Goal: Task Accomplishment & Management: Use online tool/utility

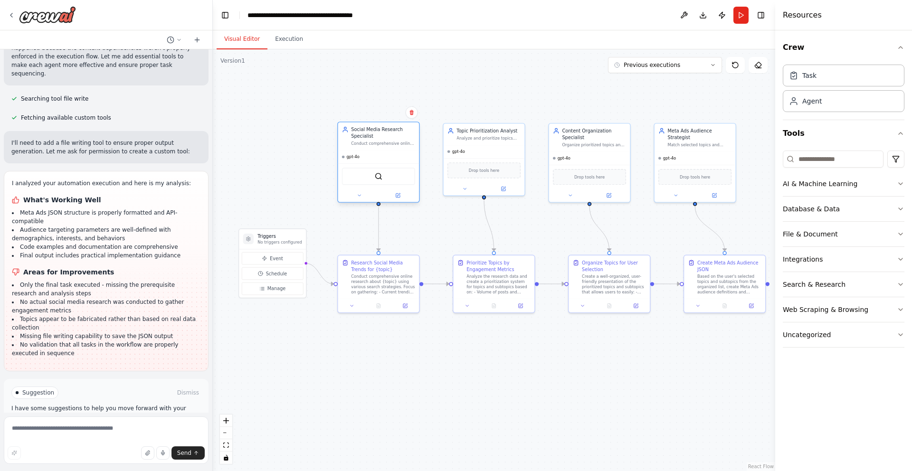
click at [370, 146] on div "Social Media Research Specialist Conduct comprehensive online research about {t…" at bounding box center [378, 137] width 81 height 28
click at [380, 160] on div "gpt-4o" at bounding box center [378, 157] width 81 height 13
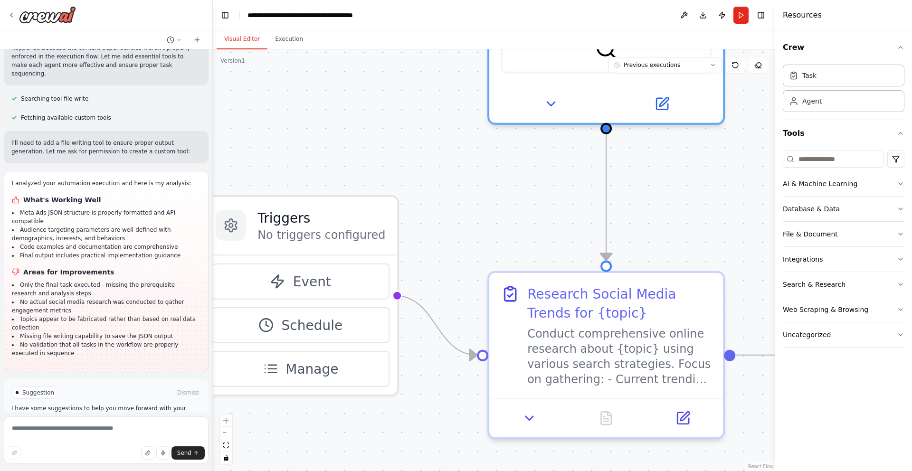
drag, startPoint x: 394, startPoint y: 220, endPoint x: 458, endPoint y: 219, distance: 63.7
click at [458, 219] on div ".deletable-edge-delete-btn { width: 20px; height: 20px; border: 0px solid #ffff…" at bounding box center [494, 260] width 563 height 422
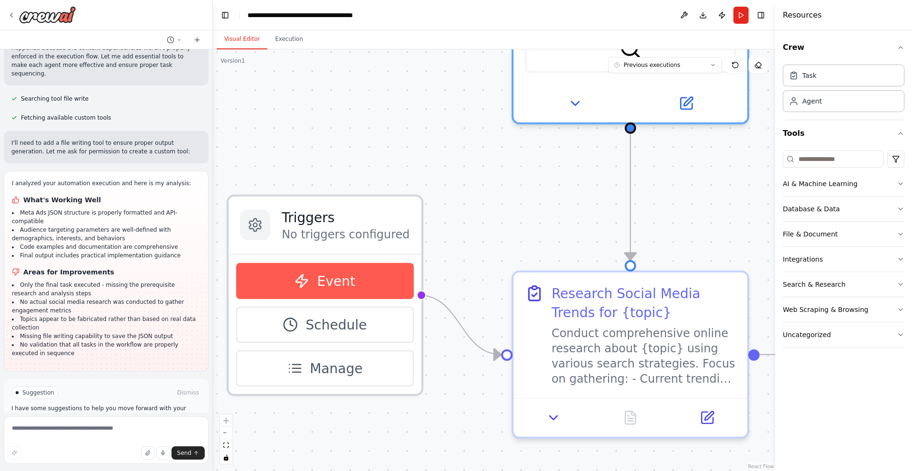
click at [310, 285] on button "Event" at bounding box center [324, 281] width 177 height 36
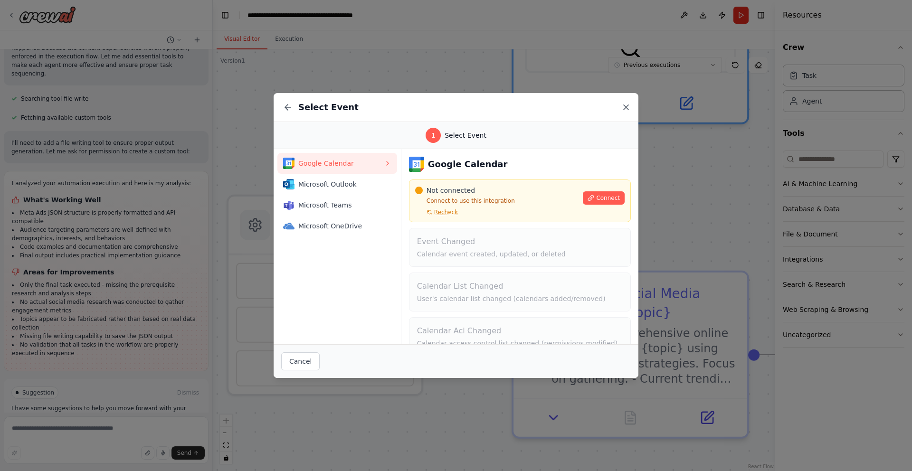
click at [628, 105] on icon at bounding box center [626, 107] width 5 height 5
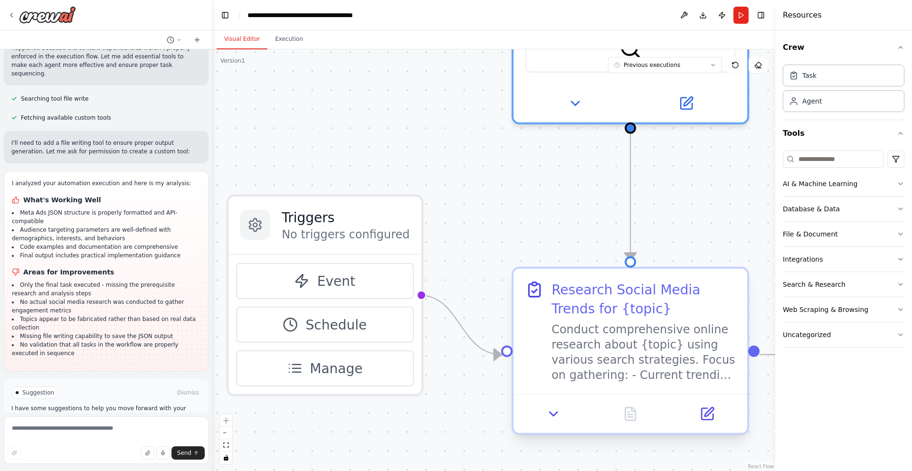
click at [633, 325] on div "Conduct comprehensive online research about {topic} using various search strate…" at bounding box center [644, 352] width 184 height 61
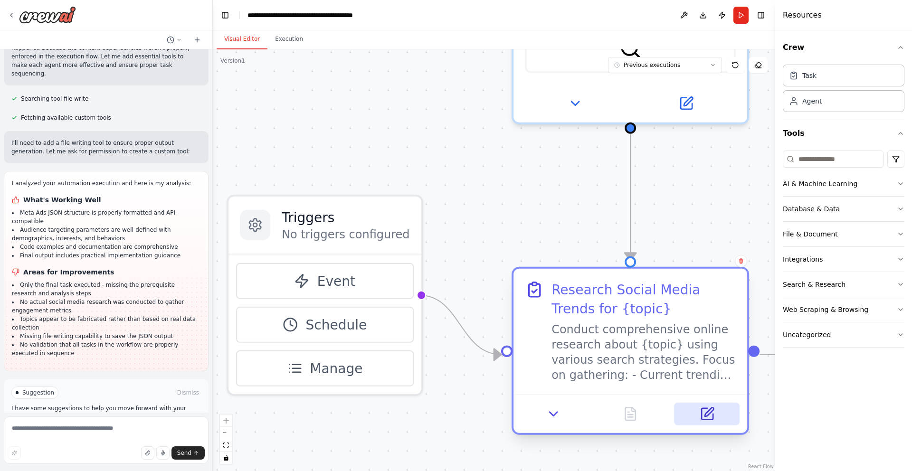
click at [720, 411] on button at bounding box center [707, 414] width 65 height 23
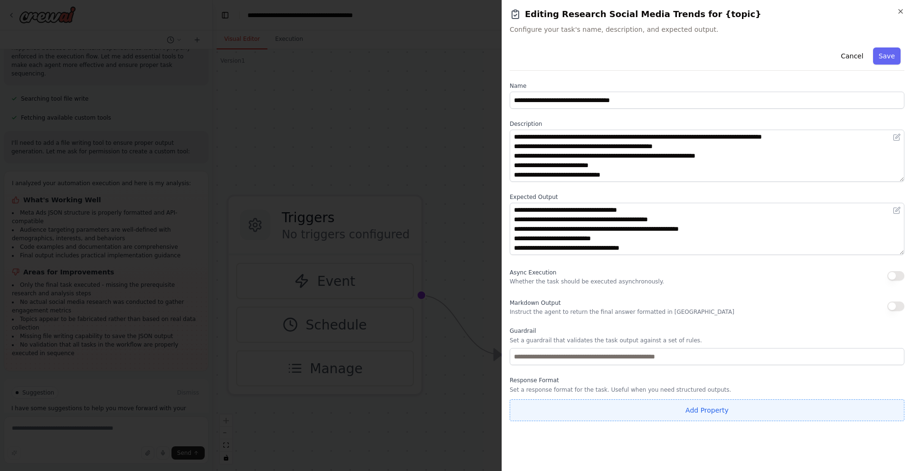
click at [741, 408] on button "Add Property" at bounding box center [707, 411] width 395 height 22
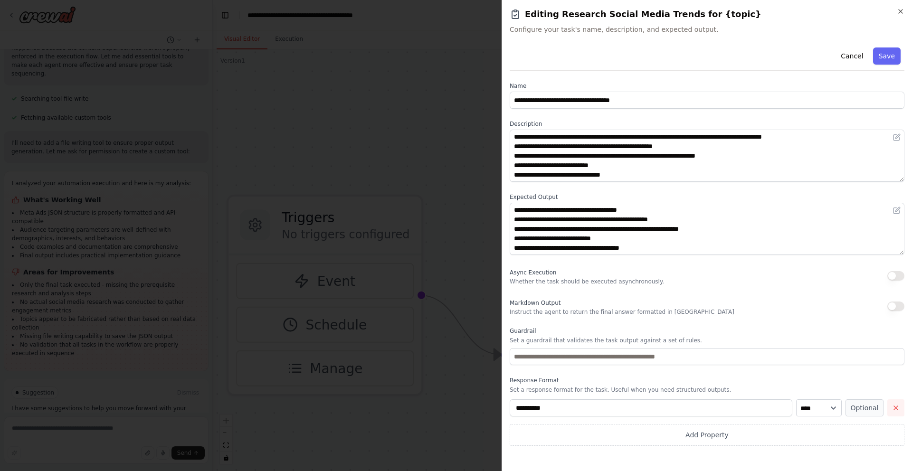
click at [899, 407] on icon "button" at bounding box center [896, 408] width 8 height 8
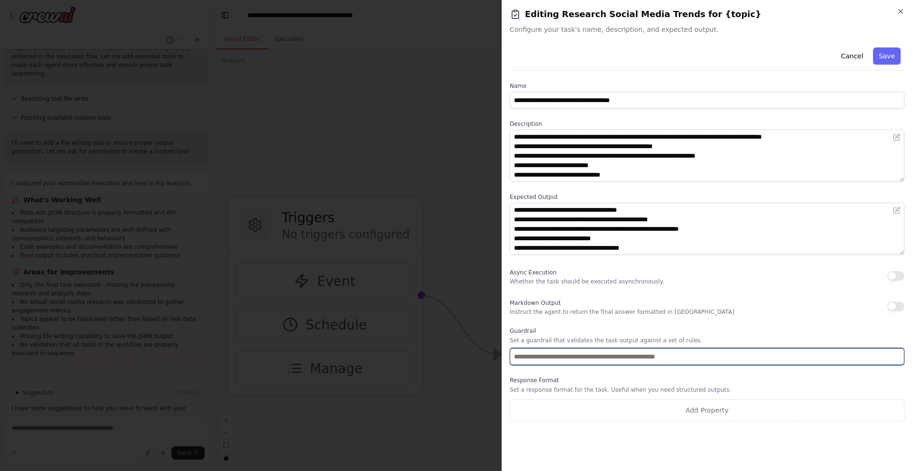
click at [626, 359] on input "text" at bounding box center [707, 356] width 395 height 17
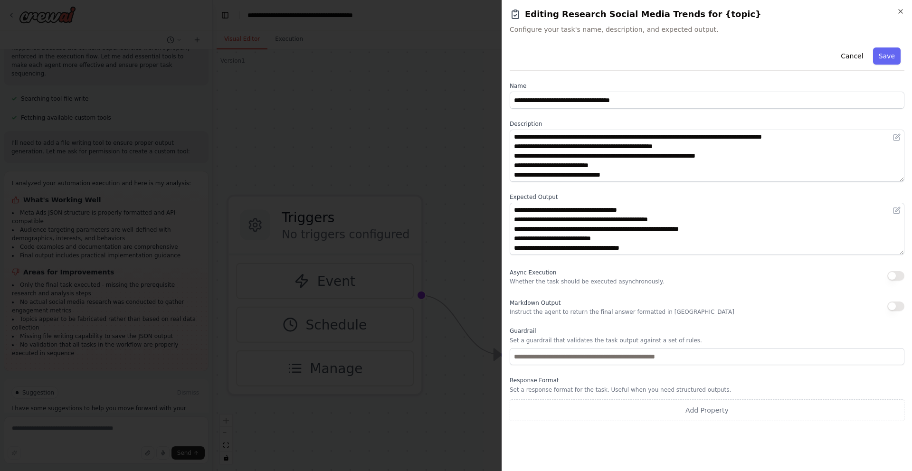
click at [616, 334] on label "Guardrail" at bounding box center [707, 331] width 395 height 8
click at [862, 58] on button "Cancel" at bounding box center [852, 56] width 34 height 17
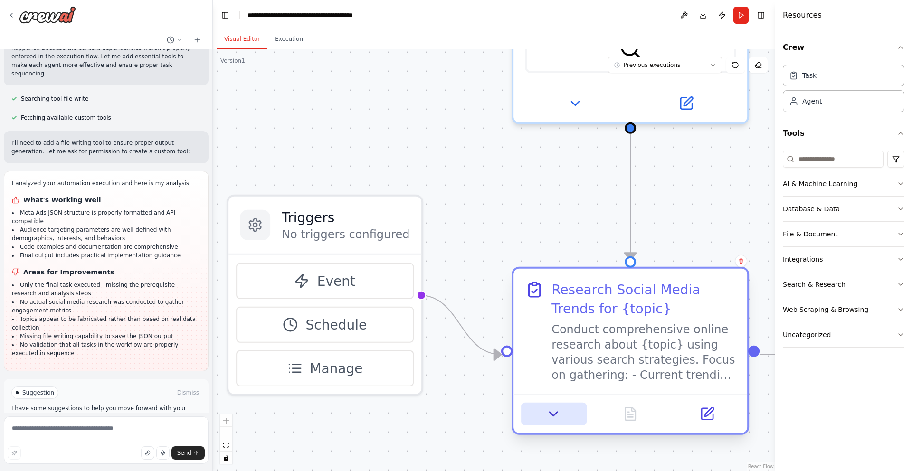
click at [551, 418] on icon at bounding box center [553, 414] width 15 height 15
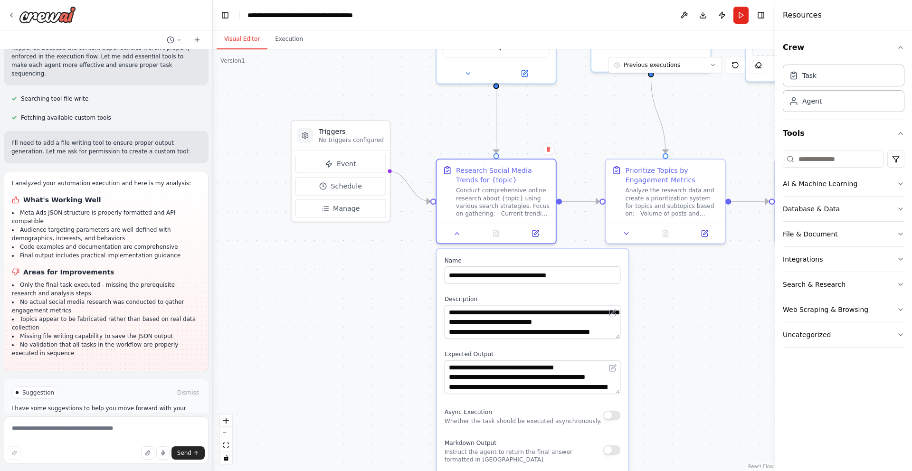
drag, startPoint x: 502, startPoint y: 336, endPoint x: 393, endPoint y: 127, distance: 236.3
click at [393, 127] on div ".deletable-edge-delete-btn { width: 20px; height: 20px; border: 0px solid #ffff…" at bounding box center [494, 260] width 563 height 422
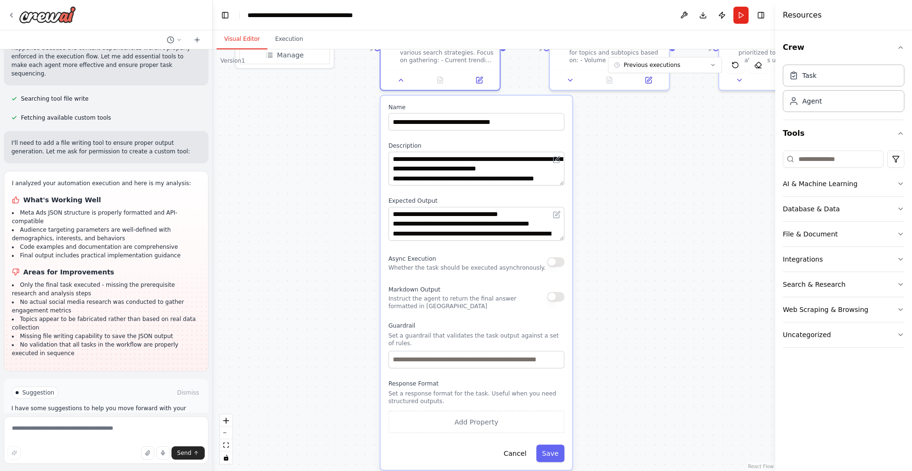
drag, startPoint x: 686, startPoint y: 440, endPoint x: 644, endPoint y: 311, distance: 134.9
click at [644, 311] on div ".deletable-edge-delete-btn { width: 20px; height: 20px; border: 0px solid #ffff…" at bounding box center [494, 260] width 563 height 422
click at [556, 299] on button "button" at bounding box center [556, 297] width 18 height 10
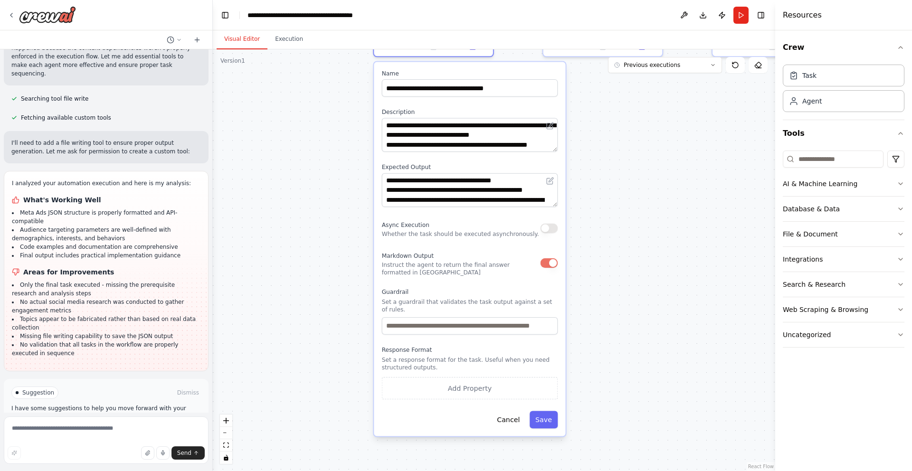
drag, startPoint x: 628, startPoint y: 269, endPoint x: 621, endPoint y: 247, distance: 23.6
click at [621, 247] on div ".deletable-edge-delete-btn { width: 20px; height: 20px; border: 0px solid #ffff…" at bounding box center [494, 260] width 563 height 422
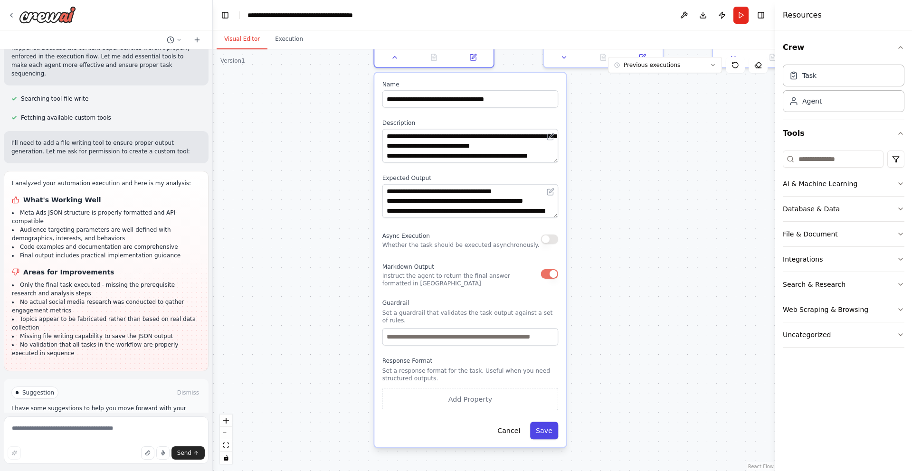
click at [543, 434] on button "Save" at bounding box center [544, 431] width 28 height 18
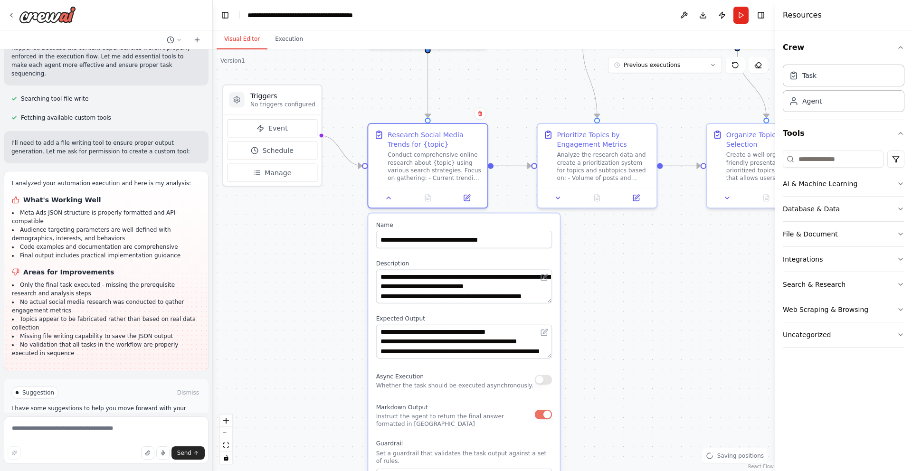
drag, startPoint x: 584, startPoint y: 279, endPoint x: 575, endPoint y: 435, distance: 156.6
click at [578, 421] on div ".deletable-edge-delete-btn { width: 20px; height: 20px; border: 0px solid #ffff…" at bounding box center [494, 260] width 563 height 422
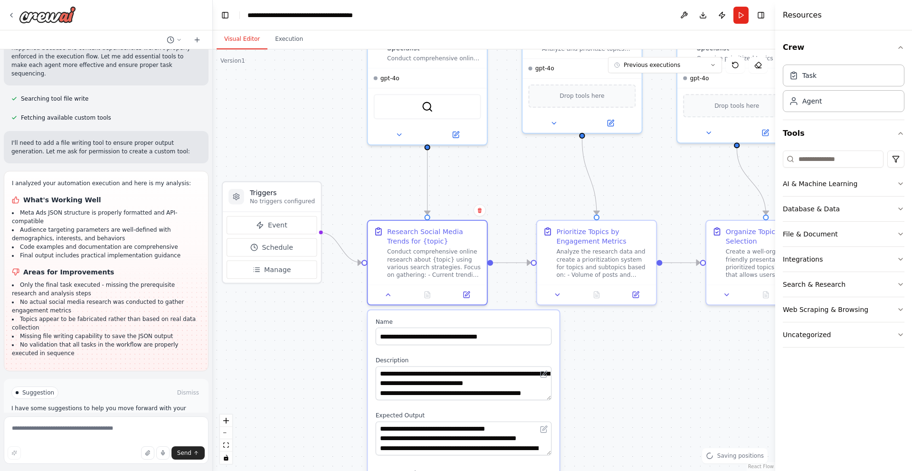
drag, startPoint x: 577, startPoint y: 342, endPoint x: 574, endPoint y: 471, distance: 128.8
click at [576, 463] on div ".deletable-edge-delete-btn { width: 20px; height: 20px; border: 0px solid #ffff…" at bounding box center [494, 260] width 563 height 422
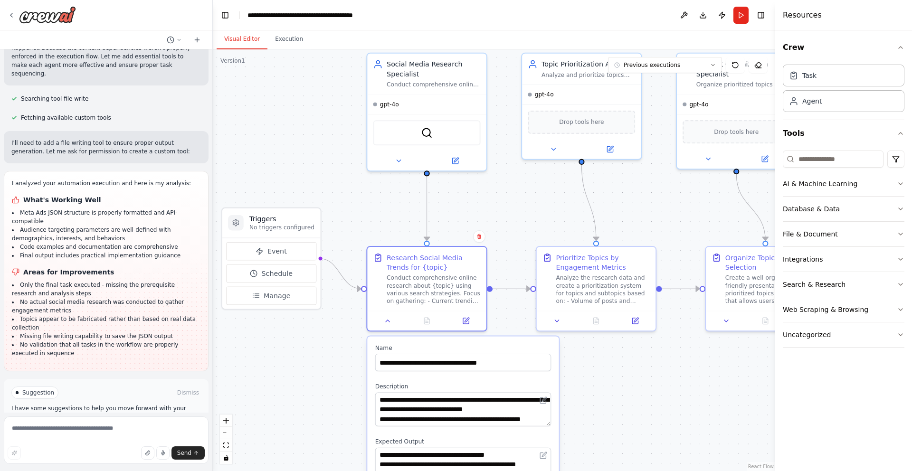
click at [526, 209] on div ".deletable-edge-delete-btn { width: 20px; height: 20px; border: 0px solid #ffff…" at bounding box center [494, 260] width 563 height 422
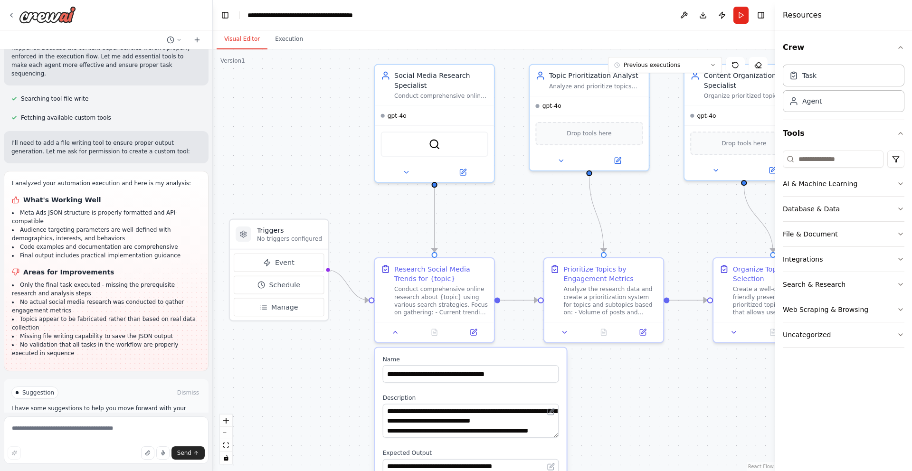
drag, startPoint x: 493, startPoint y: 214, endPoint x: 501, endPoint y: 229, distance: 17.4
click at [501, 226] on div ".deletable-edge-delete-btn { width: 20px; height: 20px; border: 0px solid #ffff…" at bounding box center [494, 260] width 563 height 422
click at [427, 90] on div "Social Media Research Specialist Conduct comprehensive online research about {t…" at bounding box center [442, 83] width 94 height 29
click at [466, 172] on icon at bounding box center [463, 171] width 6 height 6
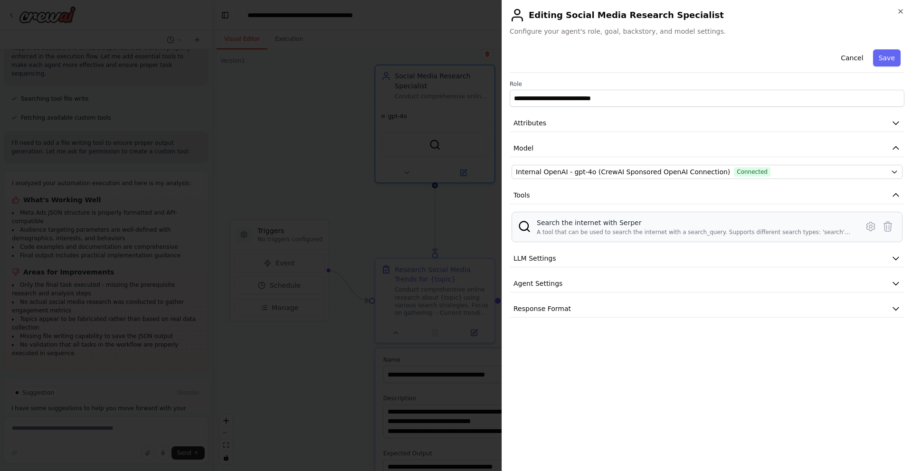
click at [631, 233] on div "A tool that can be used to search the internet with a search_query. Supports di…" at bounding box center [695, 233] width 316 height 8
click at [904, 11] on icon "button" at bounding box center [901, 12] width 8 height 8
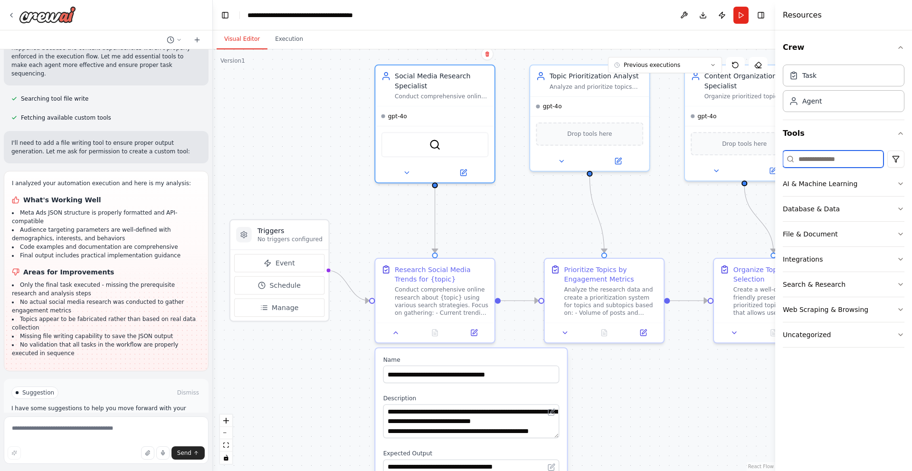
click at [844, 156] on input at bounding box center [833, 159] width 101 height 17
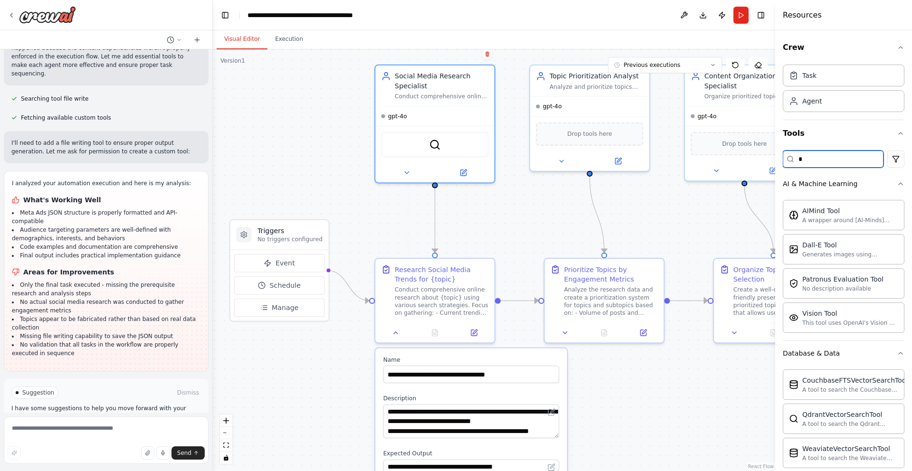
type input "**"
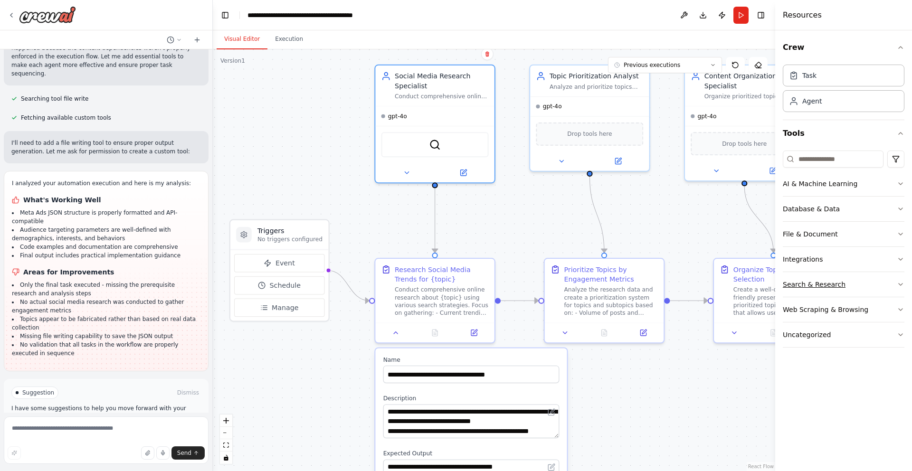
click at [852, 284] on button "Search & Research" at bounding box center [844, 284] width 122 height 25
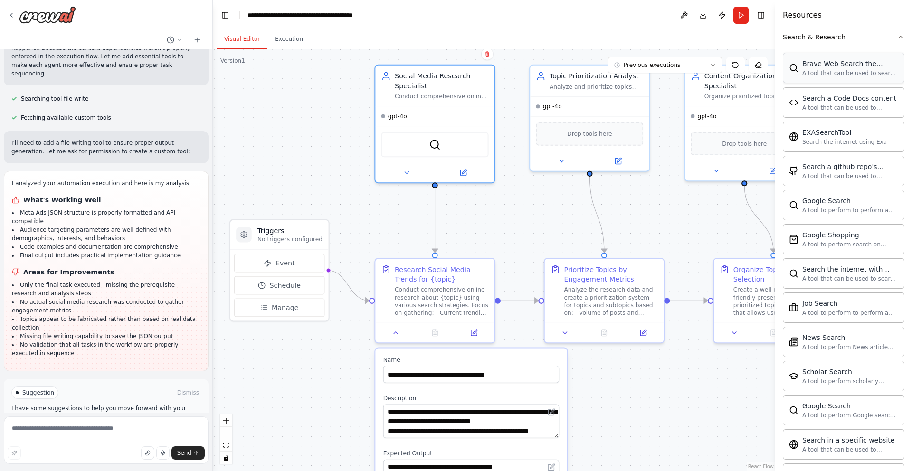
scroll to position [275, 0]
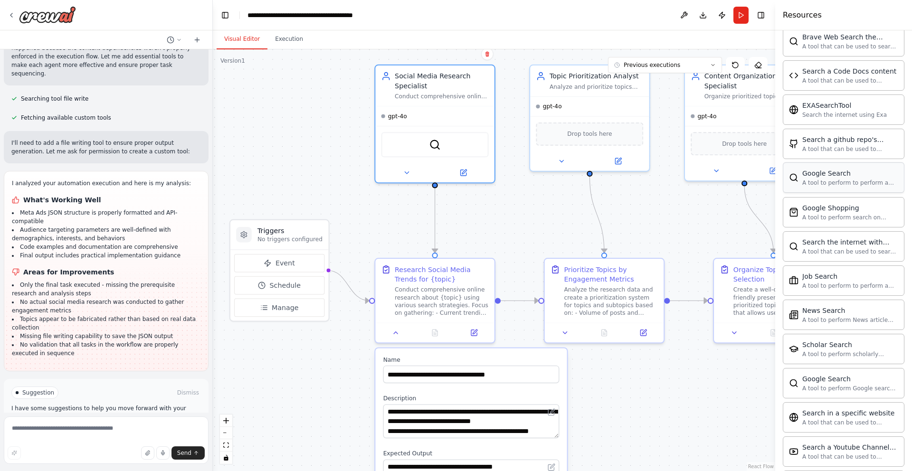
click at [833, 172] on div "Google Search" at bounding box center [851, 174] width 96 height 10
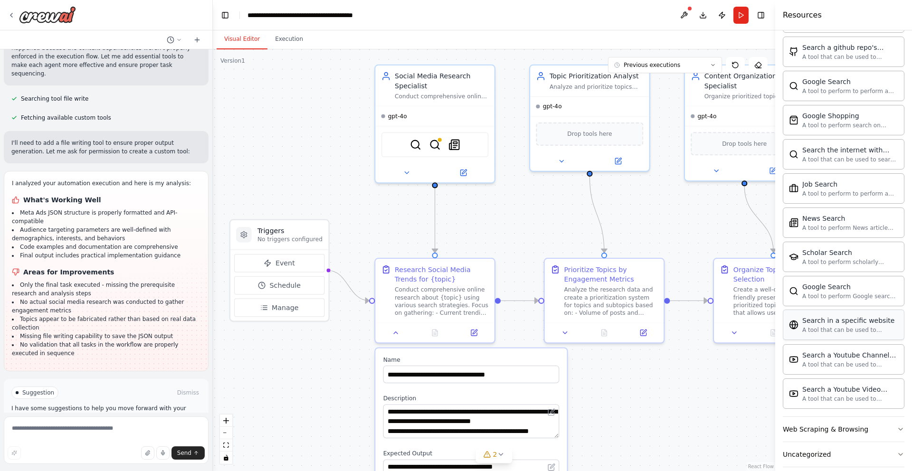
scroll to position [378, 0]
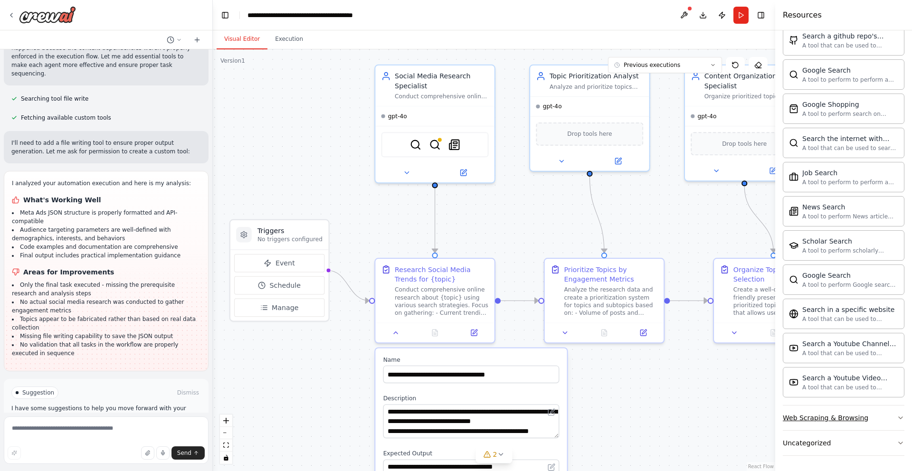
click at [890, 418] on button "Web Scraping & Browsing" at bounding box center [844, 418] width 122 height 25
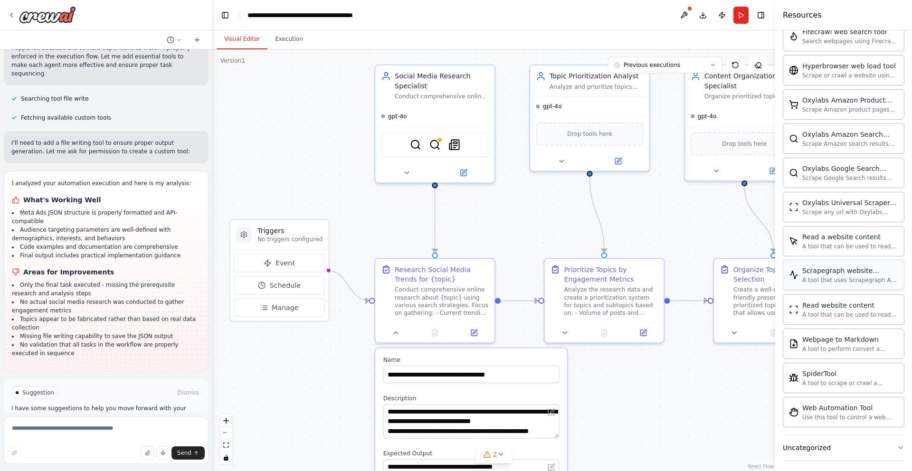
scroll to position [899, 0]
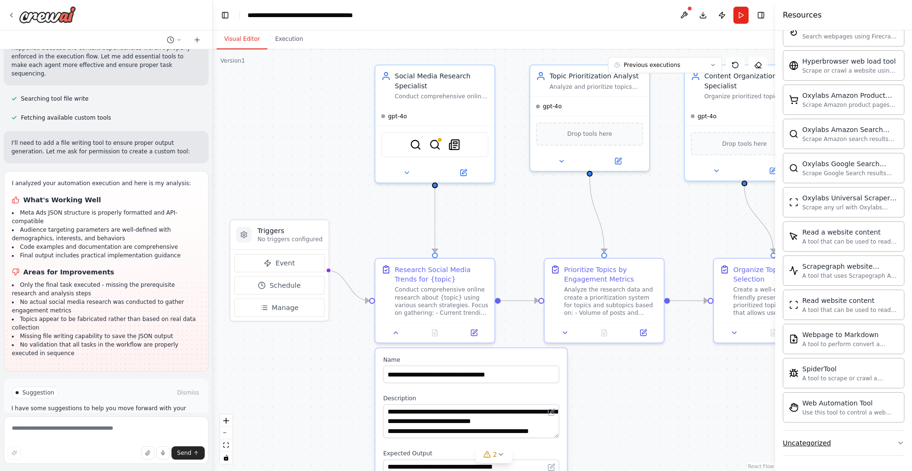
click at [889, 436] on button "Uncategorized" at bounding box center [844, 443] width 122 height 25
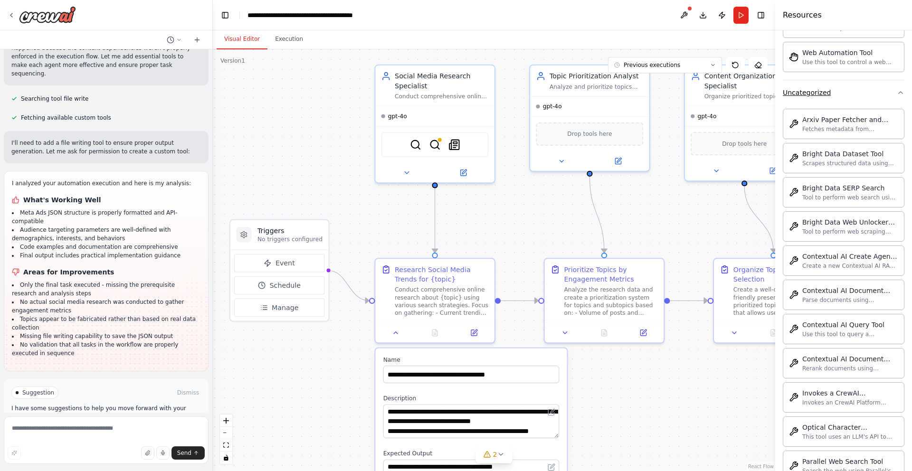
scroll to position [1250, 0]
click at [640, 196] on div ".deletable-edge-delete-btn { width: 20px; height: 20px; border: 0px solid #ffff…" at bounding box center [494, 260] width 563 height 422
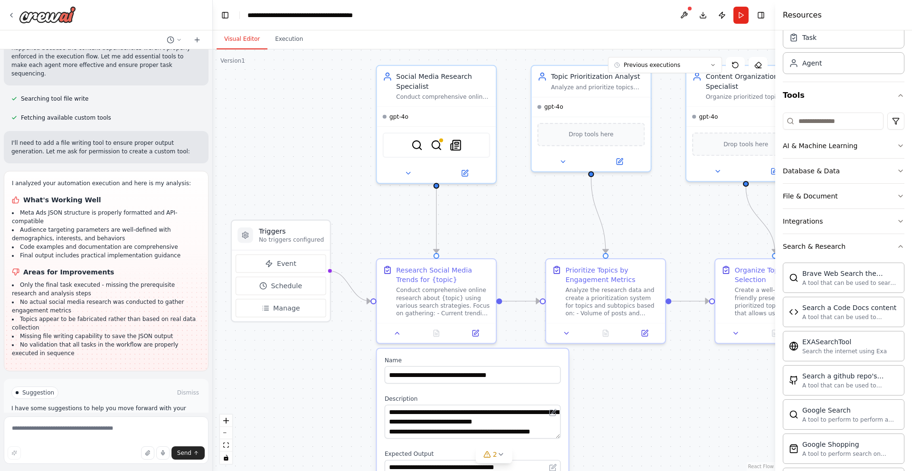
scroll to position [0, 0]
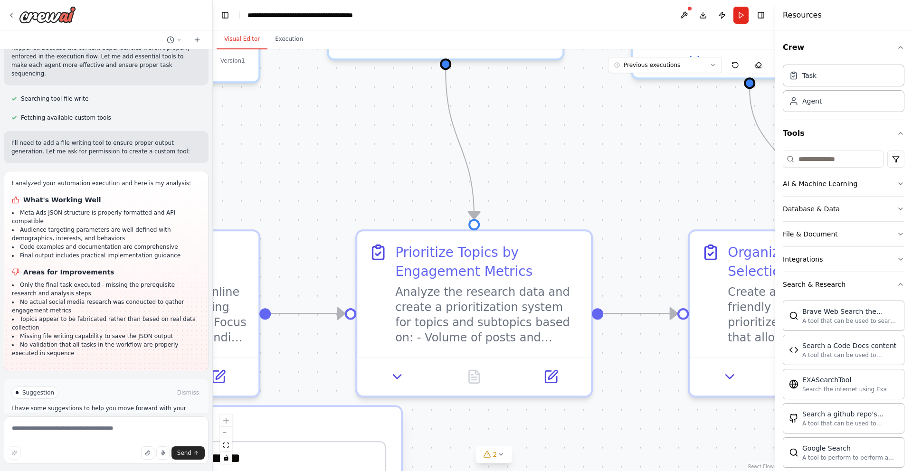
click at [909, 47] on div "Crew Task Agent Tools AI & Machine Learning Database & Data File & Document Int…" at bounding box center [843, 250] width 137 height 441
click at [899, 49] on icon "button" at bounding box center [901, 48] width 8 height 8
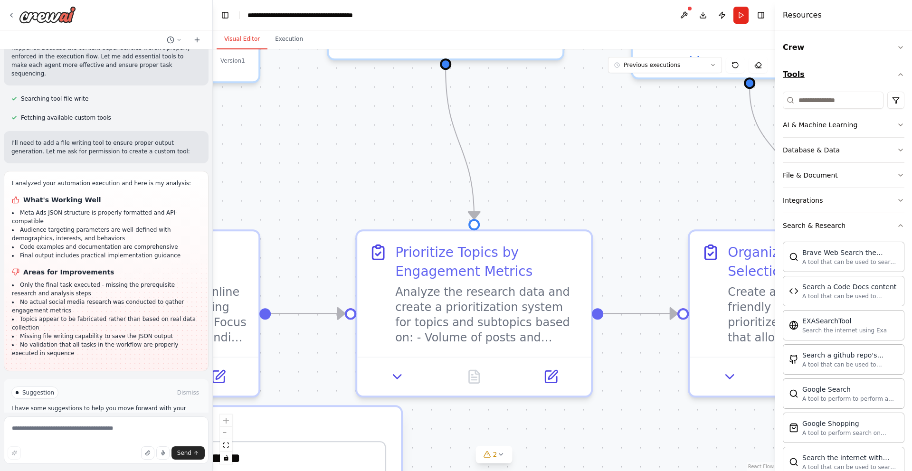
click at [901, 76] on icon "button" at bounding box center [901, 75] width 8 height 8
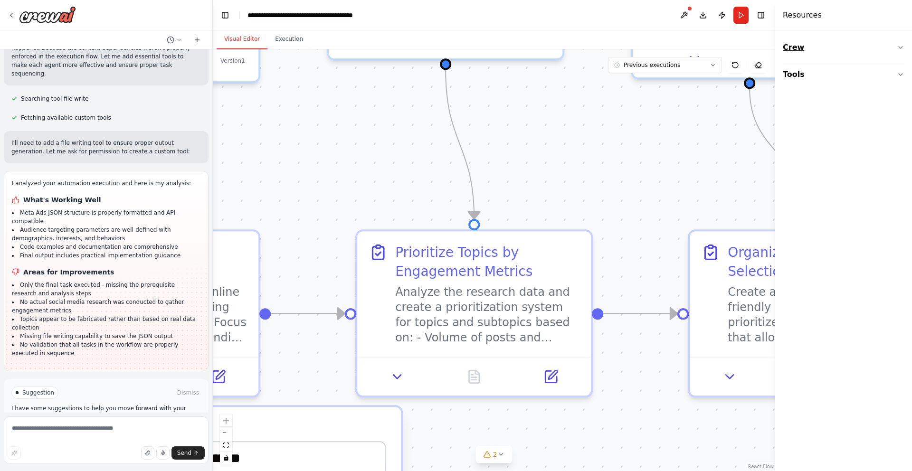
click at [859, 52] on button "Crew" at bounding box center [844, 47] width 122 height 27
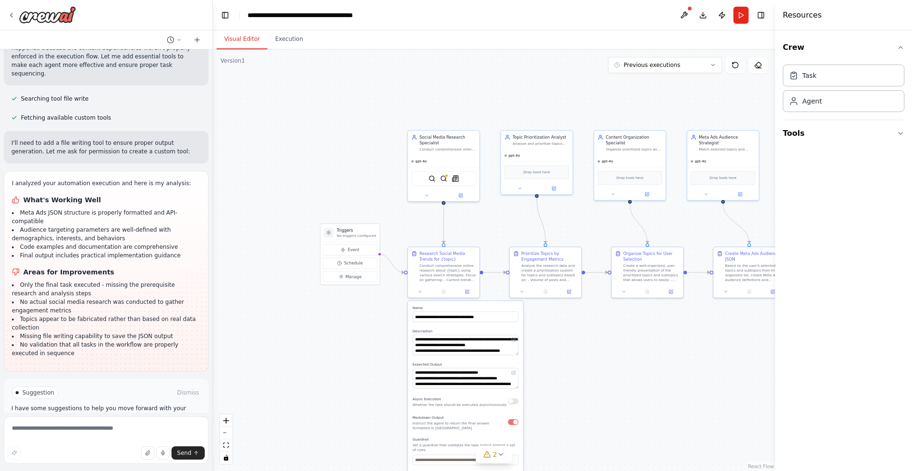
drag, startPoint x: 531, startPoint y: 137, endPoint x: 508, endPoint y: 220, distance: 85.9
click at [508, 220] on div ".deletable-edge-delete-btn { width: 20px; height: 20px; border: 0px solid #ffff…" at bounding box center [494, 260] width 563 height 422
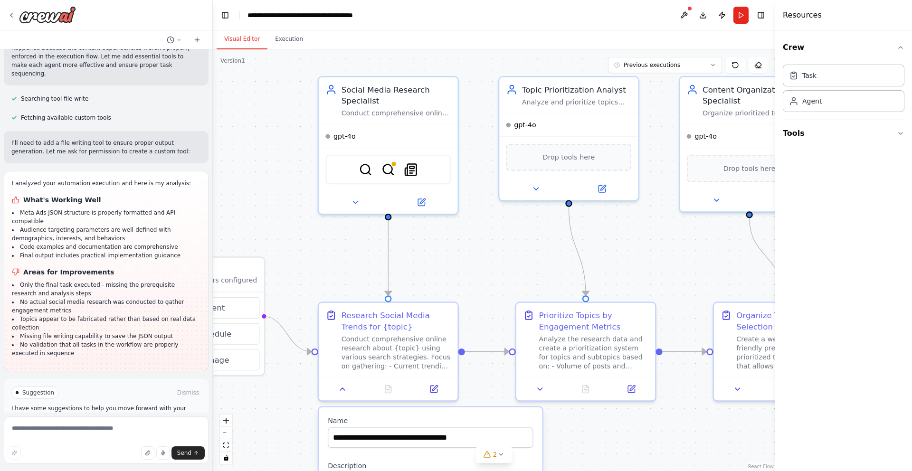
drag, startPoint x: 504, startPoint y: 230, endPoint x: 511, endPoint y: 258, distance: 28.5
click at [510, 258] on div ".deletable-edge-delete-btn { width: 20px; height: 20px; border: 0px solid #ffff…" at bounding box center [494, 260] width 563 height 422
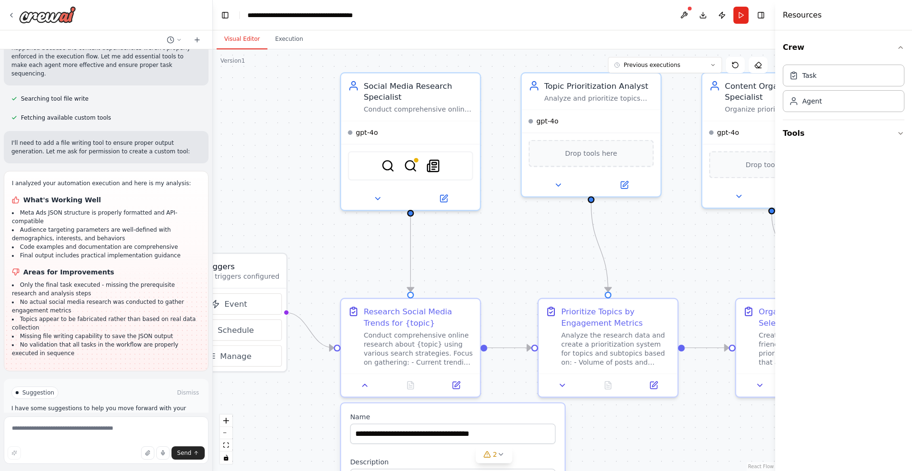
drag, startPoint x: 473, startPoint y: 281, endPoint x: 494, endPoint y: 279, distance: 21.4
click at [495, 279] on div ".deletable-edge-delete-btn { width: 20px; height: 20px; border: 0px solid #ffff…" at bounding box center [494, 260] width 563 height 422
click at [411, 166] on img at bounding box center [411, 164] width 14 height 14
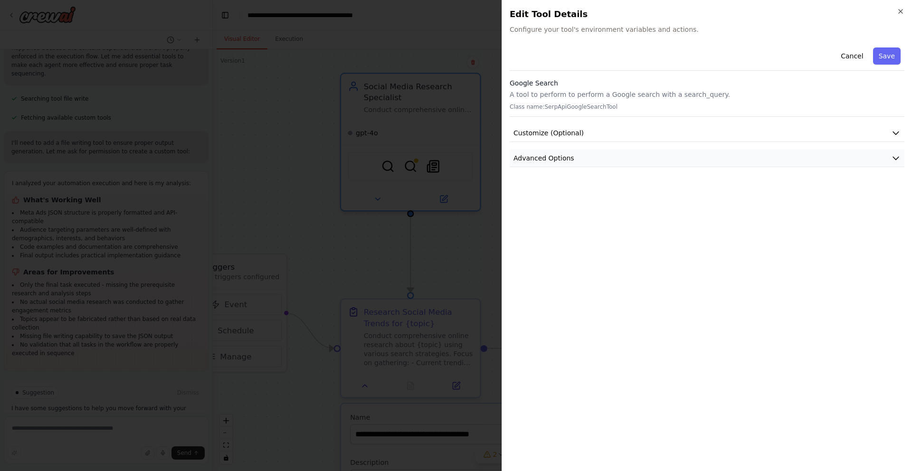
click at [899, 157] on icon "button" at bounding box center [896, 158] width 6 height 3
click at [540, 194] on div "SERPAPI_API_KEY" at bounding box center [546, 197] width 57 height 10
copy div "SERPAPI_API_KEY"
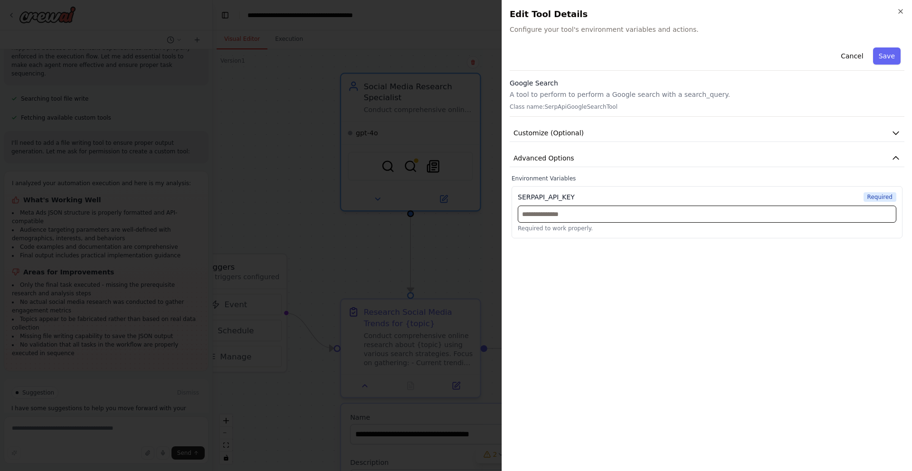
click at [688, 215] on input "text" at bounding box center [707, 214] width 379 height 17
paste input "**********"
type input "**********"
click at [720, 284] on div "**********" at bounding box center [707, 254] width 395 height 420
click at [775, 134] on button "Customize (Optional)" at bounding box center [707, 133] width 395 height 18
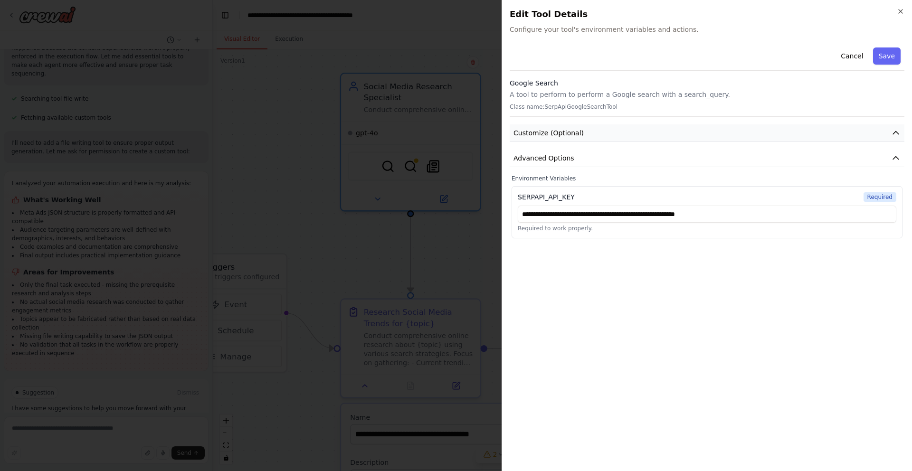
click at [869, 138] on button "Customize (Optional)" at bounding box center [707, 133] width 395 height 18
click at [882, 163] on button "Advanced Options" at bounding box center [707, 159] width 395 height 18
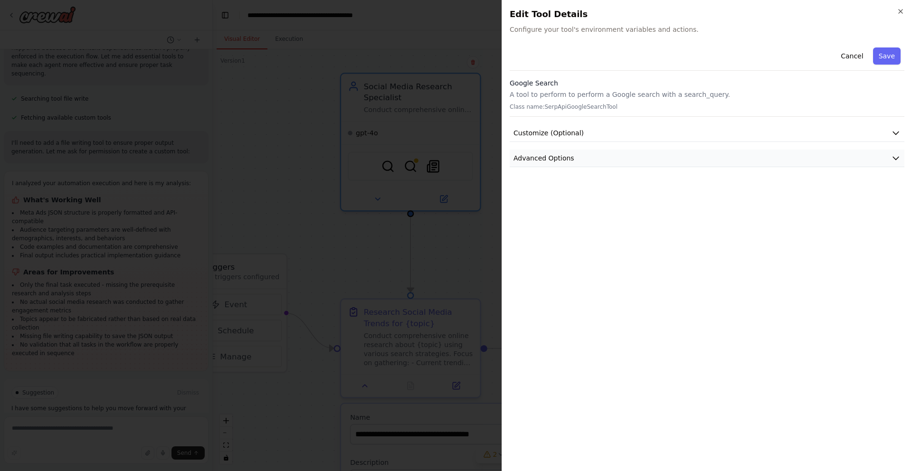
click at [882, 163] on button "Advanced Options" at bounding box center [707, 159] width 395 height 18
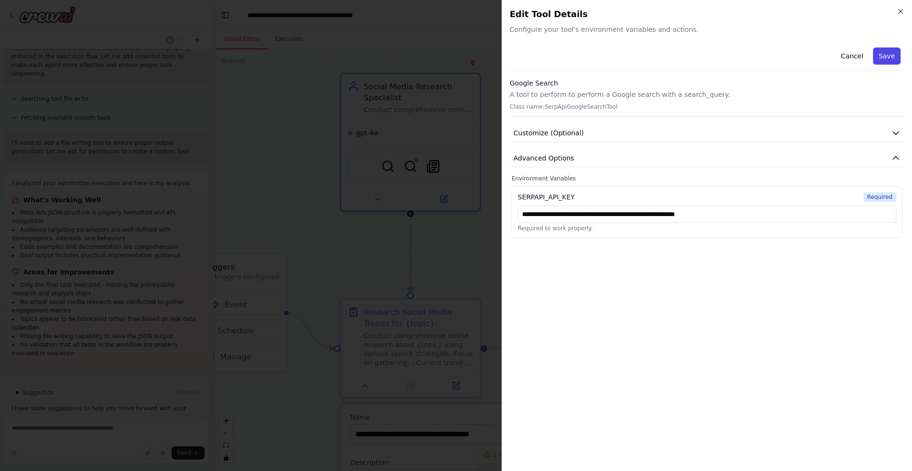
click at [883, 57] on button "Save" at bounding box center [887, 56] width 28 height 17
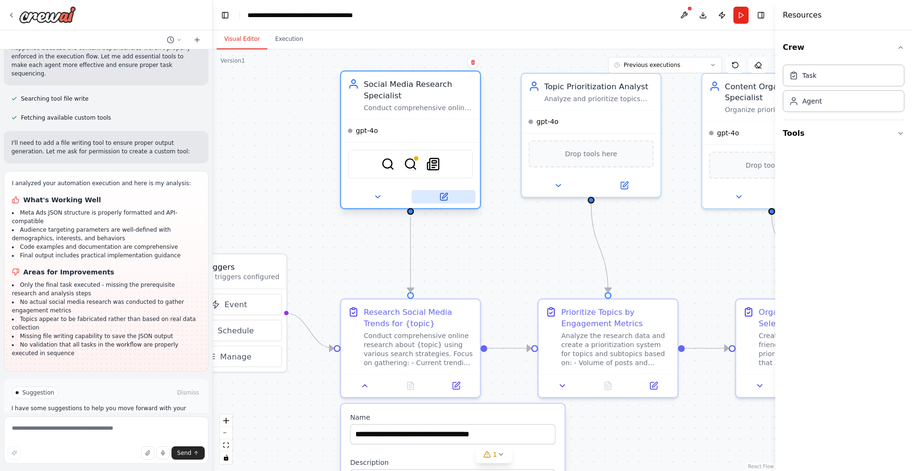
click at [445, 201] on button at bounding box center [444, 197] width 64 height 14
click at [449, 197] on button at bounding box center [444, 197] width 64 height 14
click at [437, 142] on div "SerperDevTool SerpApiGoogleSearchTool SerplyNewsSearchTool" at bounding box center [410, 163] width 139 height 43
click at [373, 196] on icon at bounding box center [377, 196] width 9 height 9
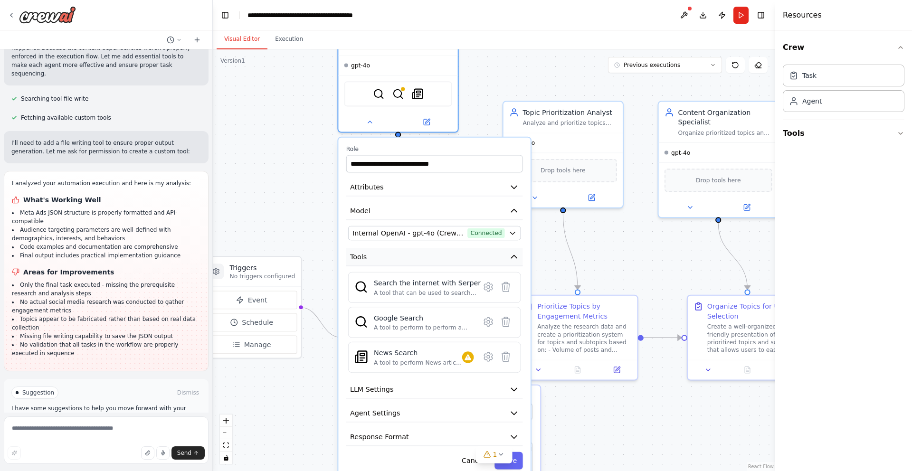
drag, startPoint x: 453, startPoint y: 347, endPoint x: 443, endPoint y: 241, distance: 106.4
click at [443, 249] on button "Tools" at bounding box center [434, 258] width 177 height 18
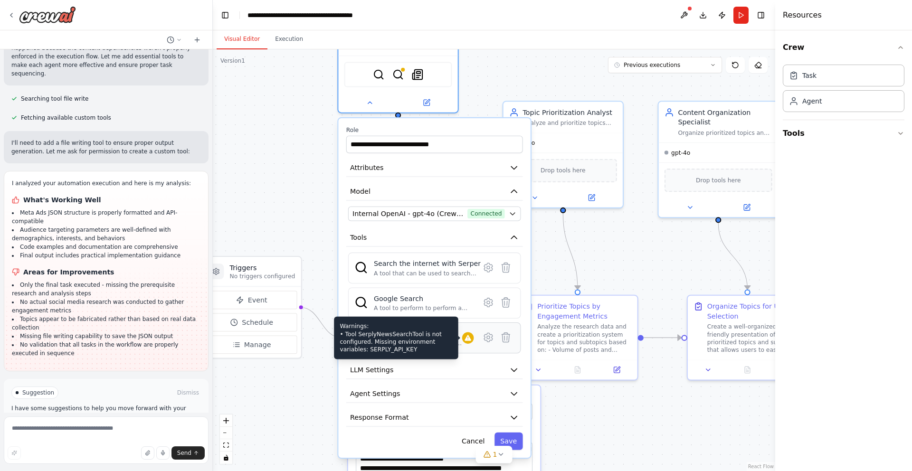
click at [469, 338] on icon at bounding box center [468, 338] width 7 height 6
click at [413, 340] on div "Warnings: • Tool SerplyNewsSearchTool is not configured. Missing environment va…" at bounding box center [396, 338] width 124 height 43
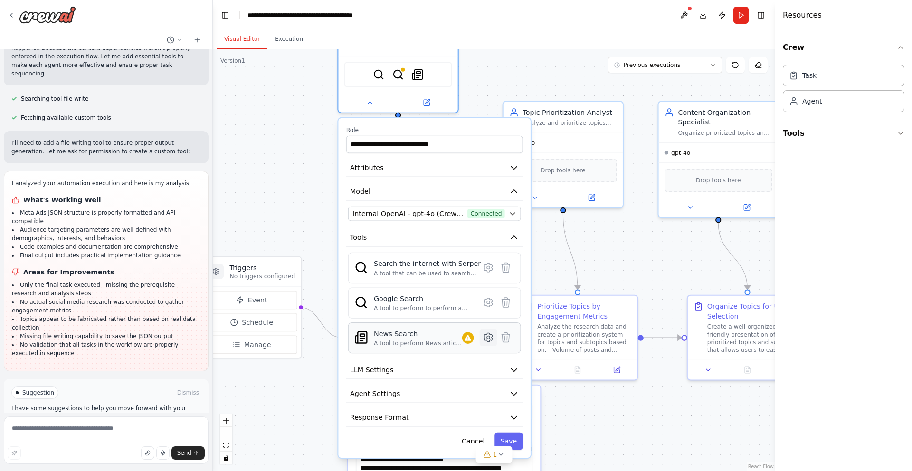
click at [491, 343] on icon at bounding box center [489, 338] width 12 height 12
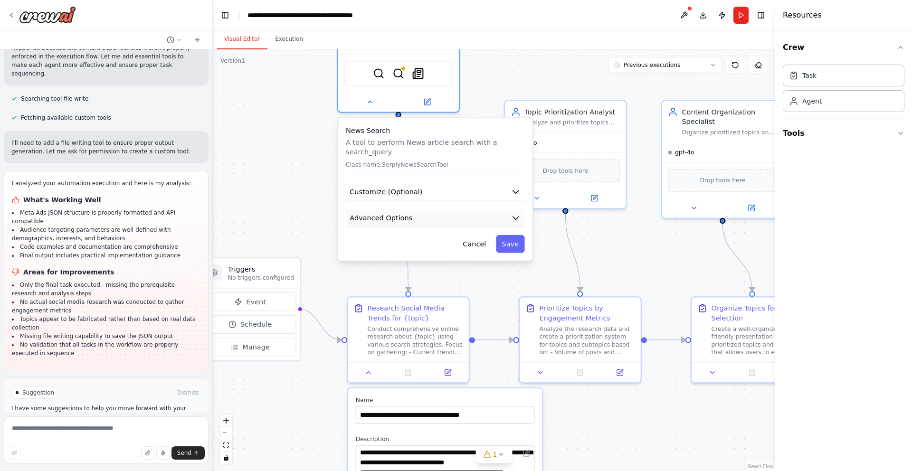
click at [431, 216] on button "Advanced Options" at bounding box center [435, 218] width 179 height 18
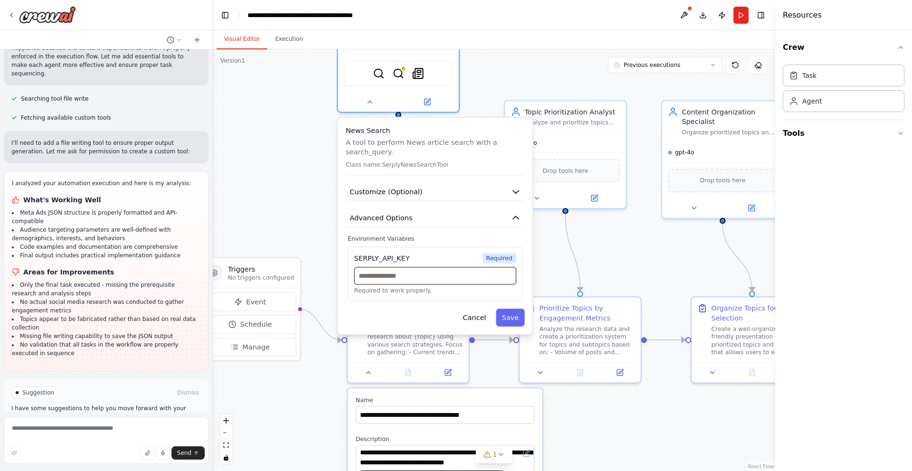
click at [376, 273] on input "text" at bounding box center [435, 276] width 162 height 18
paste input "**********"
type input "**********"
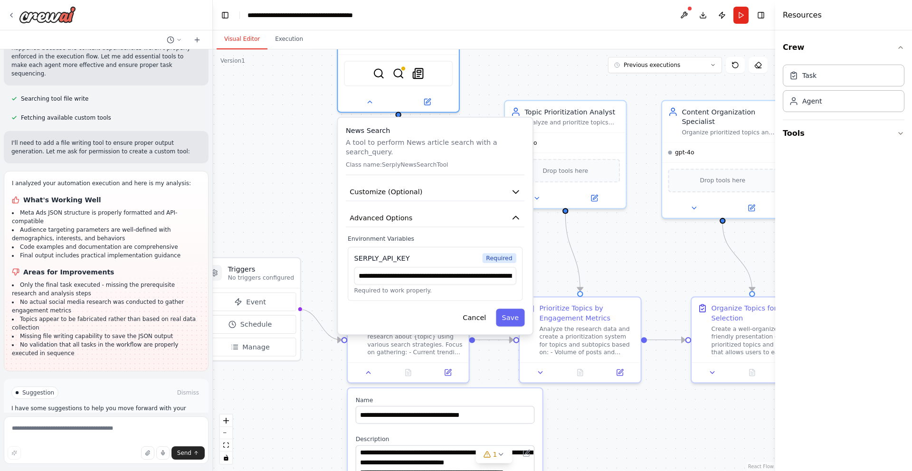
click at [458, 302] on div "**********" at bounding box center [435, 226] width 195 height 217
click at [515, 317] on button "Save" at bounding box center [510, 318] width 29 height 18
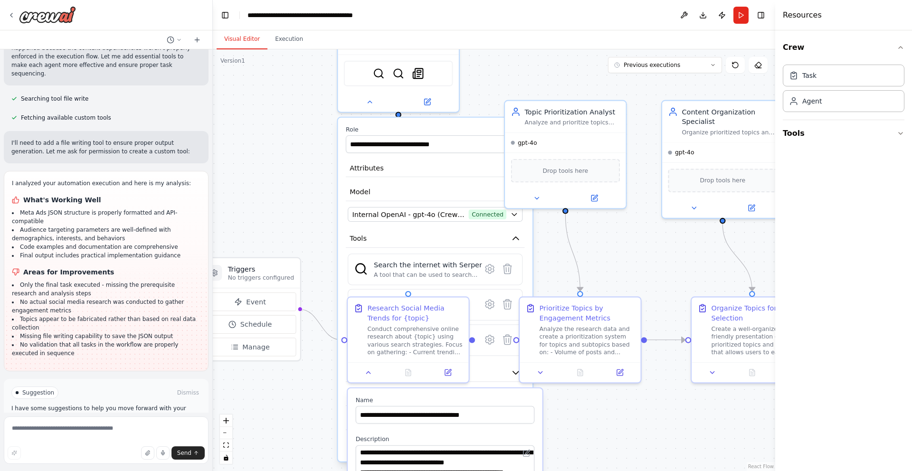
click at [269, 215] on div ".deletable-edge-delete-btn { width: 20px; height: 20px; border: 0px solid #ffff…" at bounding box center [494, 260] width 563 height 422
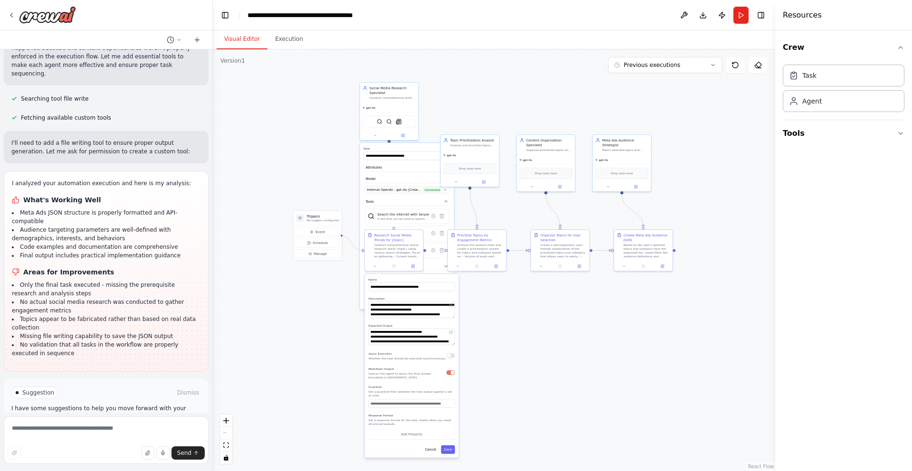
click at [337, 93] on div ".deletable-edge-delete-btn { width: 20px; height: 20px; border: 0px solid #ffff…" at bounding box center [494, 260] width 563 height 422
click at [415, 110] on div "gpt-4o" at bounding box center [389, 107] width 58 height 10
click at [447, 301] on button "Save" at bounding box center [444, 301] width 14 height 9
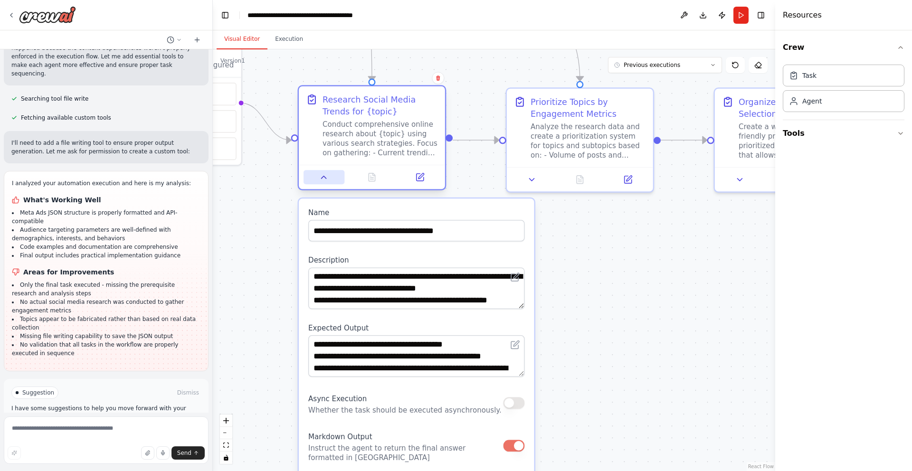
click at [322, 177] on icon at bounding box center [324, 177] width 10 height 10
click at [325, 179] on icon at bounding box center [324, 177] width 10 height 10
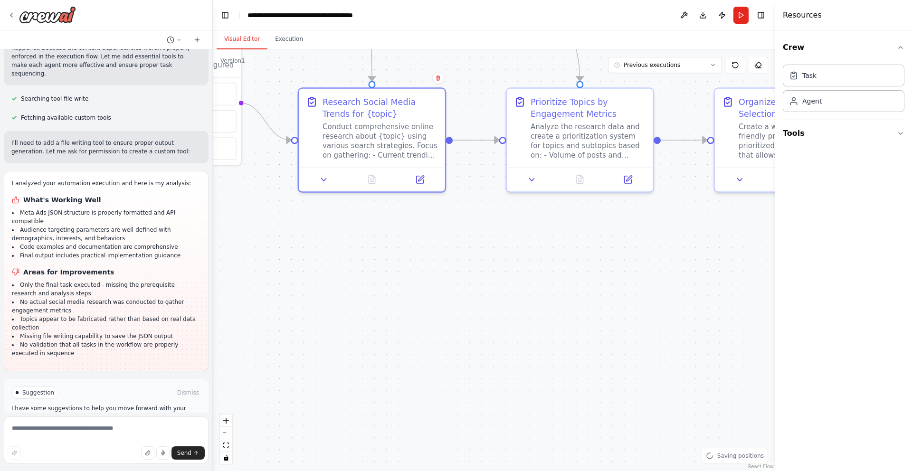
click at [526, 231] on div ".deletable-edge-delete-btn { width: 20px; height: 20px; border: 0px solid #ffff…" at bounding box center [494, 260] width 563 height 422
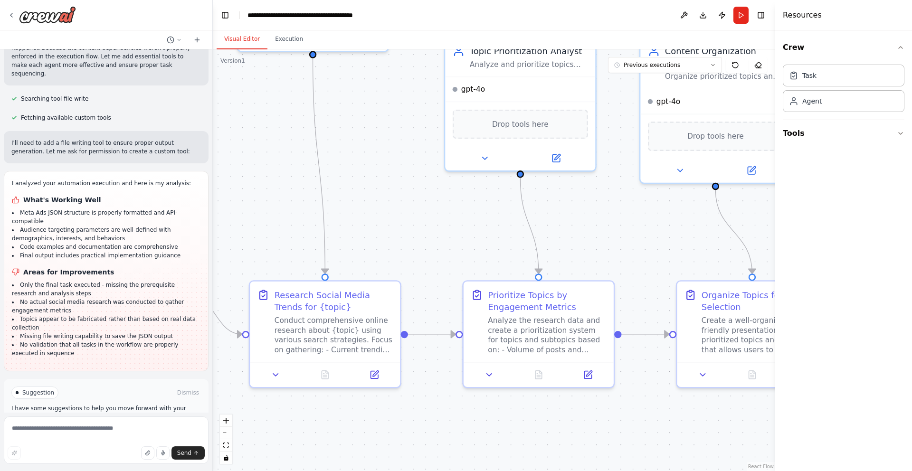
drag, startPoint x: 526, startPoint y: 231, endPoint x: 481, endPoint y: 431, distance: 205.1
click at [482, 432] on div ".deletable-edge-delete-btn { width: 20px; height: 20px; border: 0px solid #ffff…" at bounding box center [494, 260] width 563 height 422
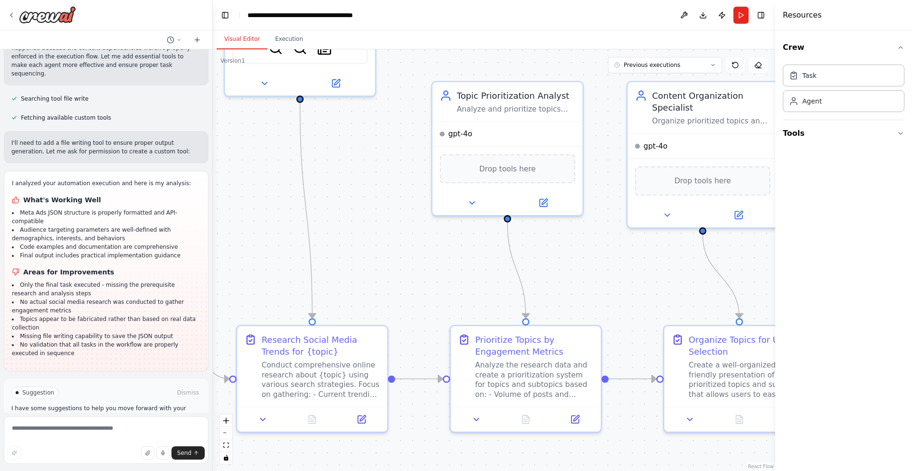
drag, startPoint x: 460, startPoint y: 245, endPoint x: 424, endPoint y: 336, distance: 97.9
click at [424, 336] on div ".deletable-edge-delete-btn { width: 20px; height: 20px; border: 0px solid #ffff…" at bounding box center [494, 260] width 563 height 422
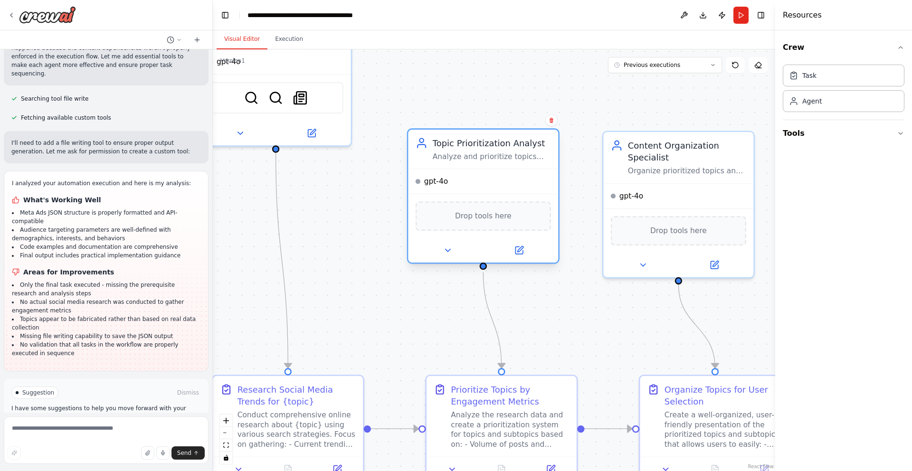
click at [488, 220] on span "Drop tools here" at bounding box center [483, 216] width 57 height 12
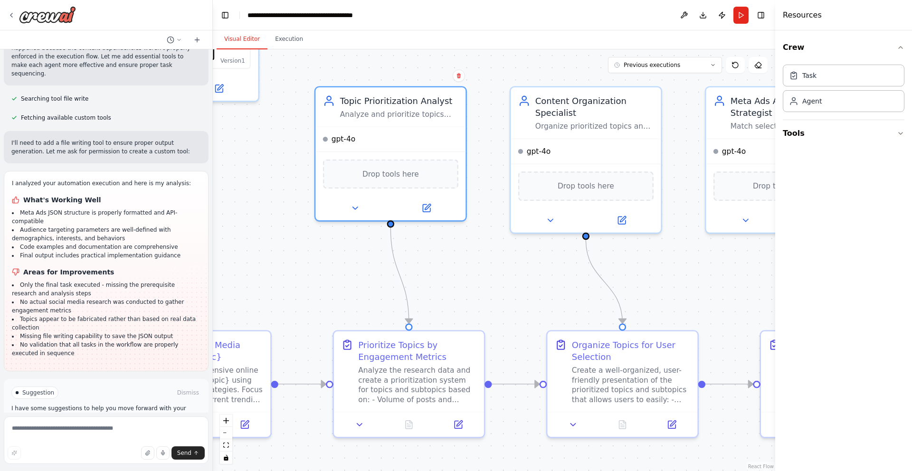
drag, startPoint x: 607, startPoint y: 302, endPoint x: 514, endPoint y: 258, distance: 102.9
click at [514, 258] on div ".deletable-edge-delete-btn { width: 20px; height: 20px; border: 0px solid #ffff…" at bounding box center [494, 260] width 563 height 422
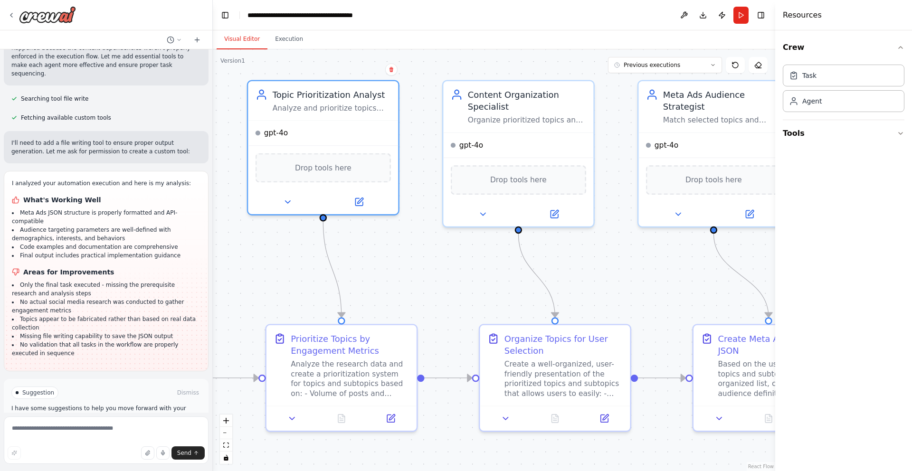
drag, startPoint x: 556, startPoint y: 276, endPoint x: 488, endPoint y: 269, distance: 67.8
click at [488, 269] on div ".deletable-edge-delete-btn { width: 20px; height: 20px; border: 0px solid #ffff…" at bounding box center [494, 260] width 563 height 422
click at [530, 185] on div "Drop tools here" at bounding box center [518, 177] width 135 height 29
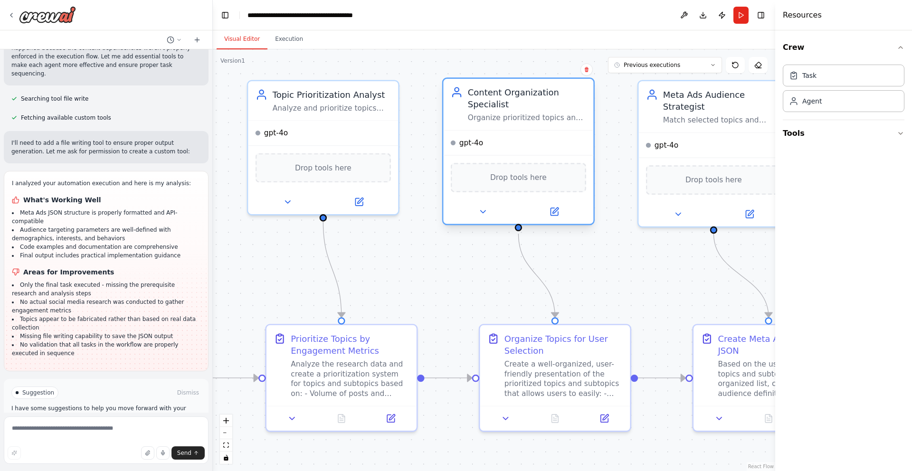
click at [530, 185] on div "Drop tools here" at bounding box center [518, 177] width 135 height 29
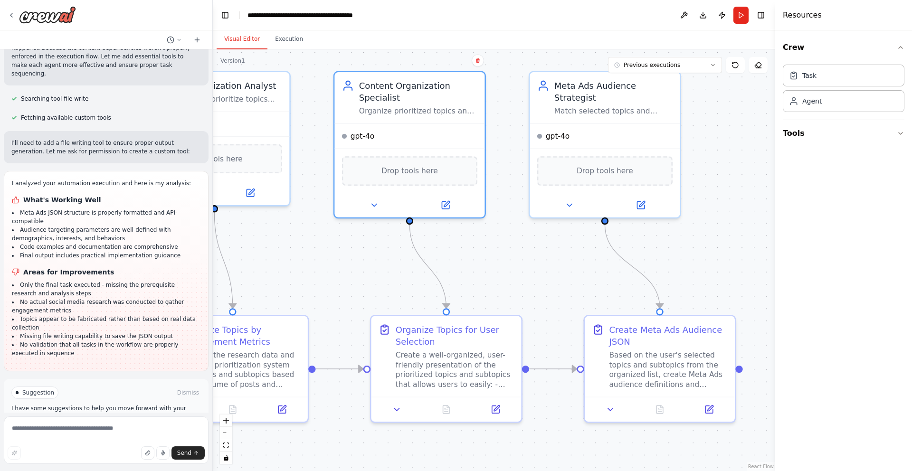
drag, startPoint x: 662, startPoint y: 253, endPoint x: 469, endPoint y: 253, distance: 192.9
click at [469, 253] on div ".deletable-edge-delete-btn { width: 20px; height: 20px; border: 0px solid #ffff…" at bounding box center [494, 260] width 563 height 422
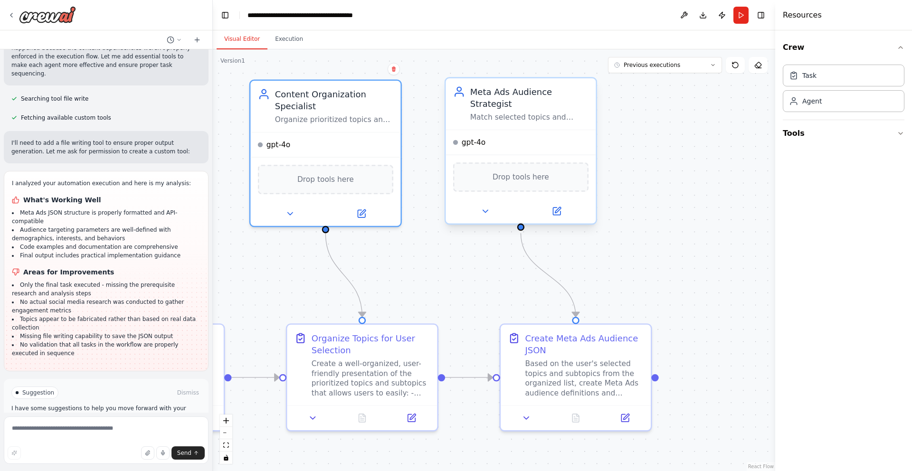
click at [550, 181] on div "Drop tools here" at bounding box center [520, 177] width 135 height 29
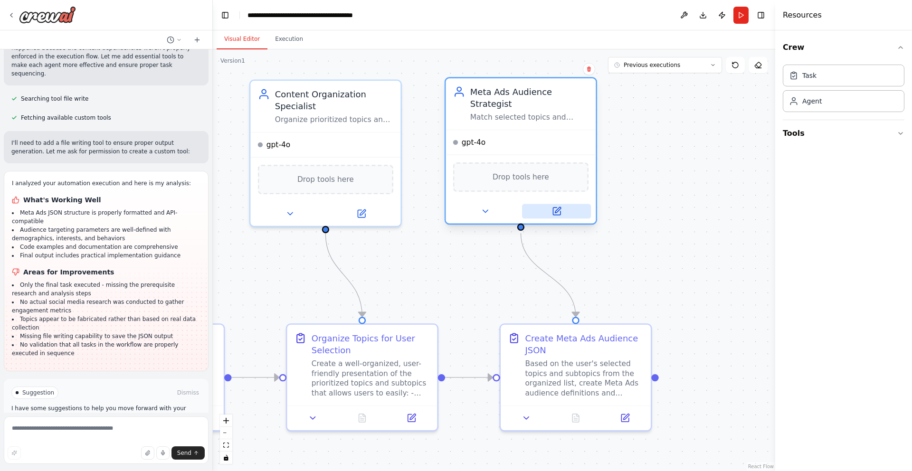
click at [558, 208] on icon at bounding box center [558, 210] width 6 height 6
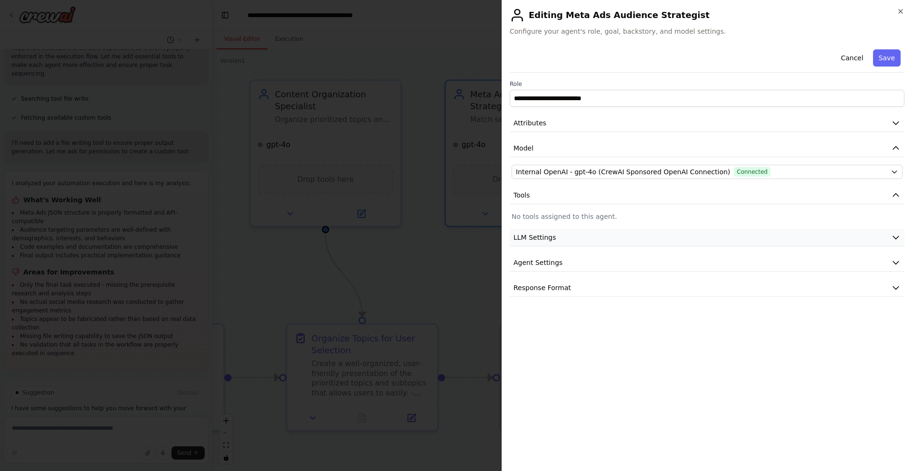
click at [589, 235] on button "LLM Settings" at bounding box center [707, 238] width 395 height 18
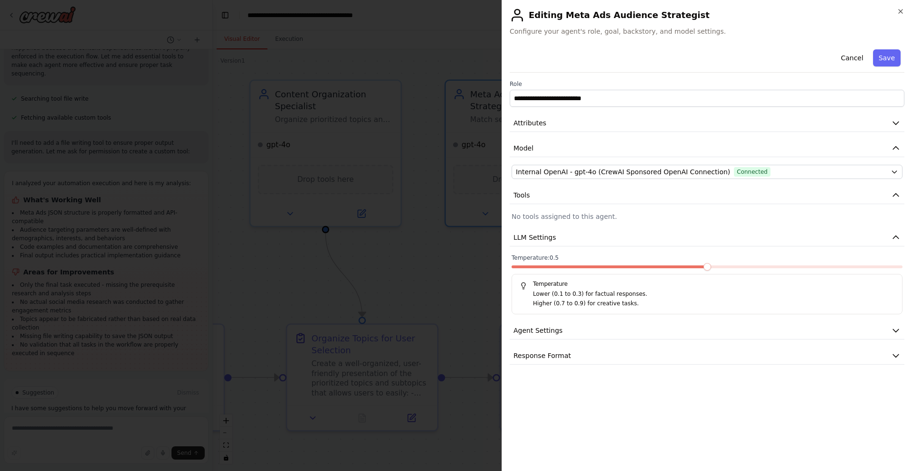
click at [711, 264] on span at bounding box center [708, 267] width 8 height 8
click at [718, 335] on button "Agent Settings" at bounding box center [707, 331] width 395 height 18
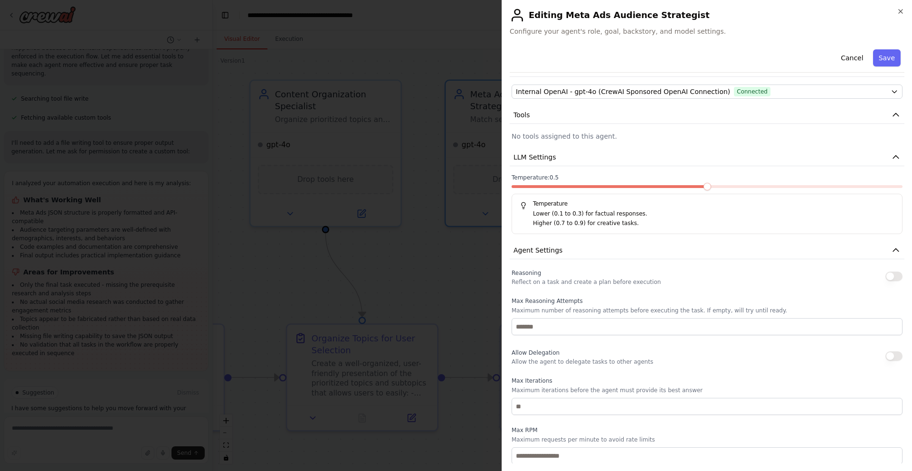
scroll to position [84, 0]
click at [893, 273] on button "button" at bounding box center [894, 273] width 17 height 10
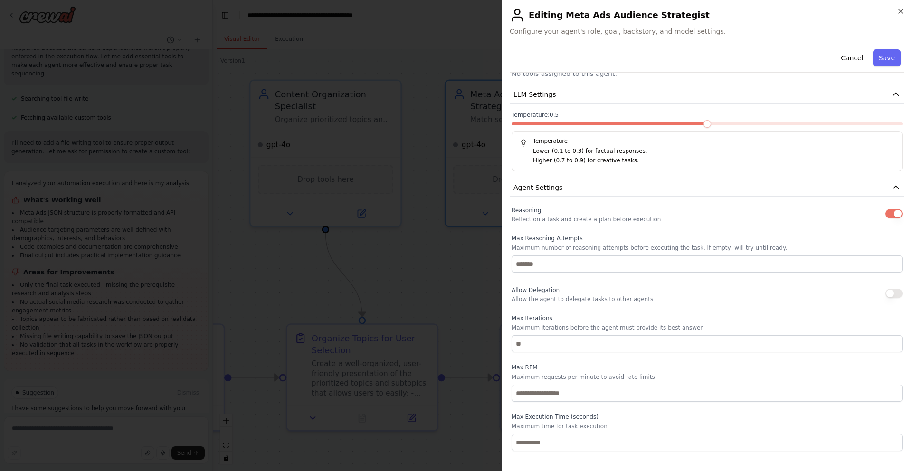
scroll to position [163, 0]
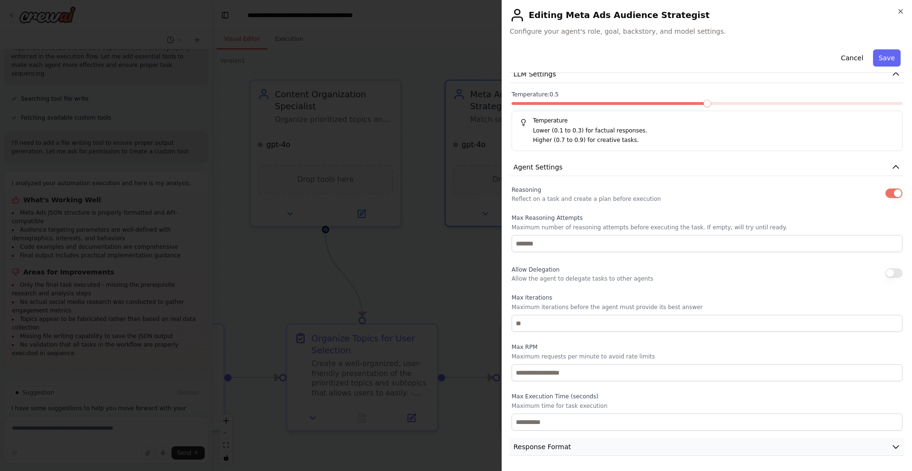
click at [897, 449] on icon "button" at bounding box center [896, 447] width 10 height 10
click at [897, 165] on icon "button" at bounding box center [896, 168] width 10 height 10
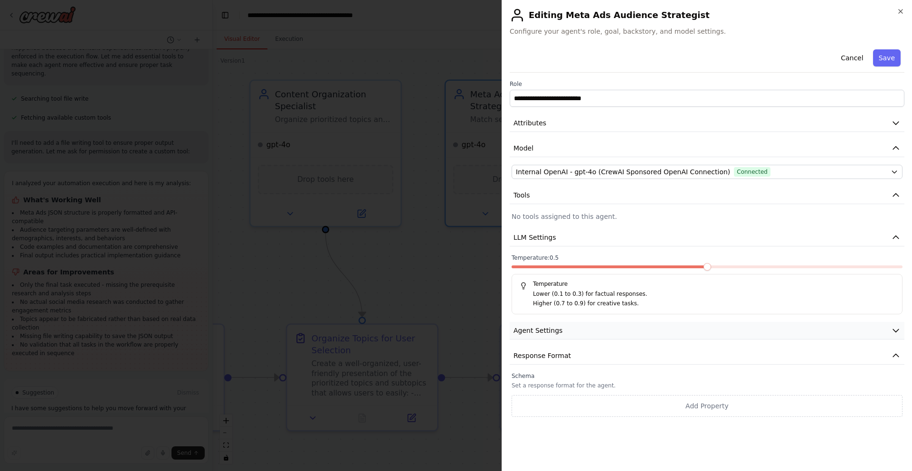
scroll to position [0, 0]
click at [898, 358] on icon "button" at bounding box center [896, 356] width 10 height 10
click at [889, 357] on button "Response Format" at bounding box center [707, 356] width 395 height 18
click at [894, 330] on icon "button" at bounding box center [896, 331] width 6 height 3
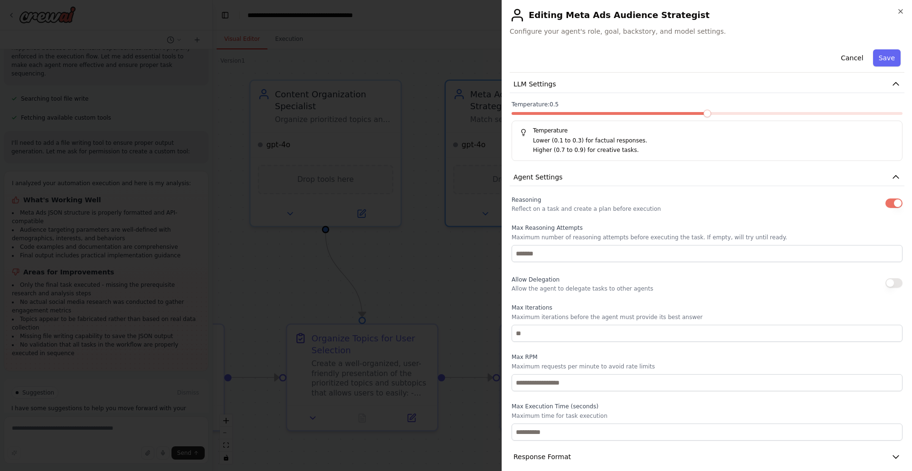
scroll to position [163, 0]
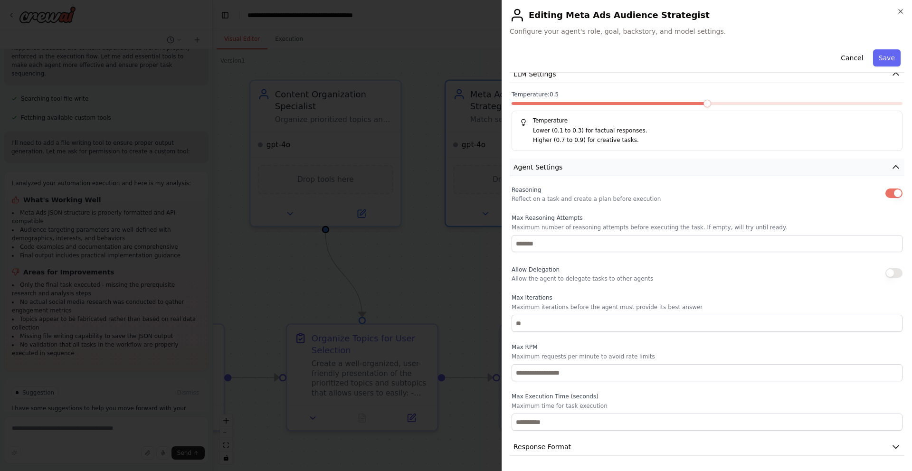
click at [894, 166] on icon "button" at bounding box center [896, 168] width 10 height 10
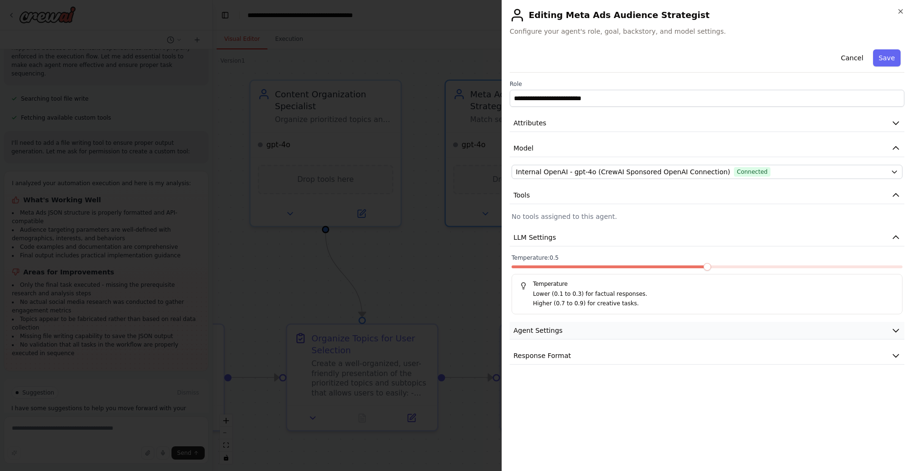
click at [814, 327] on button "Agent Settings" at bounding box center [707, 331] width 395 height 18
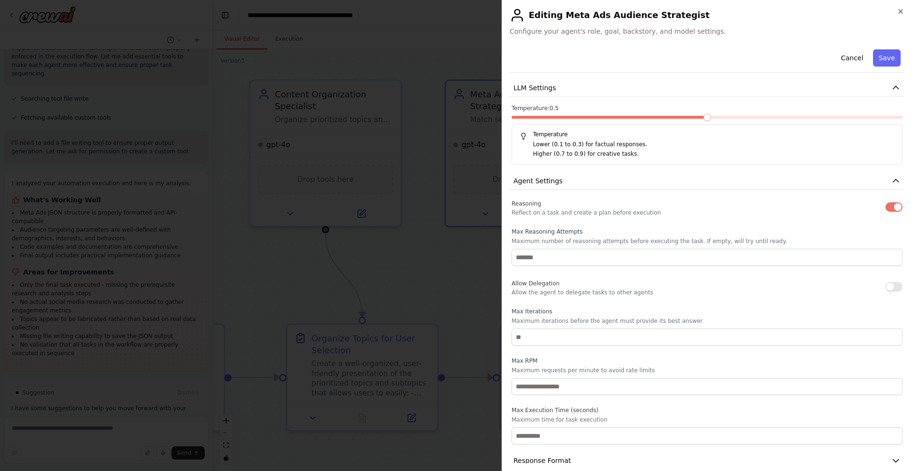
scroll to position [163, 0]
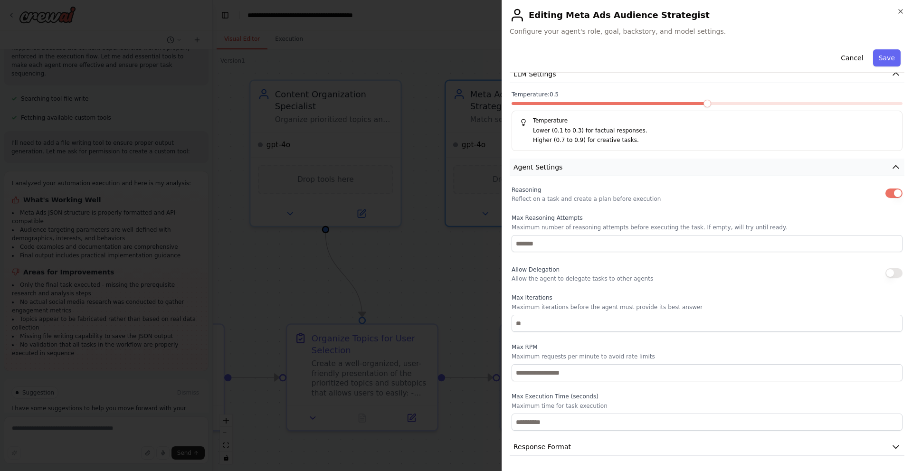
click at [897, 166] on icon "button" at bounding box center [896, 167] width 6 height 3
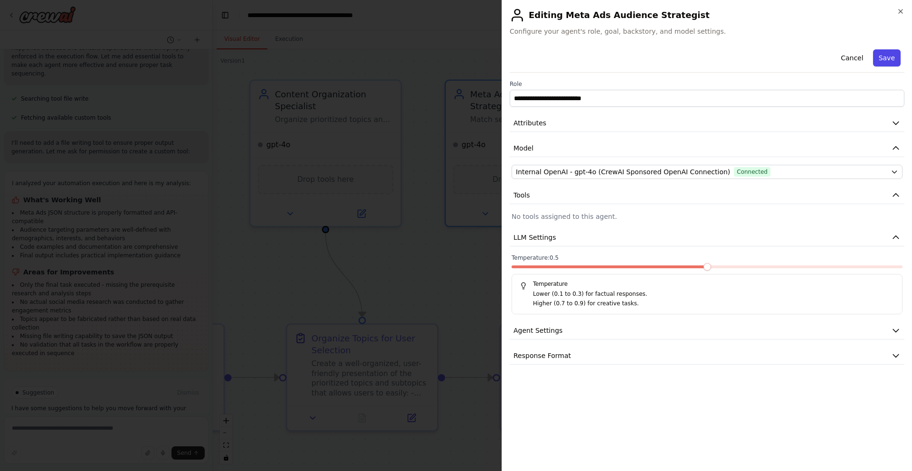
click at [891, 57] on button "Save" at bounding box center [887, 57] width 28 height 17
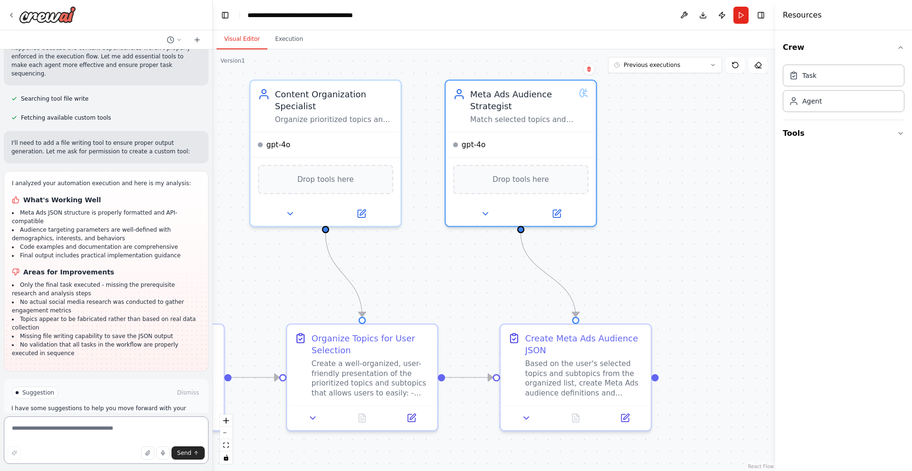
click at [82, 433] on textarea at bounding box center [106, 441] width 205 height 48
click at [126, 430] on span "Enable coding skills" at bounding box center [110, 434] width 56 height 8
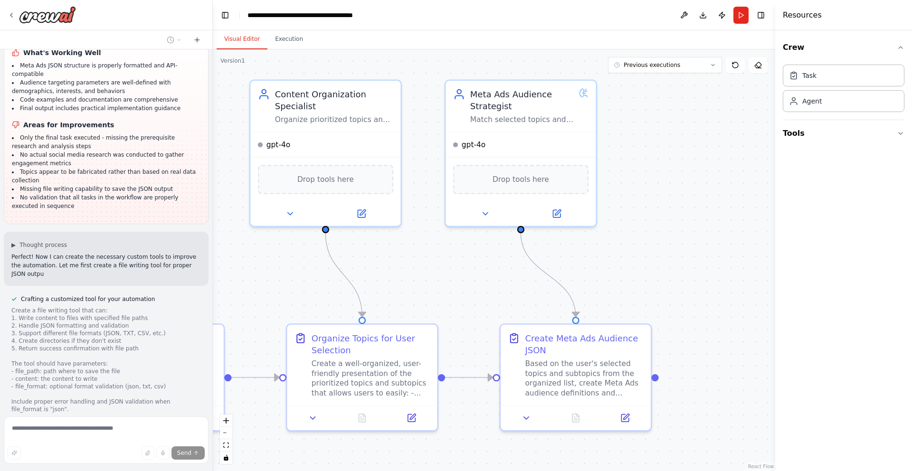
scroll to position [1403, 0]
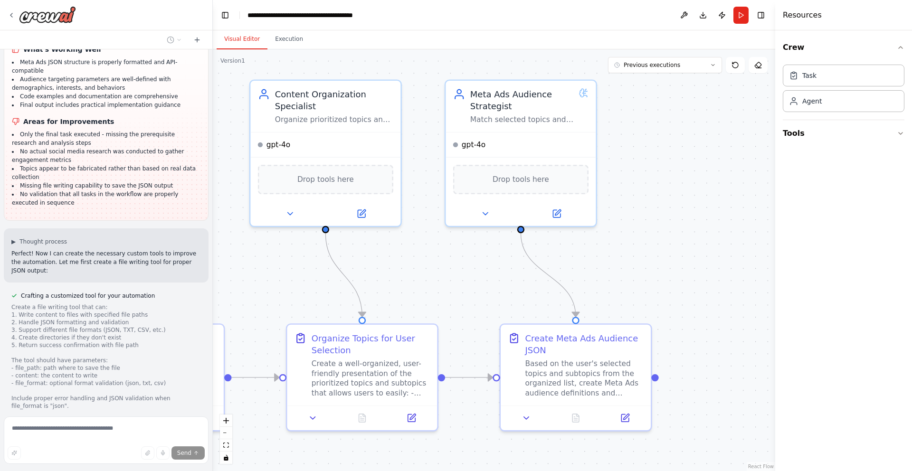
click at [45, 182] on li "Missing file writing capability to save the JSON output" at bounding box center [106, 186] width 189 height 9
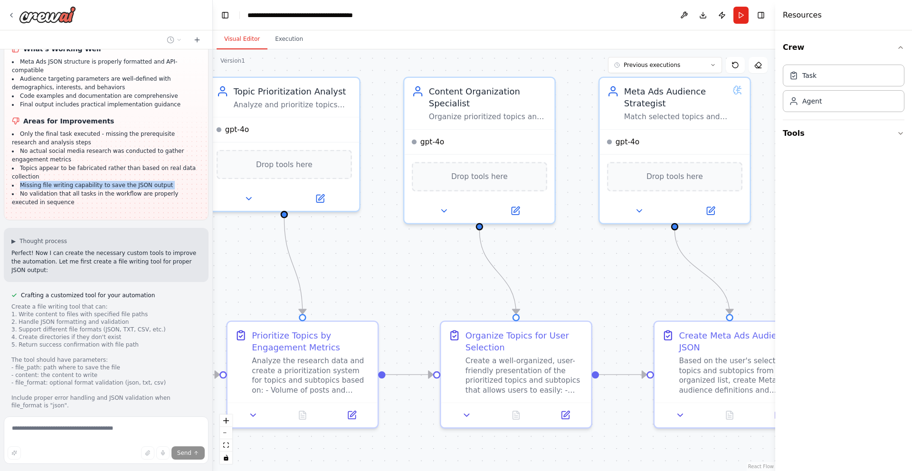
drag, startPoint x: 277, startPoint y: 251, endPoint x: 431, endPoint y: 248, distance: 154.0
click at [431, 248] on div ".deletable-edge-delete-btn { width: 20px; height: 20px; border: 0px solid #ffff…" at bounding box center [494, 260] width 563 height 422
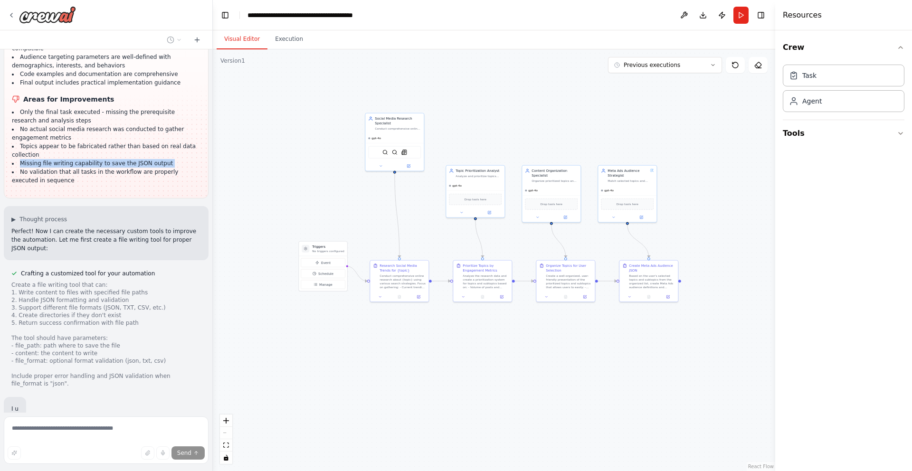
drag, startPoint x: 419, startPoint y: 250, endPoint x: 521, endPoint y: 234, distance: 102.9
click at [521, 234] on div ".deletable-edge-delete-btn { width: 20px; height: 20px; border: 0px solid #ffff…" at bounding box center [494, 260] width 563 height 422
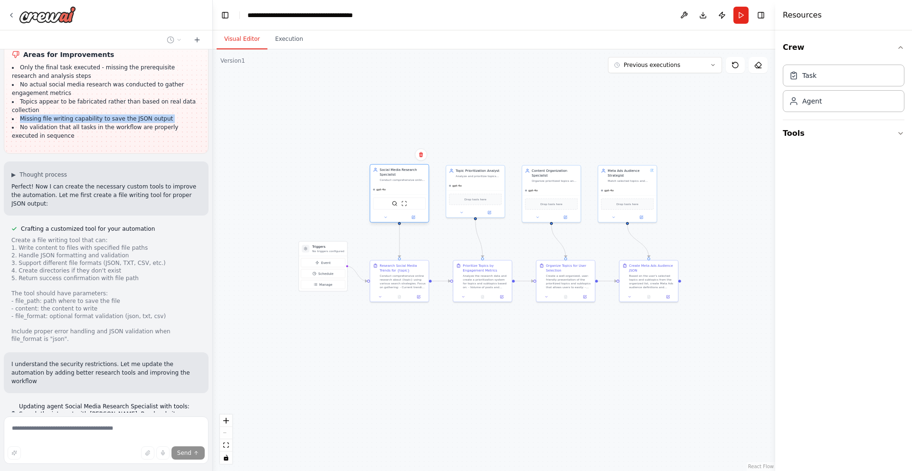
scroll to position [1479, 0]
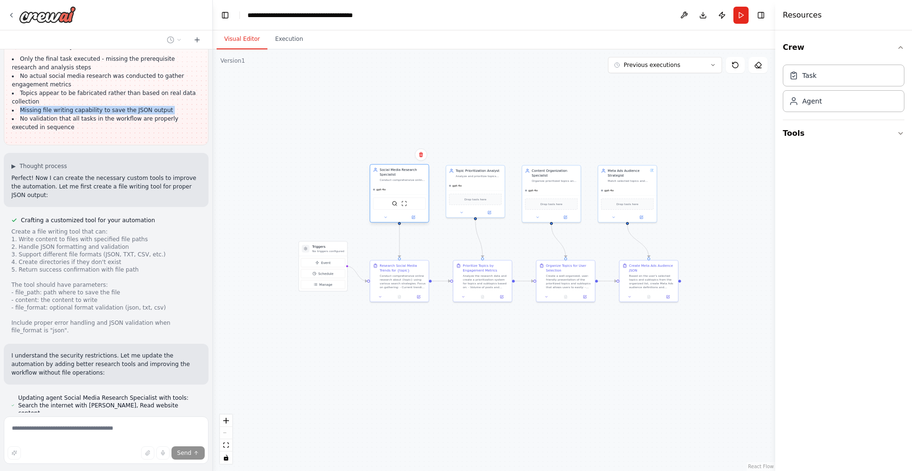
drag, startPoint x: 400, startPoint y: 117, endPoint x: 403, endPoint y: 169, distance: 52.4
click at [403, 169] on div "Social Media Research Specialist" at bounding box center [403, 173] width 46 height 10
click at [373, 137] on div ".deletable-edge-delete-btn { width: 20px; height: 20px; border: 0px solid #ffff…" at bounding box center [494, 260] width 563 height 422
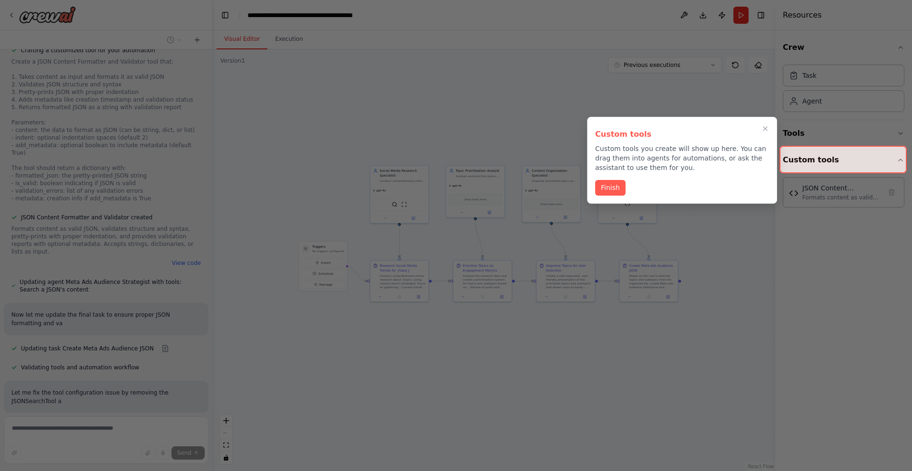
scroll to position [1936, 0]
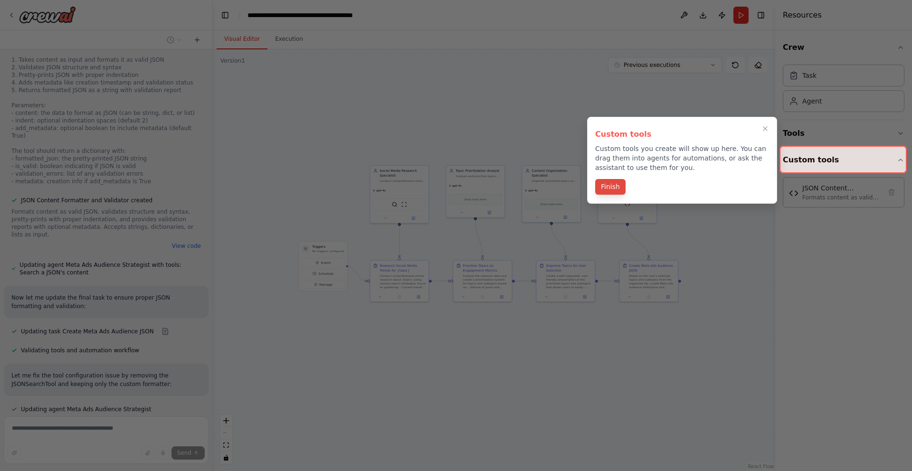
click at [611, 186] on button "Finish" at bounding box center [610, 187] width 30 height 16
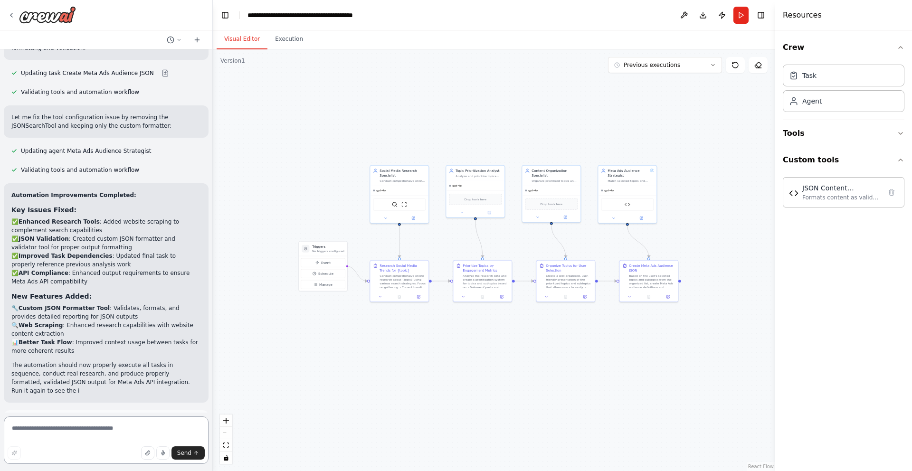
scroll to position [2203, 0]
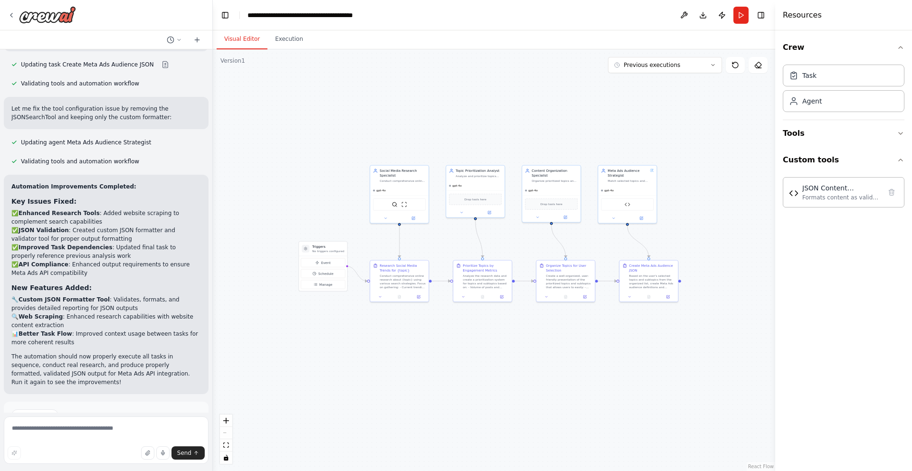
click at [112, 449] on button "Run Automation" at bounding box center [106, 456] width 190 height 15
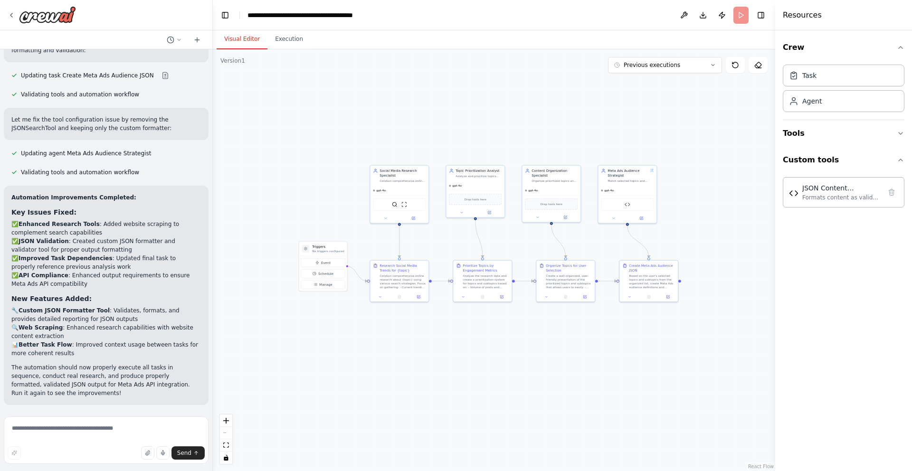
scroll to position [2126, 0]
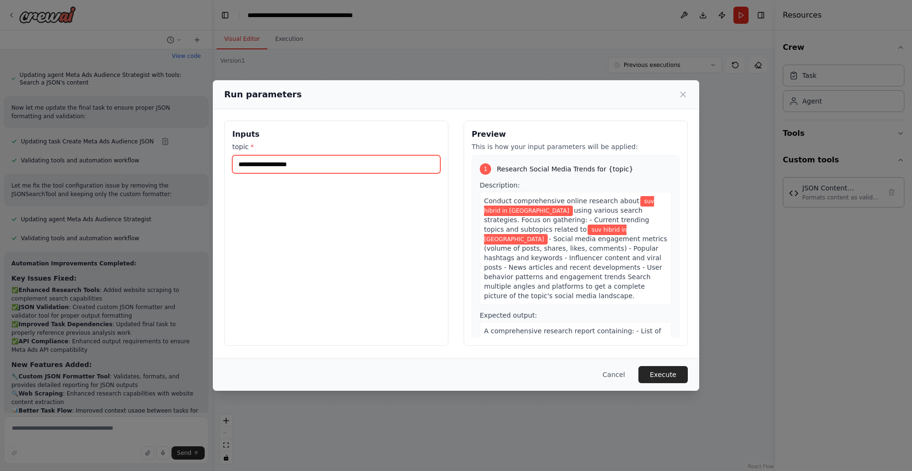
click at [317, 160] on input "**********" at bounding box center [336, 164] width 208 height 18
type input "**********"
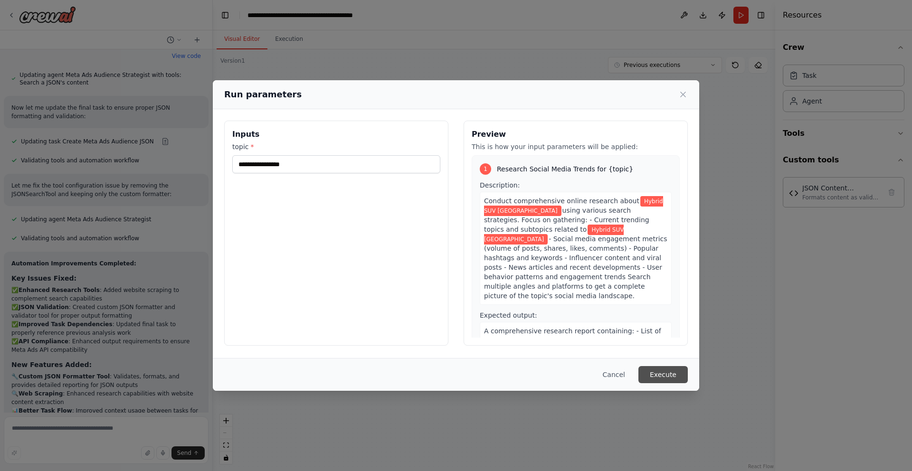
click at [675, 368] on button "Execute" at bounding box center [663, 374] width 49 height 17
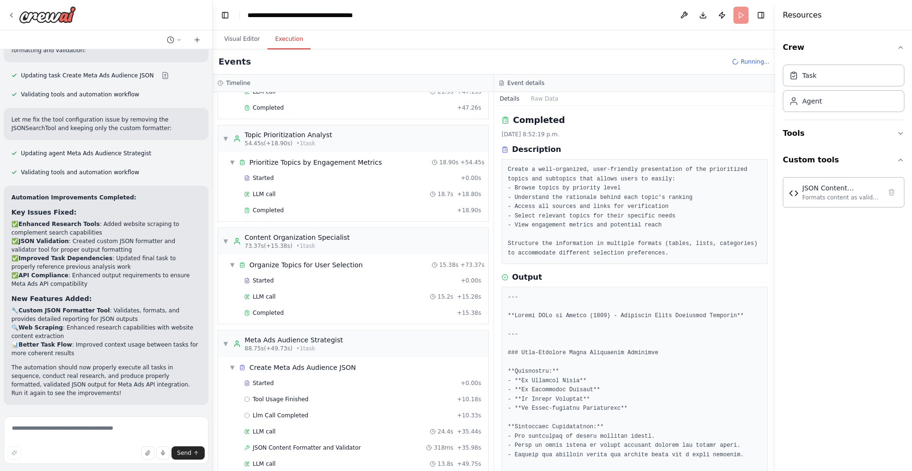
scroll to position [316, 0]
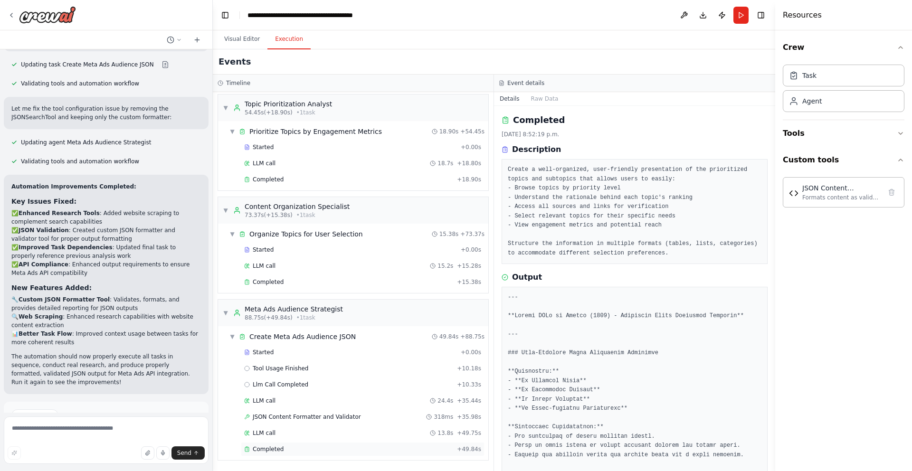
click at [275, 449] on span "Completed" at bounding box center [268, 450] width 31 height 8
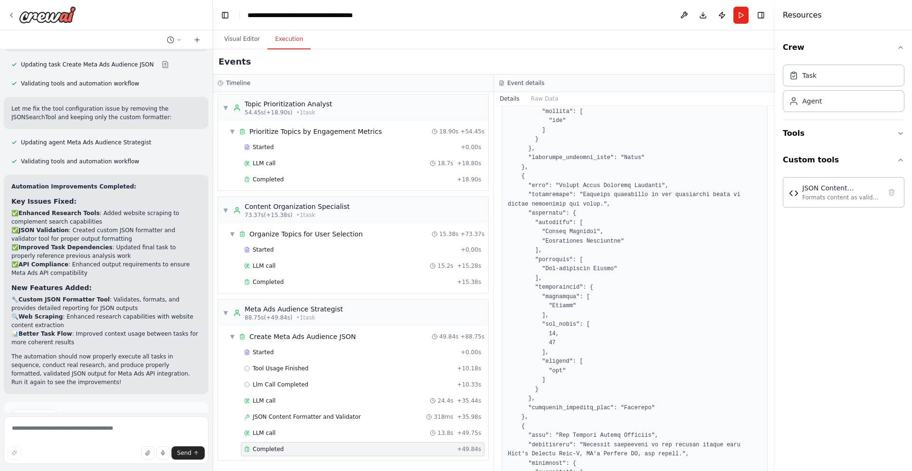
scroll to position [439, 0]
click at [565, 185] on pre at bounding box center [635, 308] width 254 height 834
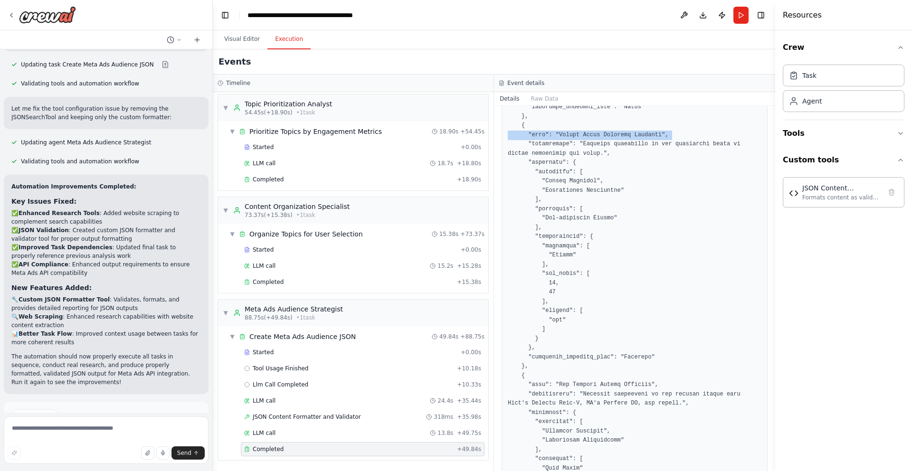
scroll to position [486, 0]
click at [567, 219] on pre at bounding box center [635, 261] width 254 height 834
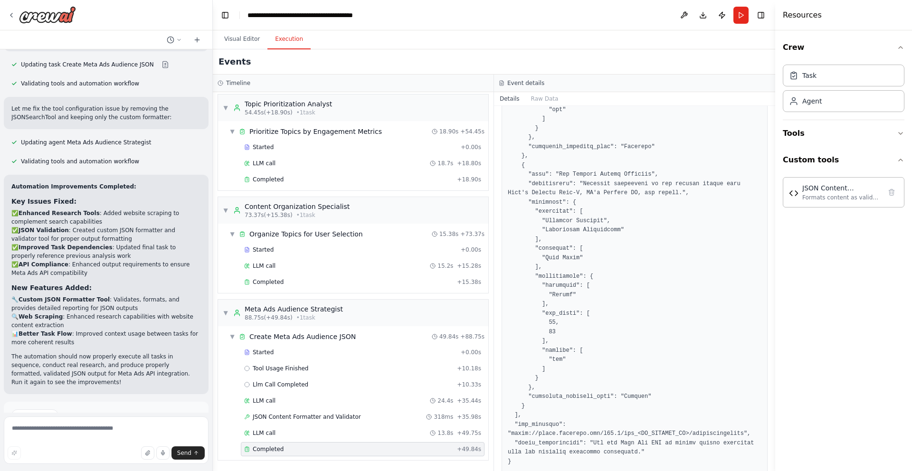
scroll to position [714, 0]
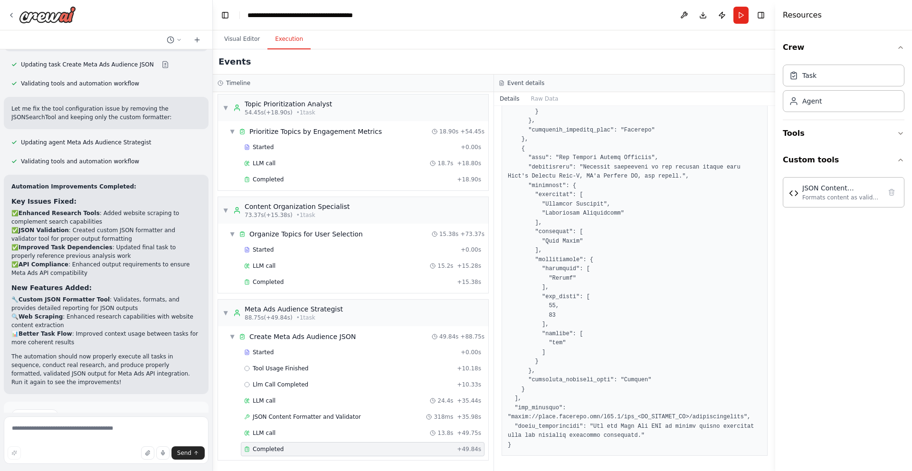
click at [553, 416] on pre at bounding box center [635, 33] width 254 height 834
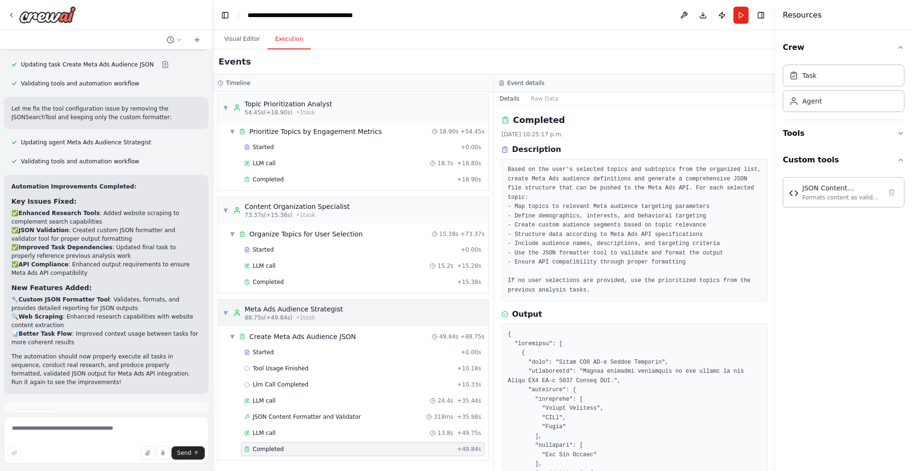
scroll to position [0, 0]
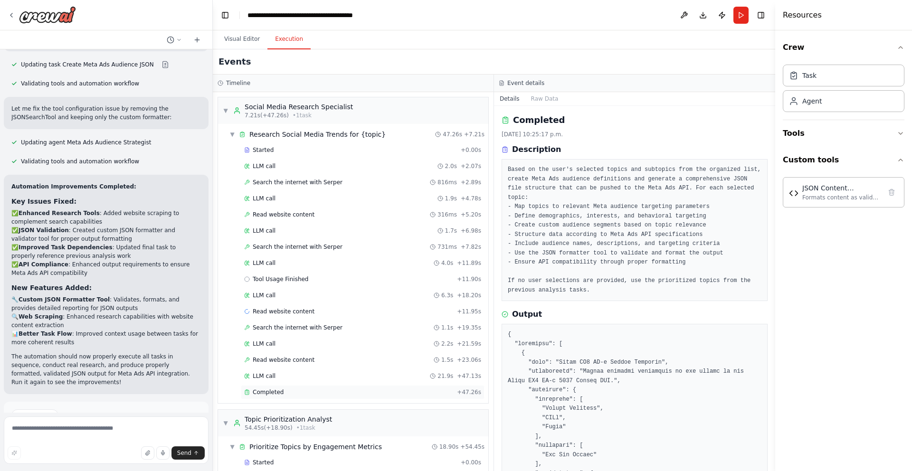
click at [268, 391] on span "Completed" at bounding box center [268, 393] width 31 height 8
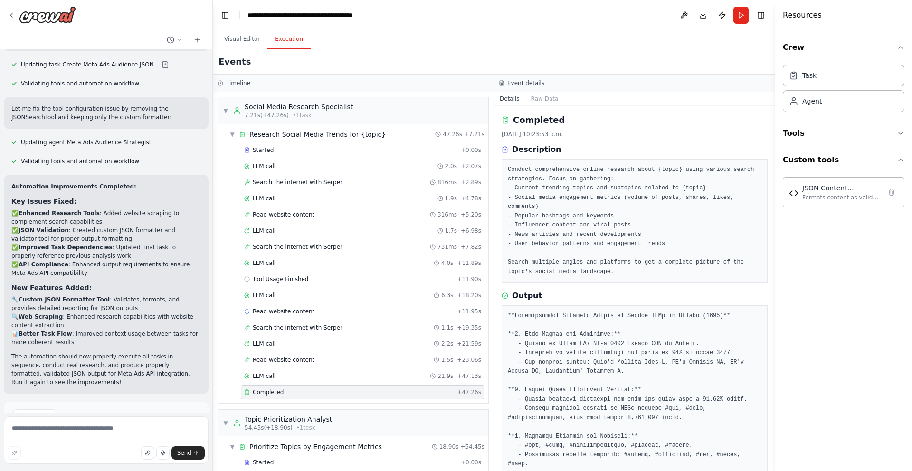
click at [287, 392] on div "Completed" at bounding box center [348, 393] width 209 height 8
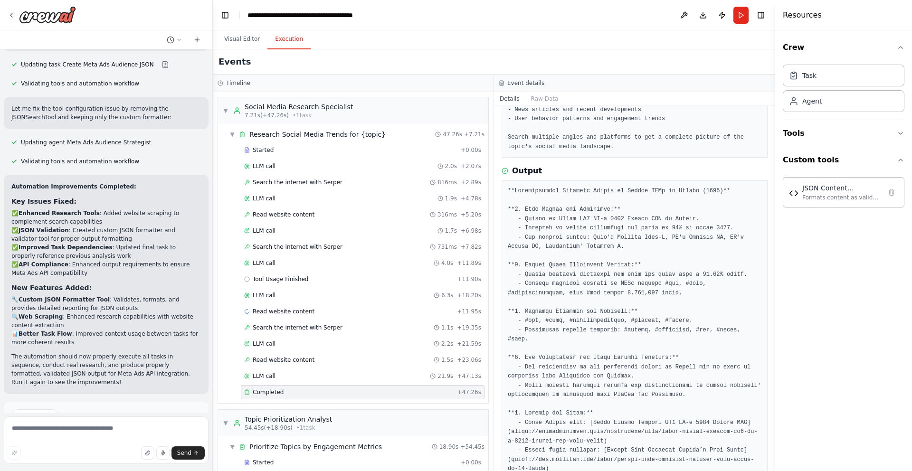
scroll to position [126, 0]
click at [667, 274] on pre at bounding box center [635, 394] width 254 height 417
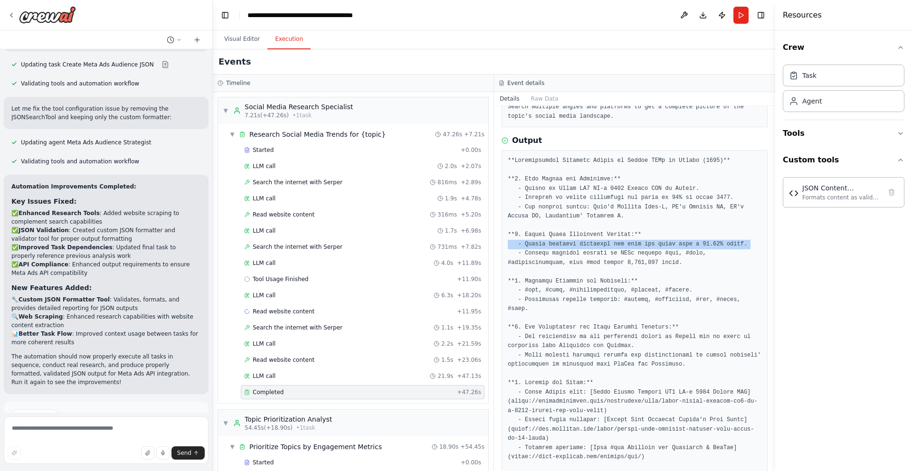
scroll to position [158, 0]
click at [603, 250] on pre at bounding box center [635, 362] width 254 height 417
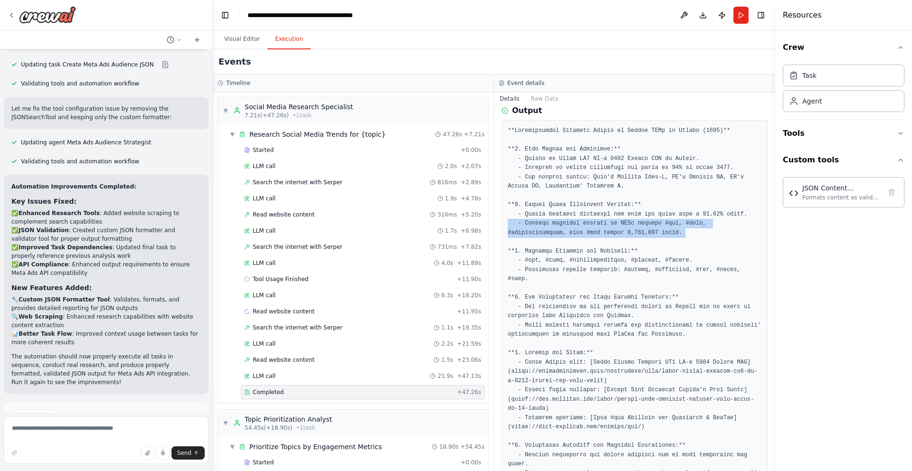
scroll to position [194, 0]
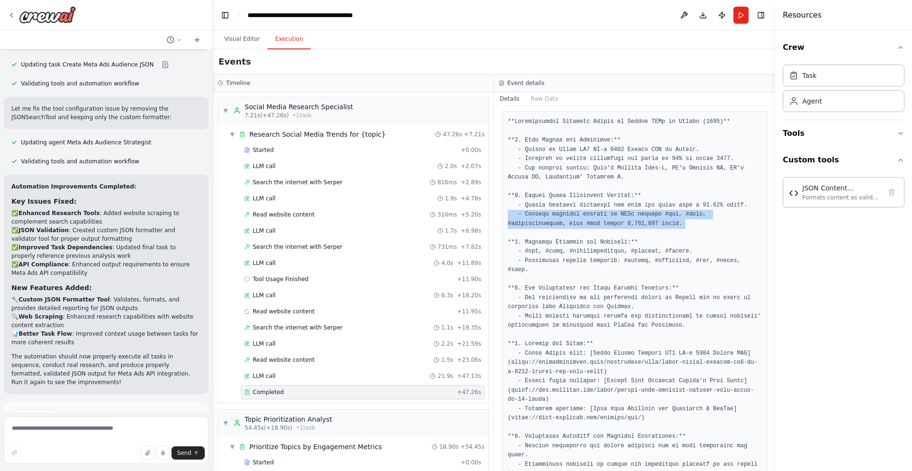
click at [578, 239] on pre at bounding box center [635, 325] width 254 height 417
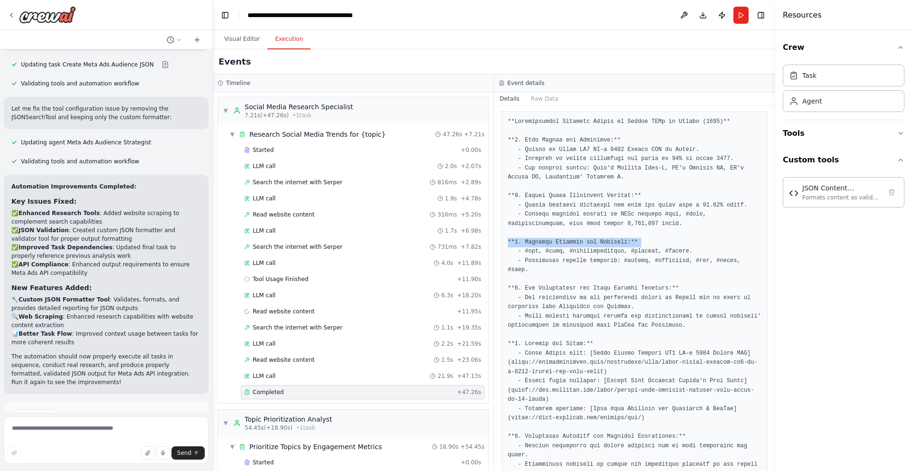
click at [560, 252] on pre at bounding box center [635, 325] width 254 height 417
click at [576, 305] on pre at bounding box center [635, 325] width 254 height 417
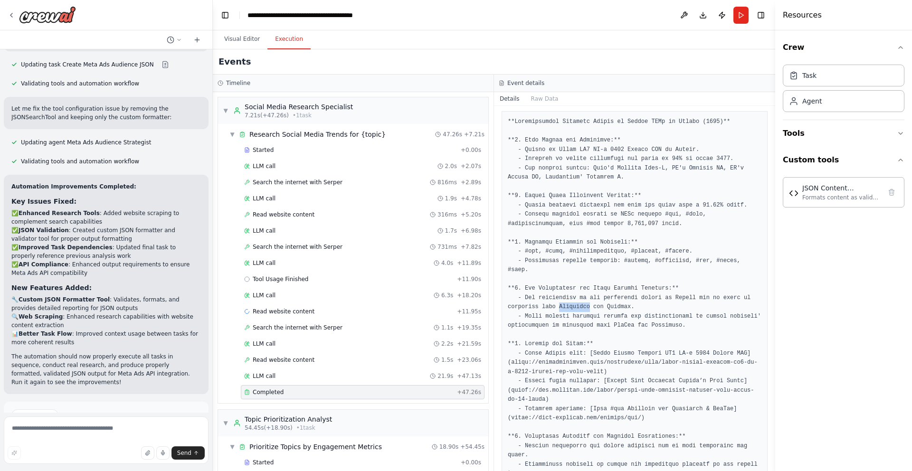
copy pre "Starngage"
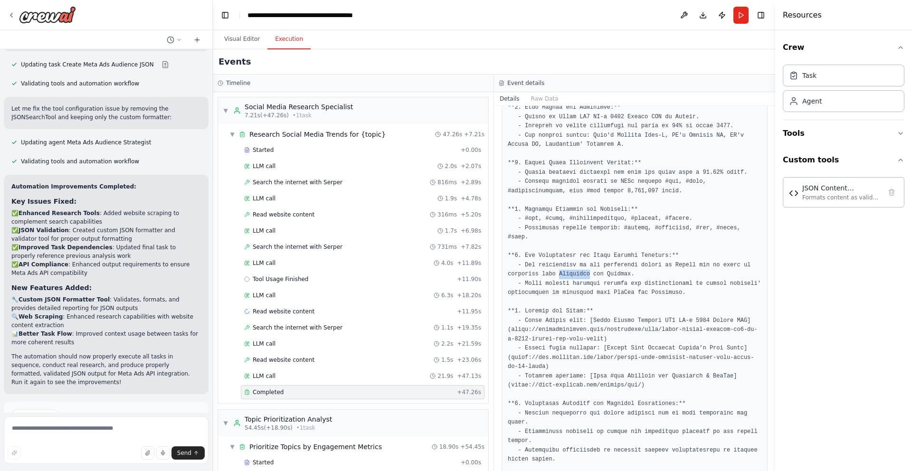
scroll to position [236, 0]
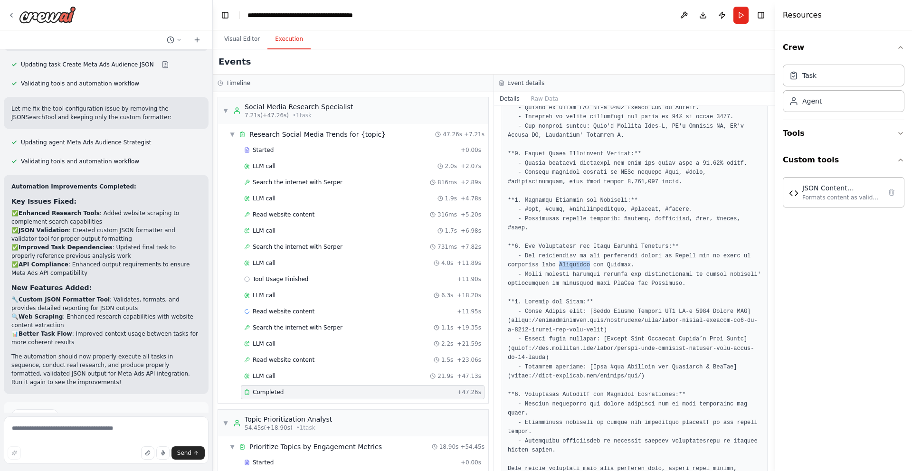
click at [545, 307] on pre at bounding box center [635, 284] width 254 height 417
click at [548, 316] on pre at bounding box center [635, 284] width 254 height 417
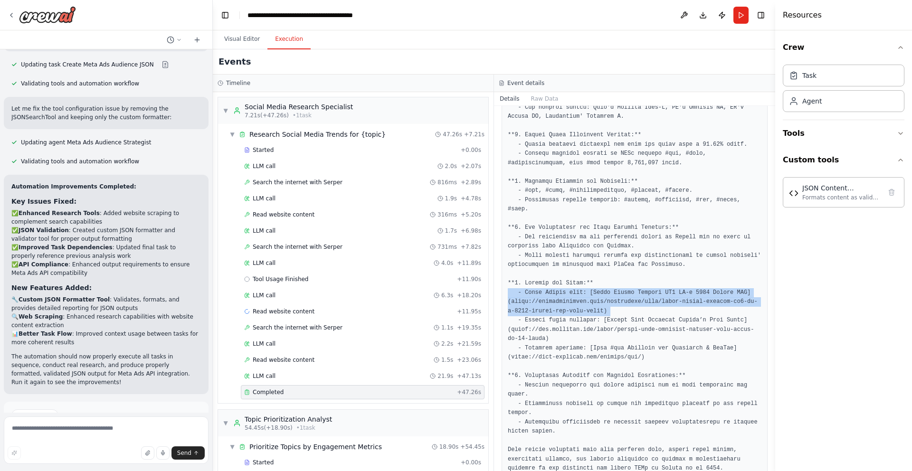
scroll to position [264, 0]
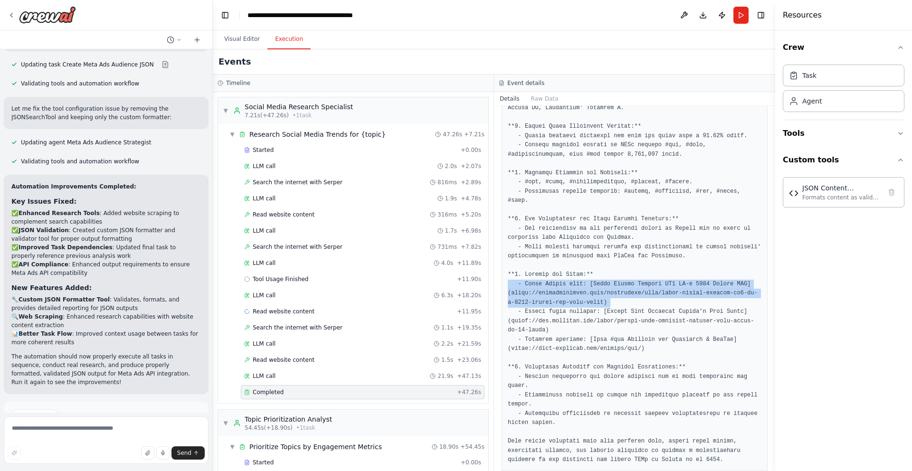
click at [596, 324] on pre at bounding box center [635, 256] width 254 height 417
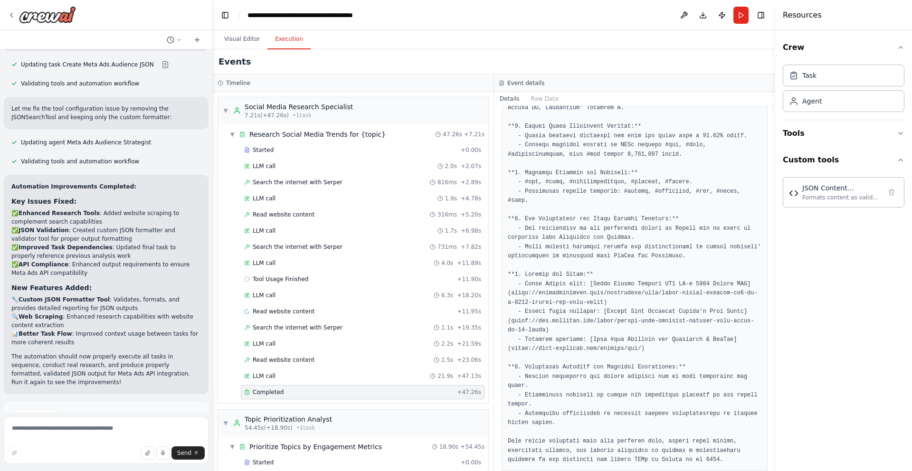
click at [596, 324] on pre at bounding box center [635, 256] width 254 height 417
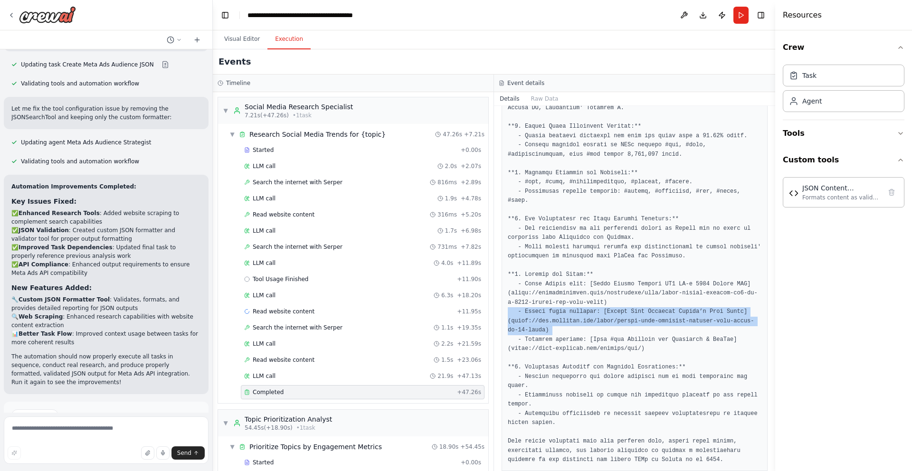
scroll to position [279, 0]
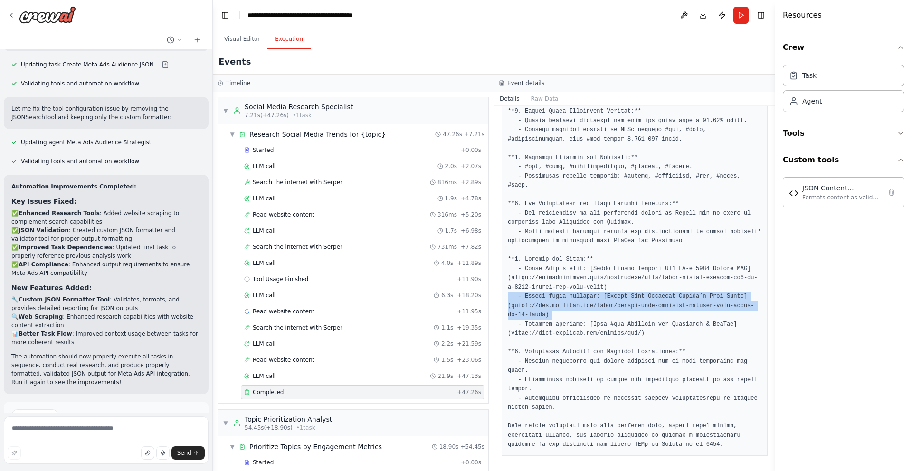
click at [578, 309] on pre at bounding box center [635, 241] width 254 height 417
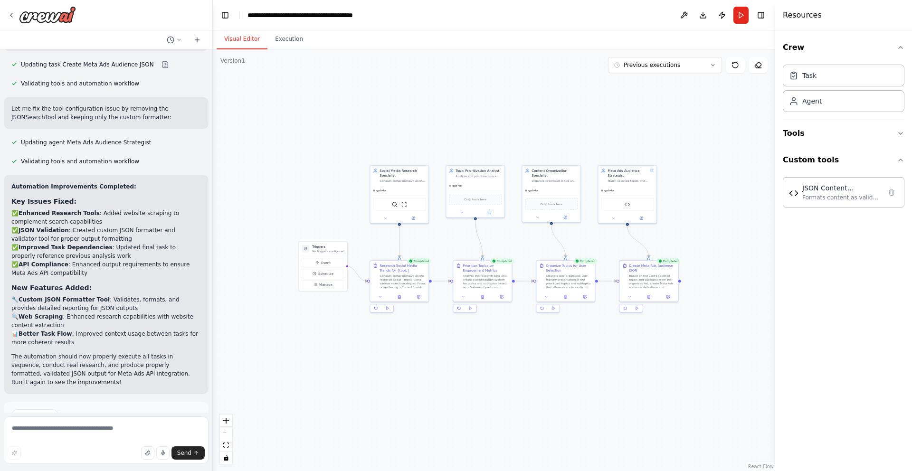
click at [239, 39] on button "Visual Editor" at bounding box center [242, 39] width 51 height 20
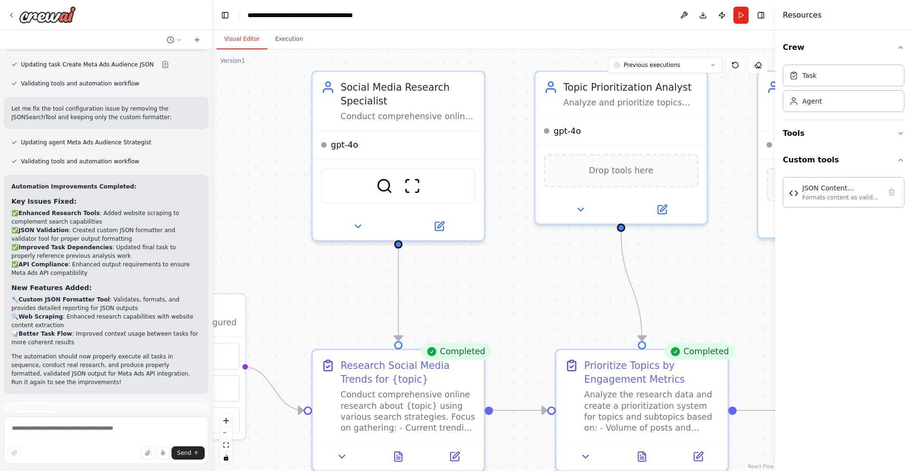
drag, startPoint x: 427, startPoint y: 342, endPoint x: 427, endPoint y: 292, distance: 49.4
click at [427, 292] on div ".deletable-edge-delete-btn { width: 20px; height: 20px; border: 0px solid #ffff…" at bounding box center [494, 260] width 563 height 422
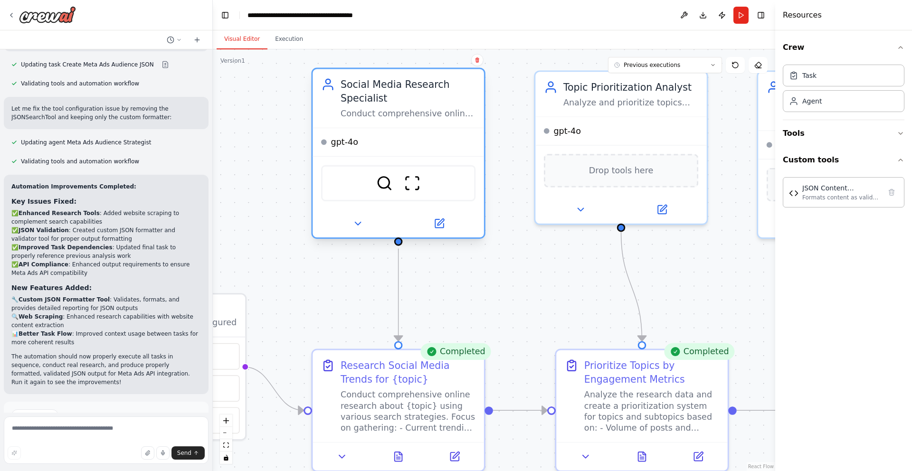
click at [376, 105] on div "Social Media Research Specialist Conduct comprehensive online research about {t…" at bounding box center [408, 98] width 135 height 42
click at [380, 113] on div "Conduct comprehensive online research about {topic}, gathering data from variou…" at bounding box center [408, 113] width 135 height 11
click at [420, 186] on img at bounding box center [412, 183] width 17 height 17
click at [440, 228] on icon at bounding box center [439, 223] width 11 height 11
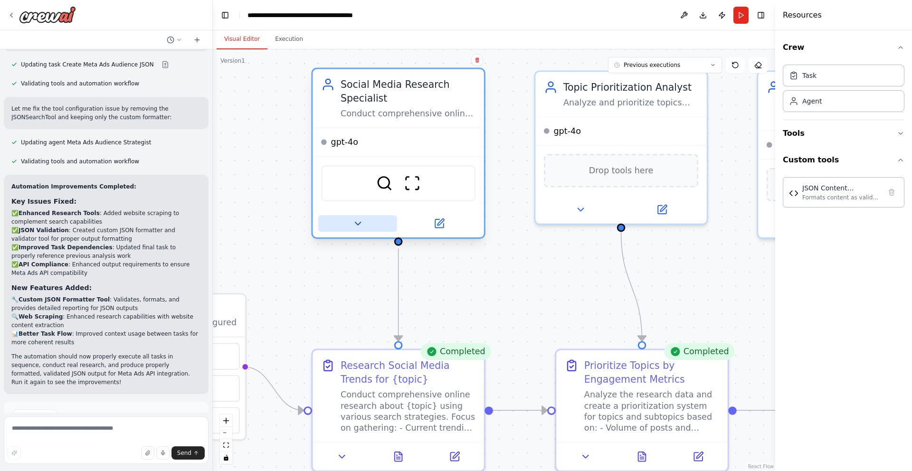
click at [353, 222] on icon at bounding box center [357, 223] width 11 height 11
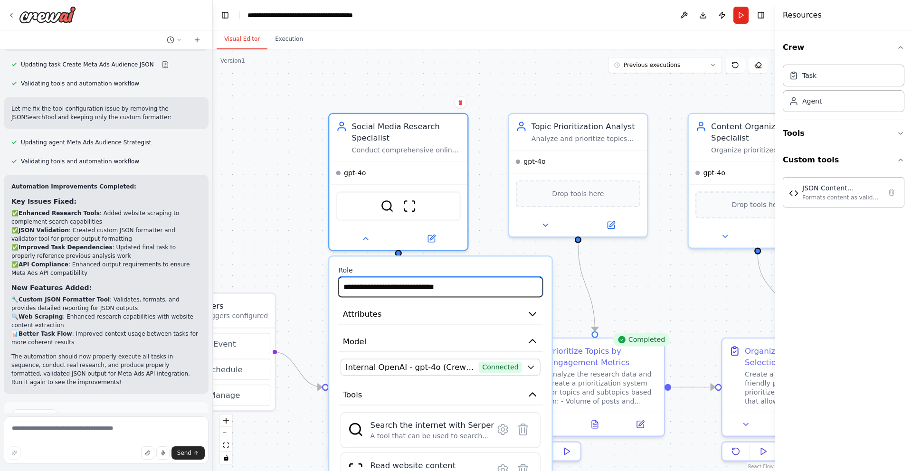
click at [404, 290] on input "**********" at bounding box center [440, 287] width 204 height 20
click at [412, 314] on button "Attributes" at bounding box center [440, 314] width 204 height 21
click at [526, 318] on button "Attributes" at bounding box center [440, 314] width 204 height 21
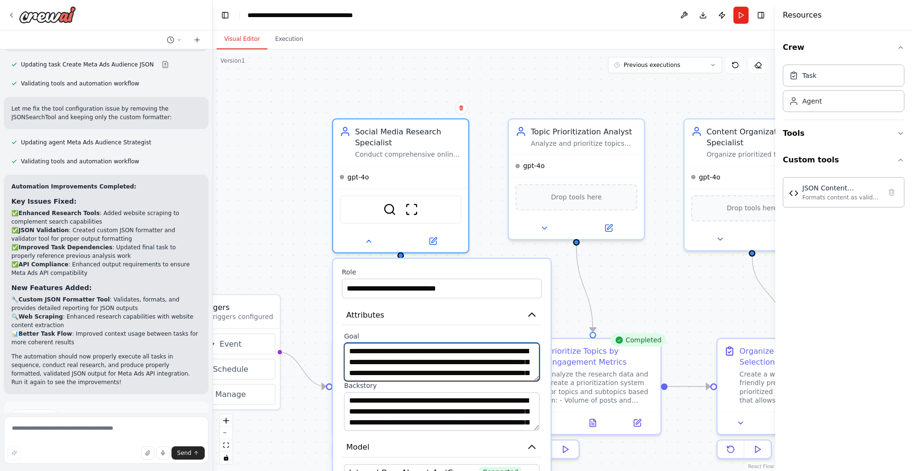
click at [461, 372] on textarea "**********" at bounding box center [442, 362] width 196 height 38
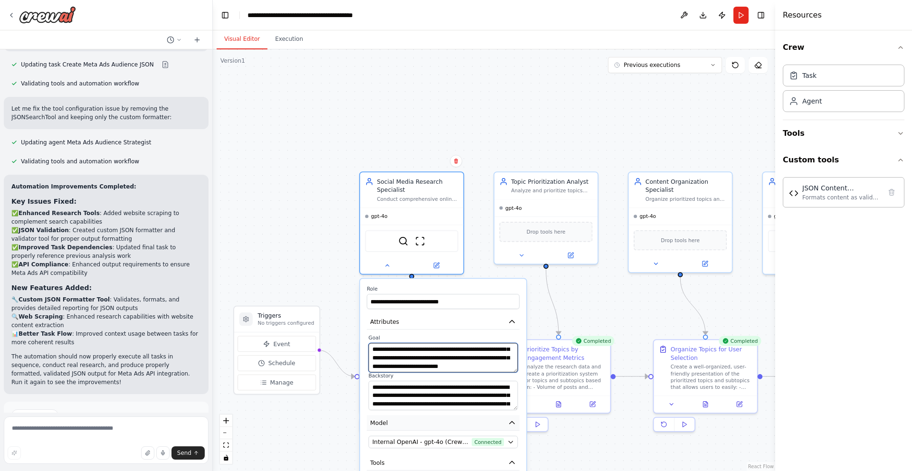
type textarea "**********"
click at [462, 420] on button "Model" at bounding box center [443, 423] width 153 height 16
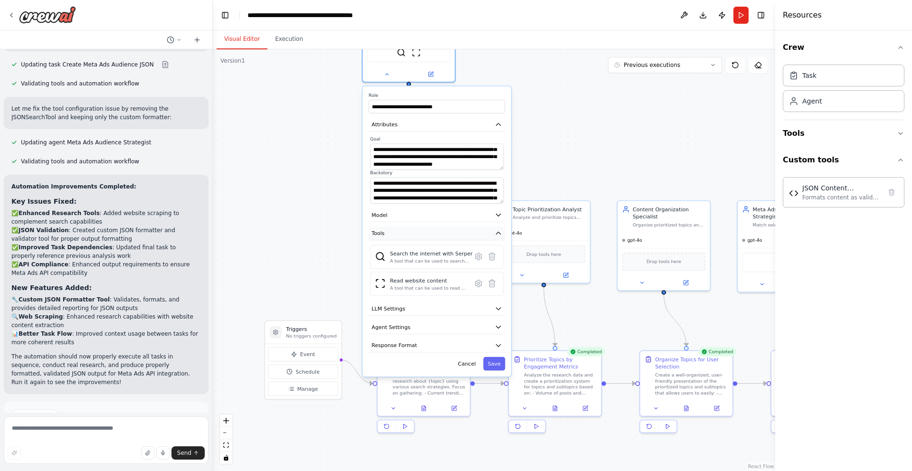
drag, startPoint x: 476, startPoint y: 443, endPoint x: 462, endPoint y: 237, distance: 207.1
click at [462, 237] on button "Tools" at bounding box center [437, 234] width 136 height 14
click at [439, 215] on button "Model" at bounding box center [437, 215] width 136 height 14
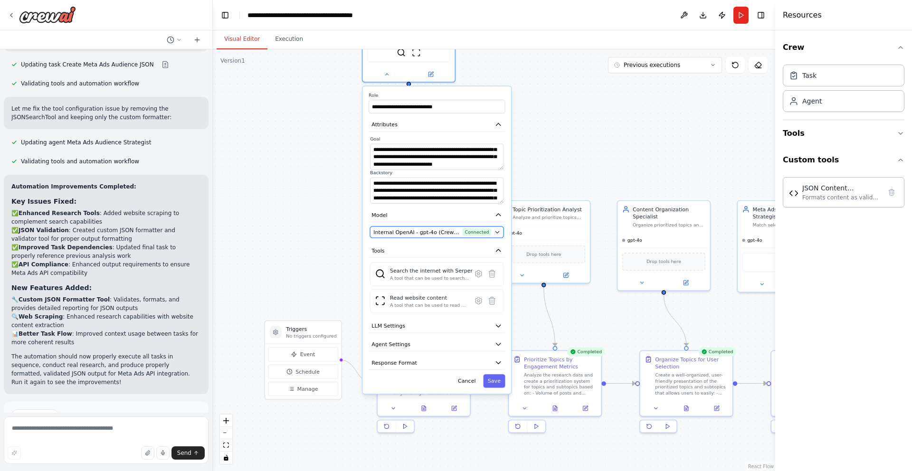
click at [458, 236] on span "Internal OpenAI - gpt-4o (CrewAI Sponsored OpenAI Connection)" at bounding box center [416, 233] width 86 height 8
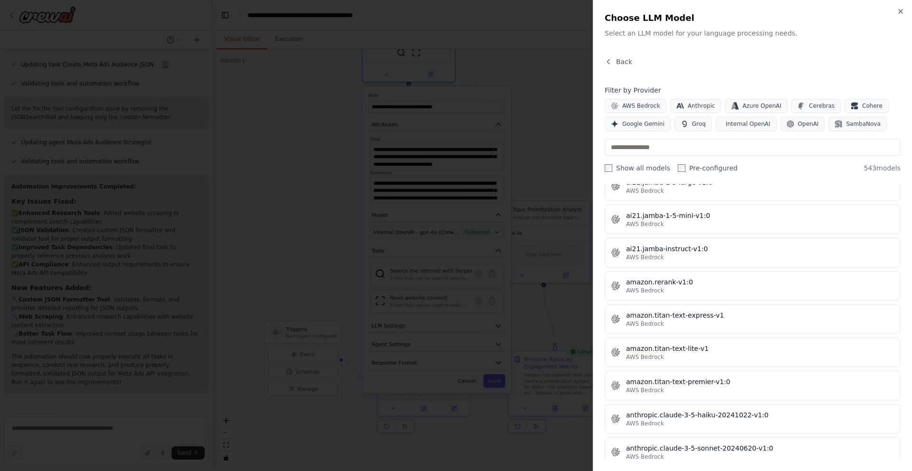
scroll to position [0, 0]
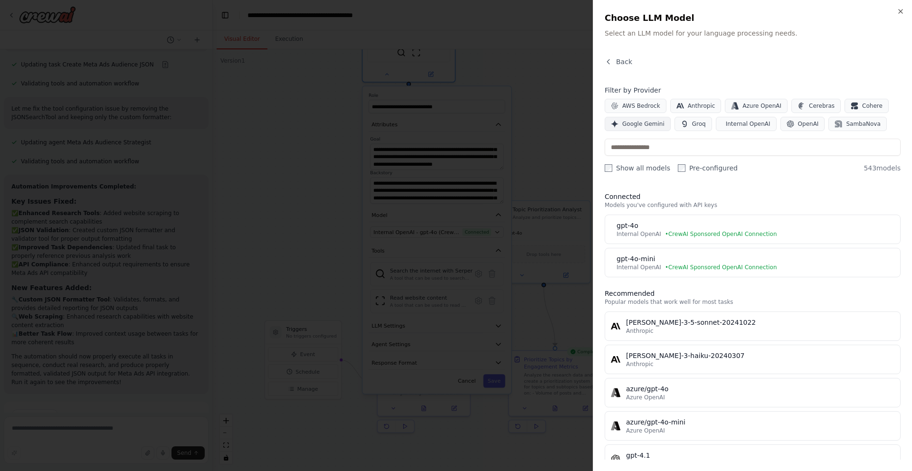
click at [641, 127] on span "Google Gemini" at bounding box center [643, 124] width 42 height 8
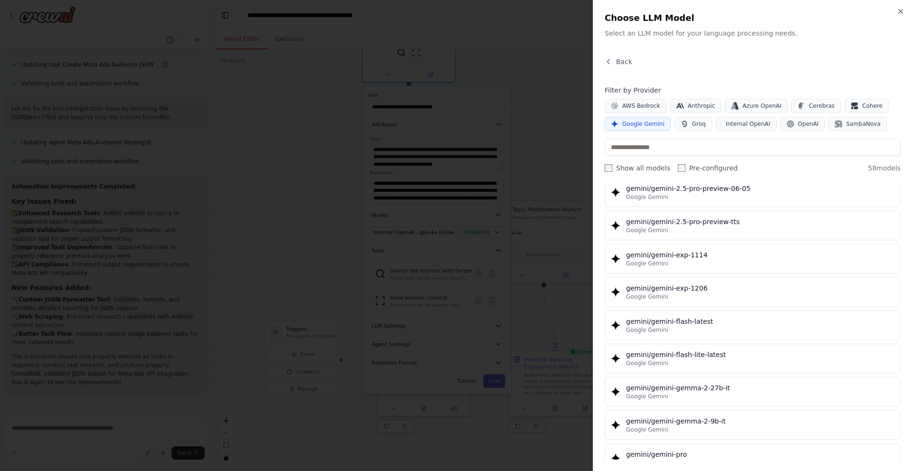
scroll to position [1251, 0]
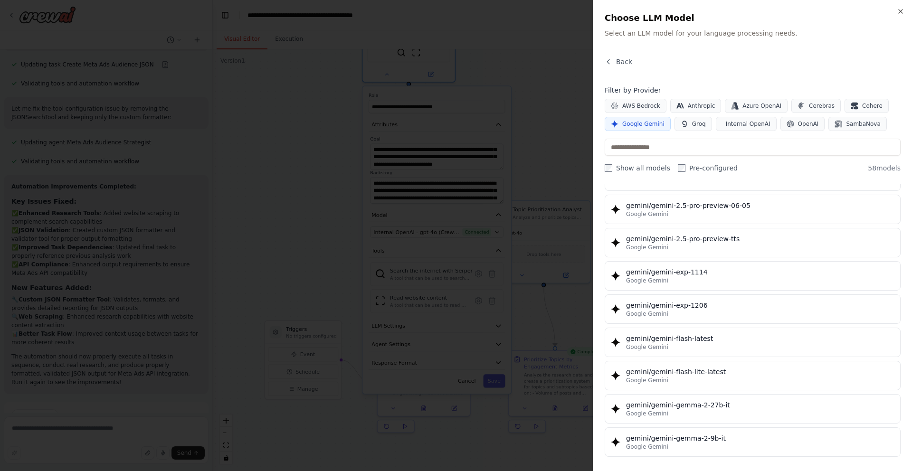
click at [550, 254] on div at bounding box center [456, 235] width 912 height 471
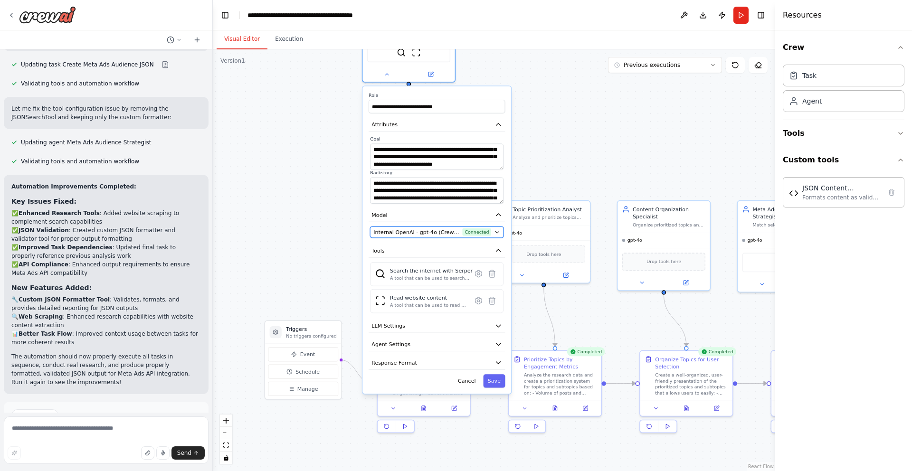
click at [418, 232] on span "Internal OpenAI - gpt-4o (CrewAI Sponsored OpenAI Connection)" at bounding box center [416, 233] width 86 height 8
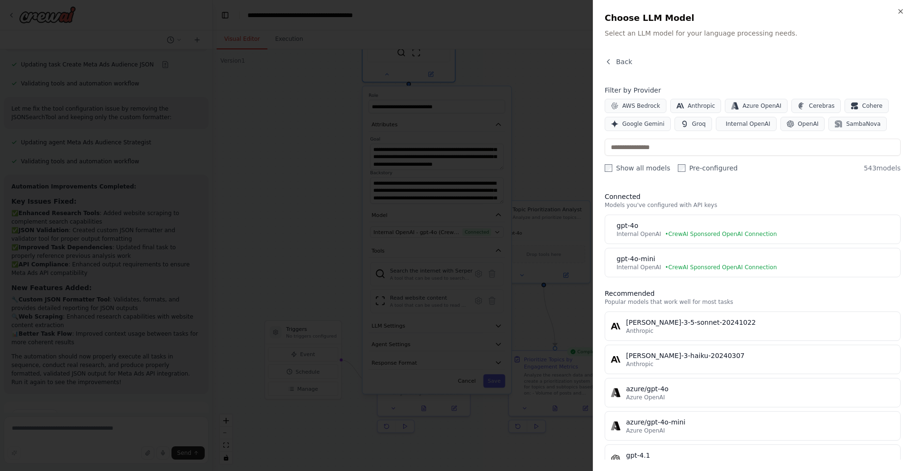
click at [526, 280] on div at bounding box center [456, 235] width 912 height 471
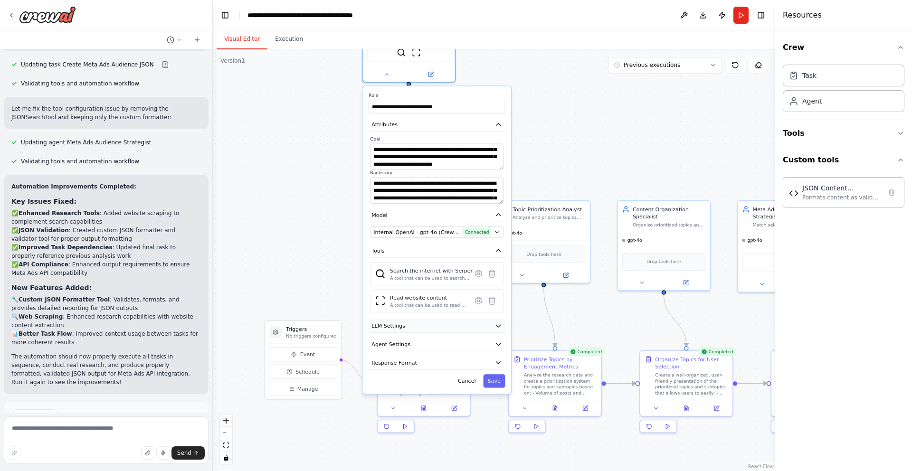
click at [454, 332] on button "LLM Settings" at bounding box center [437, 326] width 136 height 14
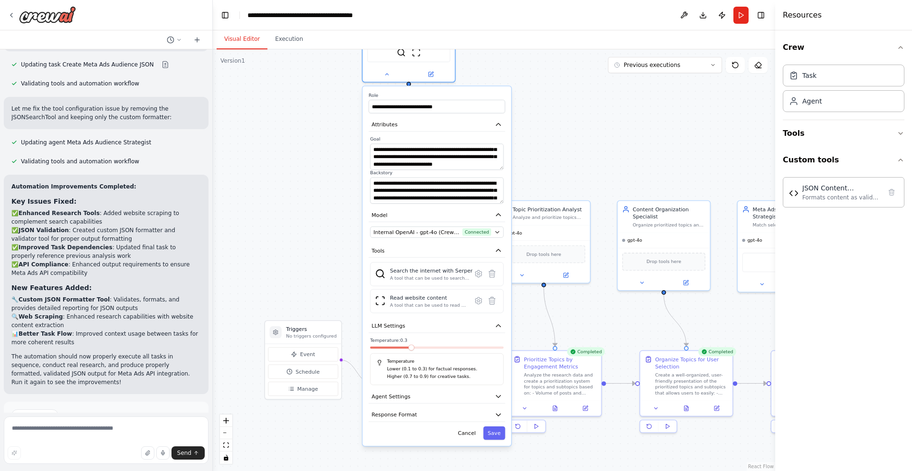
click at [415, 350] on span at bounding box center [412, 348] width 6 height 6
click at [499, 328] on icon "button" at bounding box center [499, 326] width 8 height 8
click at [496, 326] on icon "button" at bounding box center [499, 326] width 8 height 8
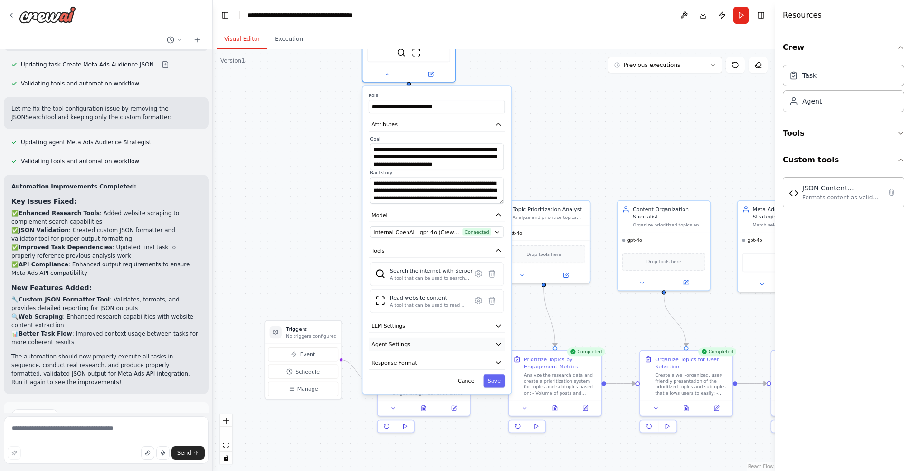
click at [497, 342] on icon "button" at bounding box center [499, 345] width 8 height 8
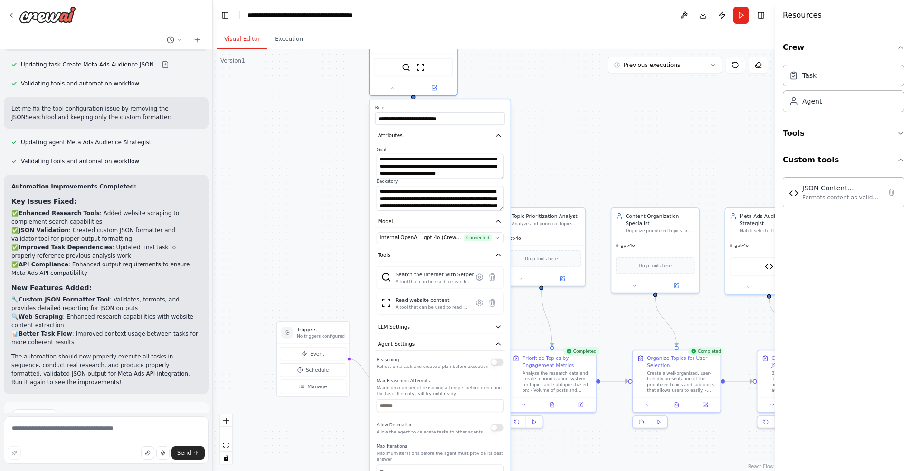
click at [498, 384] on div "Max Reasoning Attempts Maximum number of reasoning attempts before executing th…" at bounding box center [440, 395] width 127 height 34
click at [498, 343] on icon "button" at bounding box center [498, 344] width 7 height 7
click at [492, 378] on button "Save" at bounding box center [494, 379] width 21 height 13
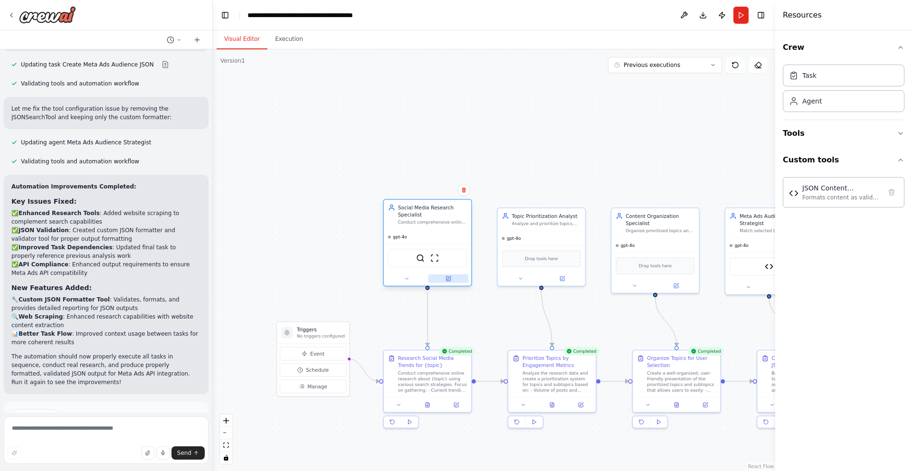
drag, startPoint x: 449, startPoint y: 83, endPoint x: 466, endPoint y: 277, distance: 195.5
click at [466, 277] on button at bounding box center [448, 279] width 40 height 9
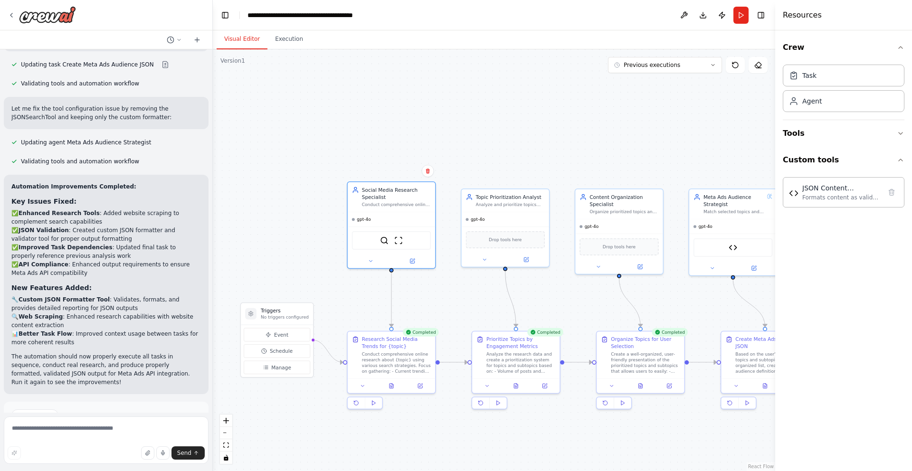
drag, startPoint x: 649, startPoint y: 195, endPoint x: 584, endPoint y: 161, distance: 73.3
click at [583, 161] on div ".deletable-edge-delete-btn { width: 20px; height: 20px; border: 0px solid #ffff…" at bounding box center [494, 260] width 563 height 422
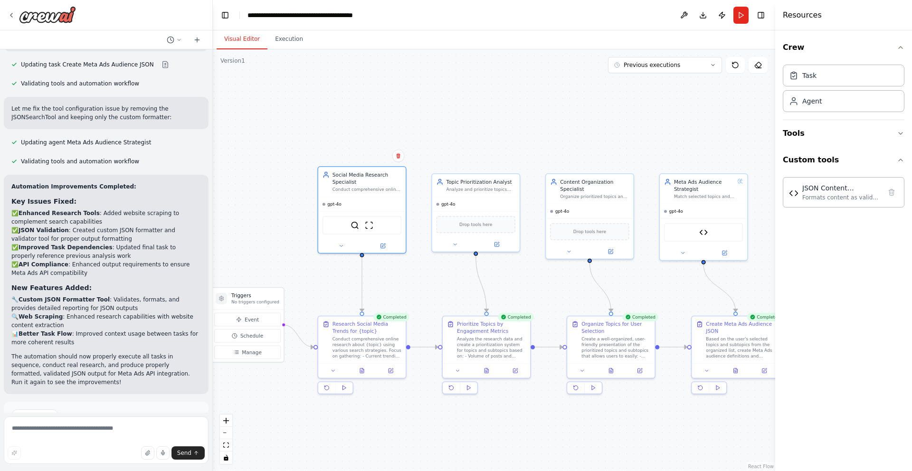
click at [91, 428] on p "I have some suggestions to help you move forward with your automation." at bounding box center [106, 435] width 190 height 15
click at [741, 14] on button "Run" at bounding box center [741, 15] width 15 height 17
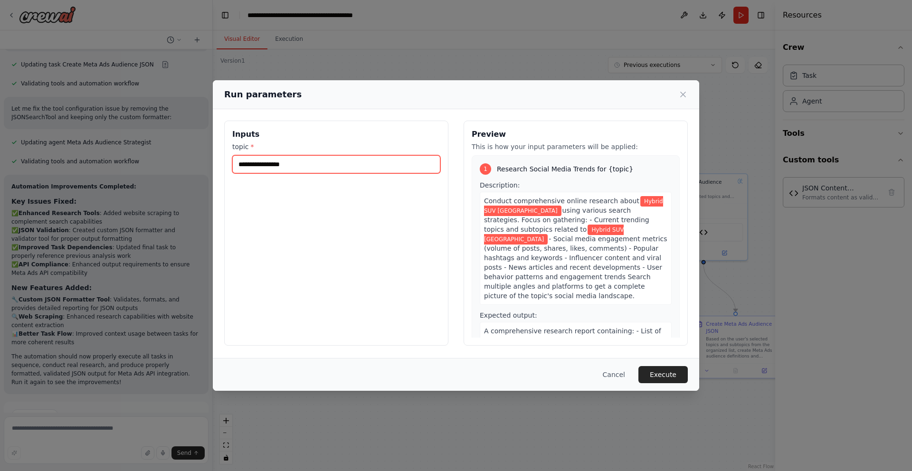
click at [326, 161] on input "**********" at bounding box center [336, 164] width 208 height 18
click at [289, 163] on input "**********" at bounding box center [336, 164] width 208 height 18
type input "**********"
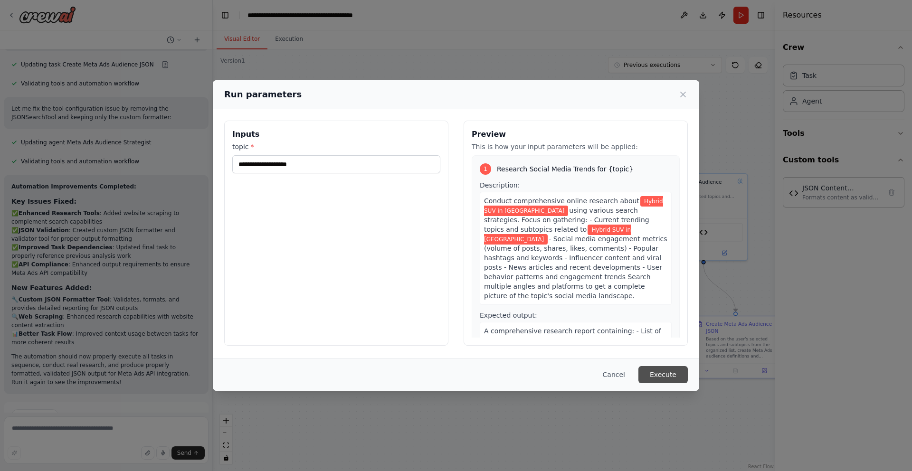
click at [650, 370] on button "Execute" at bounding box center [663, 374] width 49 height 17
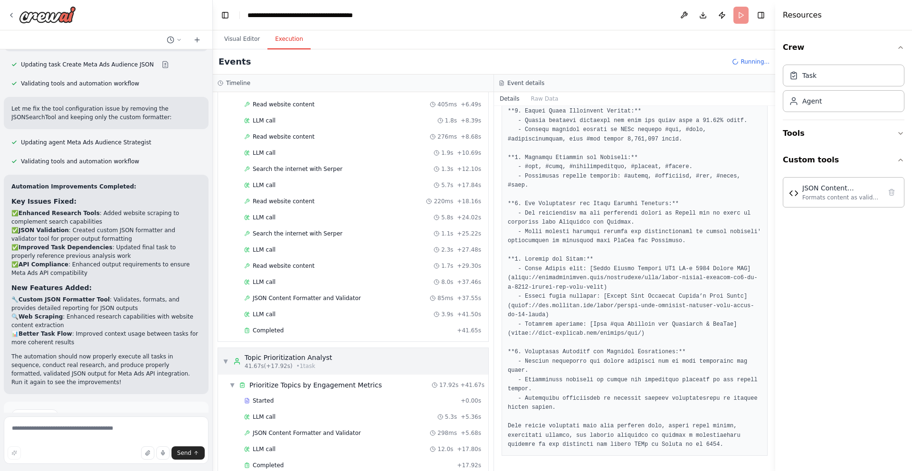
scroll to position [213, 0]
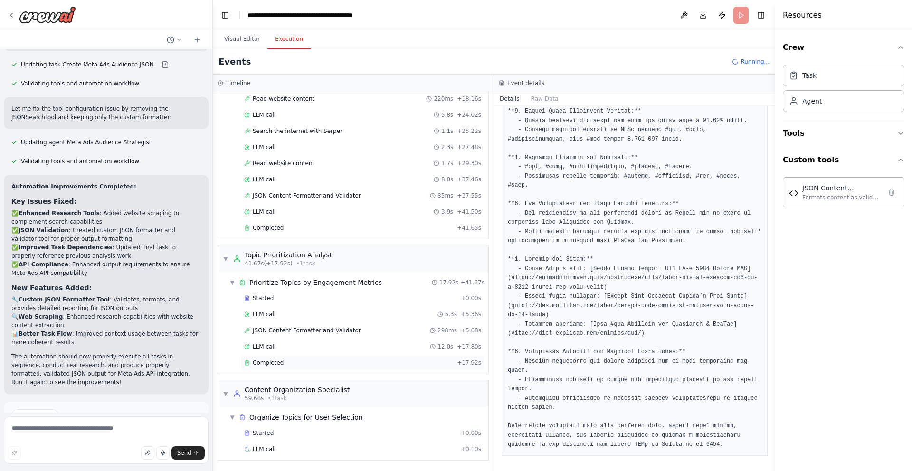
click at [277, 361] on span "Completed" at bounding box center [268, 363] width 31 height 8
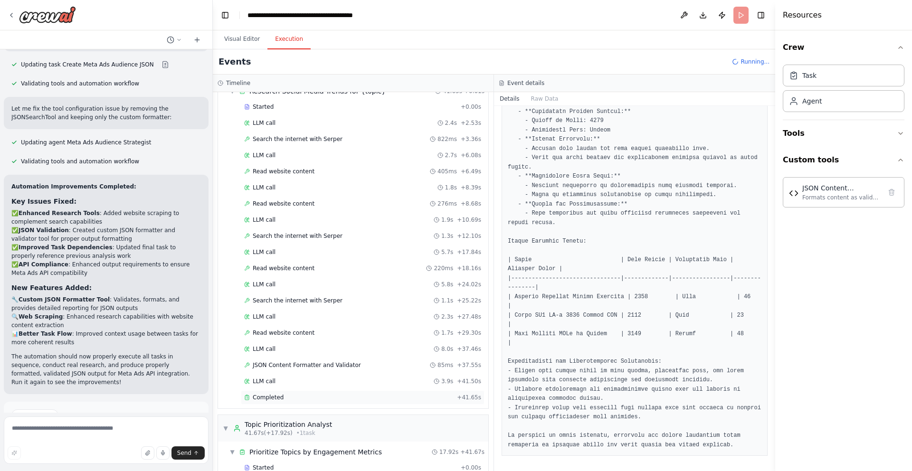
scroll to position [58, 0]
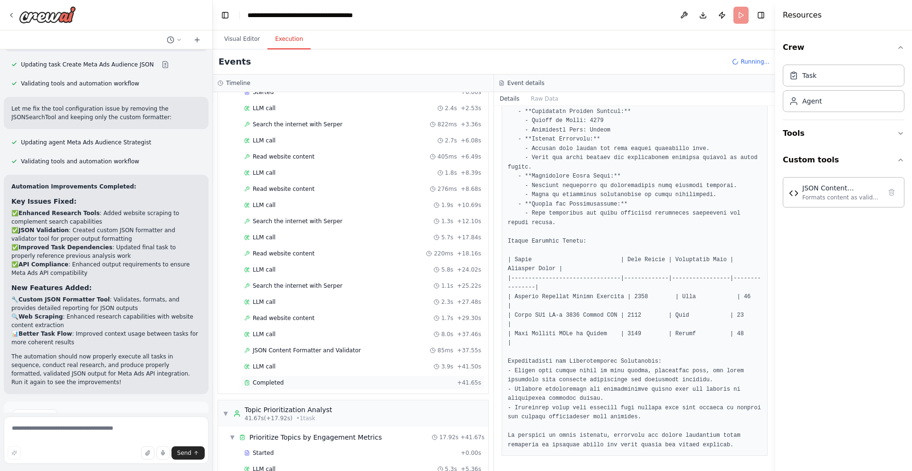
click at [265, 380] on span "Completed" at bounding box center [268, 383] width 31 height 8
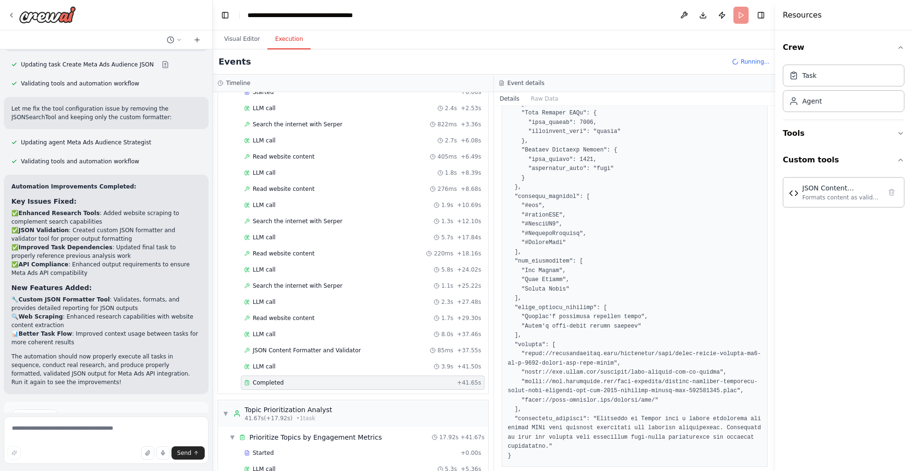
scroll to position [362, 0]
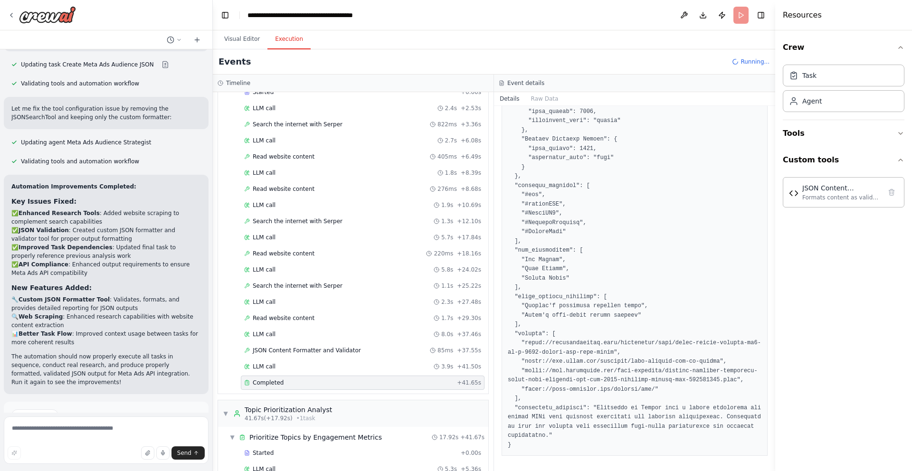
click at [546, 446] on pre at bounding box center [635, 200] width 254 height 500
drag, startPoint x: 524, startPoint y: 343, endPoint x: 626, endPoint y: 353, distance: 102.2
click at [626, 353] on pre at bounding box center [635, 200] width 254 height 500
drag, startPoint x: 628, startPoint y: 351, endPoint x: 526, endPoint y: 344, distance: 102.4
click at [526, 344] on pre at bounding box center [635, 200] width 254 height 500
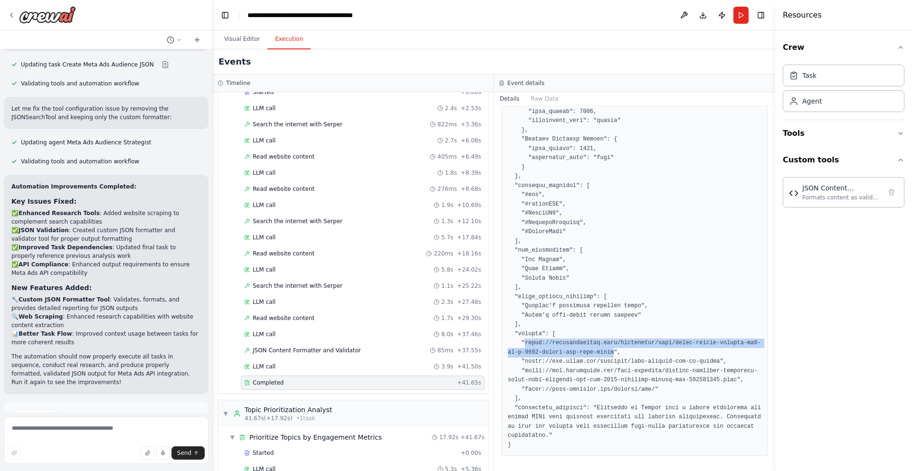
copy pre "[URL][DOMAIN_NAME]"
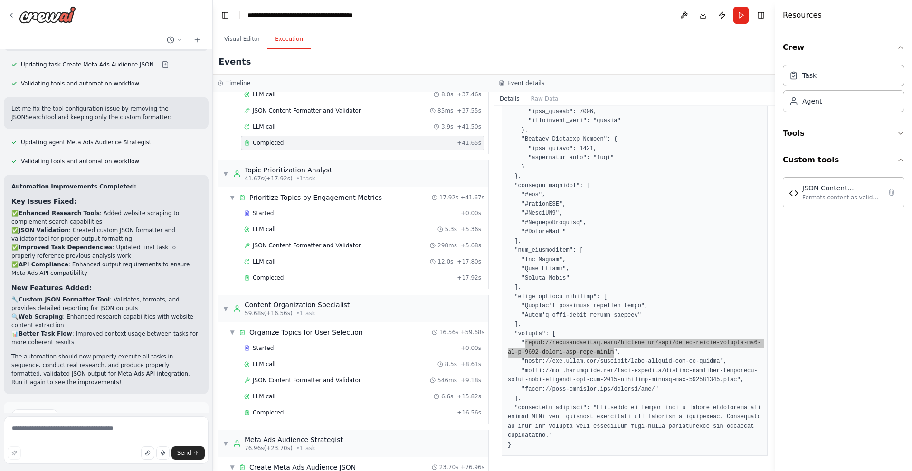
scroll to position [429, 0]
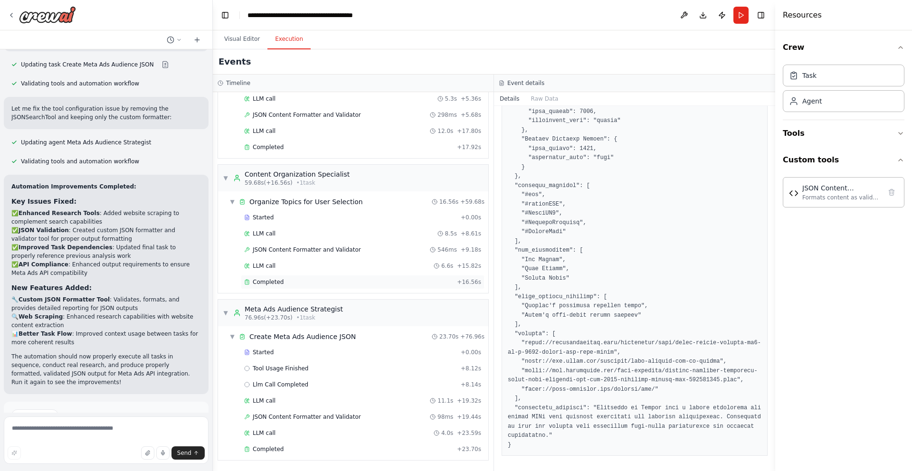
click at [281, 278] on span "Completed" at bounding box center [268, 282] width 31 height 8
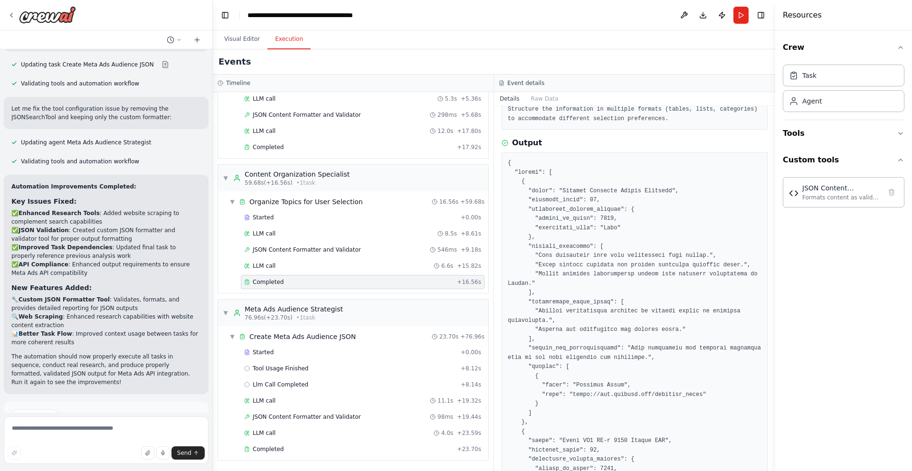
scroll to position [135, 0]
drag, startPoint x: 564, startPoint y: 188, endPoint x: 673, endPoint y: 192, distance: 109.4
copy pre "Hyundai Palisade Hybrid Campaign"
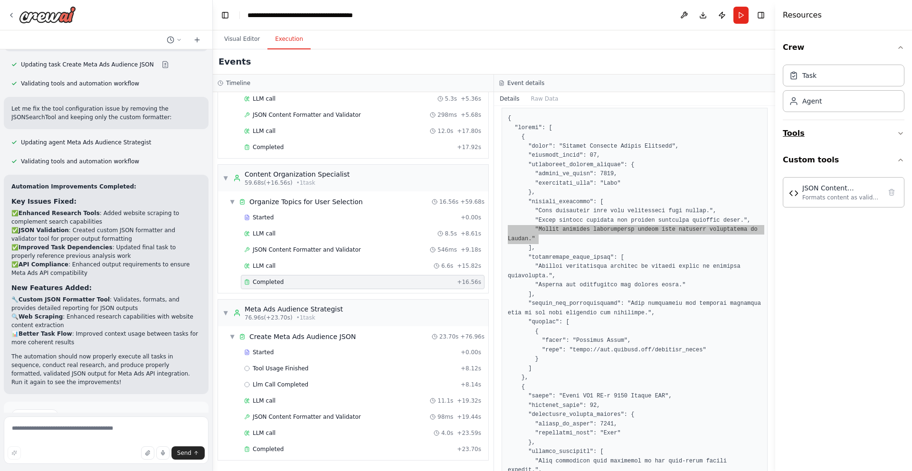
scroll to position [186, 0]
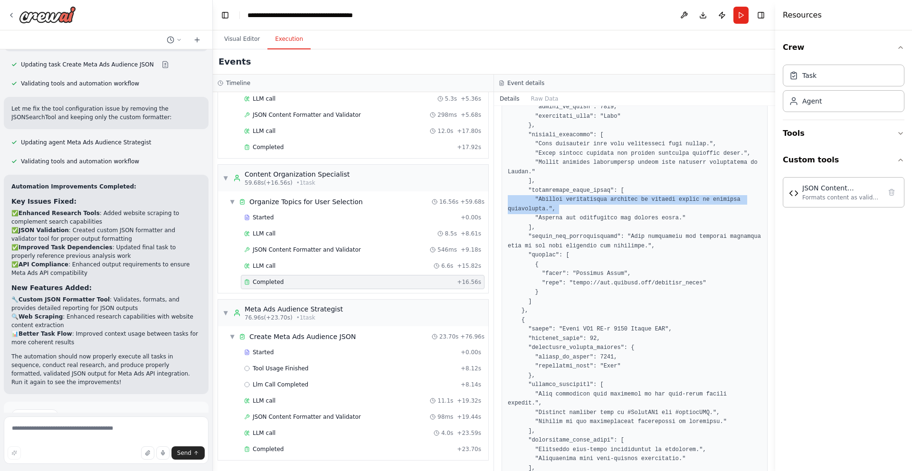
scroll to position [247, 0]
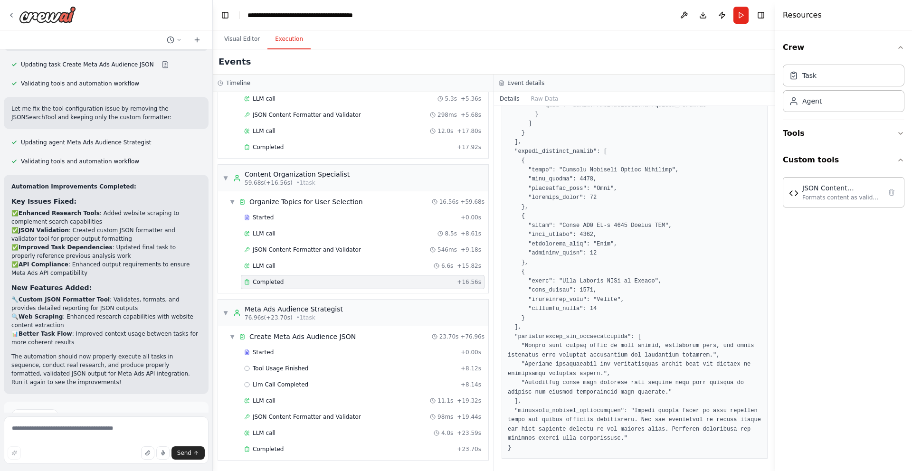
scroll to position [899, 0]
click at [379, 446] on div "Completed" at bounding box center [348, 450] width 209 height 8
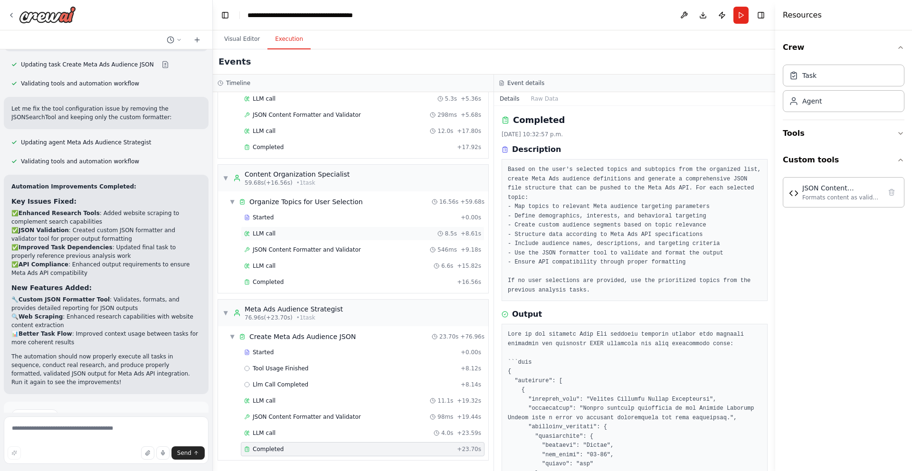
scroll to position [0, 0]
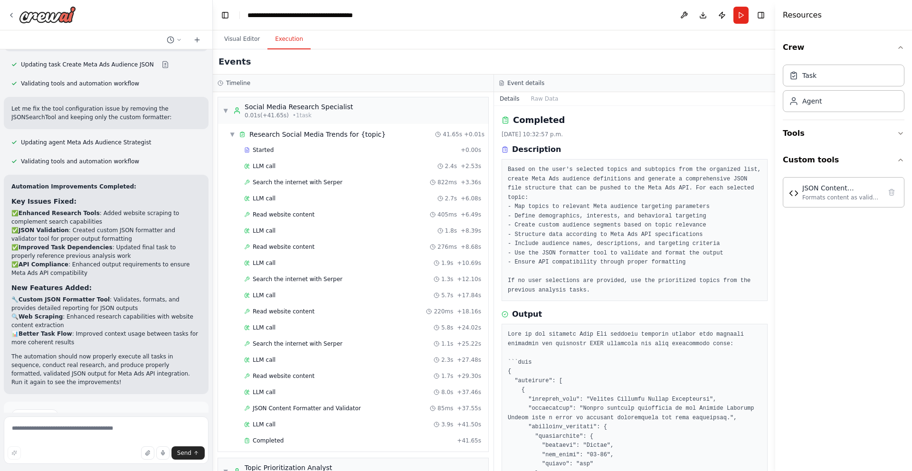
click at [427, 7] on header "**********" at bounding box center [494, 15] width 563 height 30
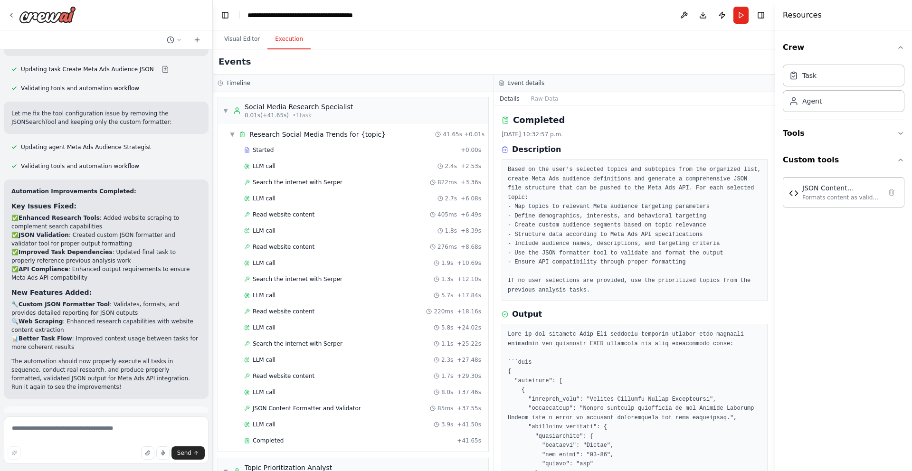
scroll to position [2203, 0]
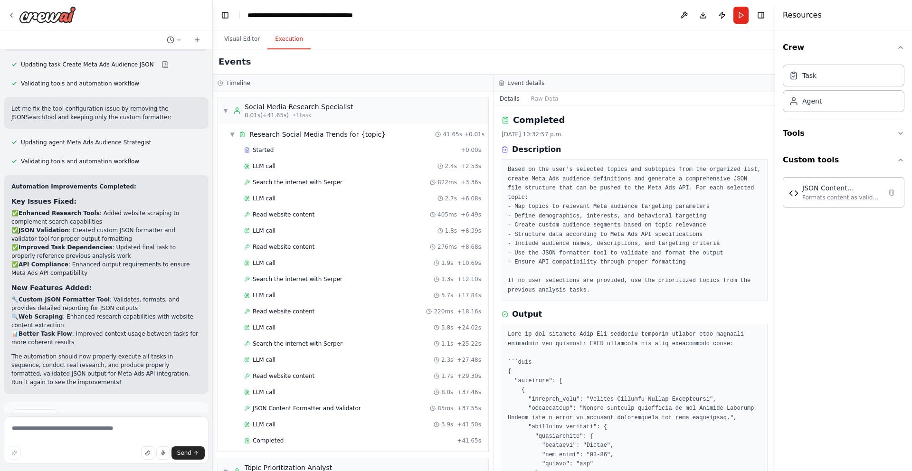
click at [75, 410] on div "Suggestion Dismiss I have some suggestions to help you move forward with your a…" at bounding box center [106, 437] width 190 height 54
click at [45, 423] on textarea at bounding box center [106, 441] width 205 height 48
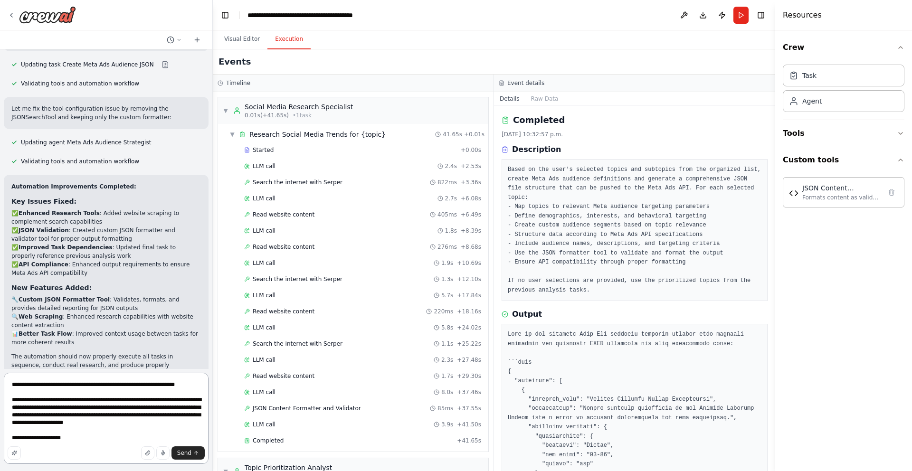
type textarea "**********"
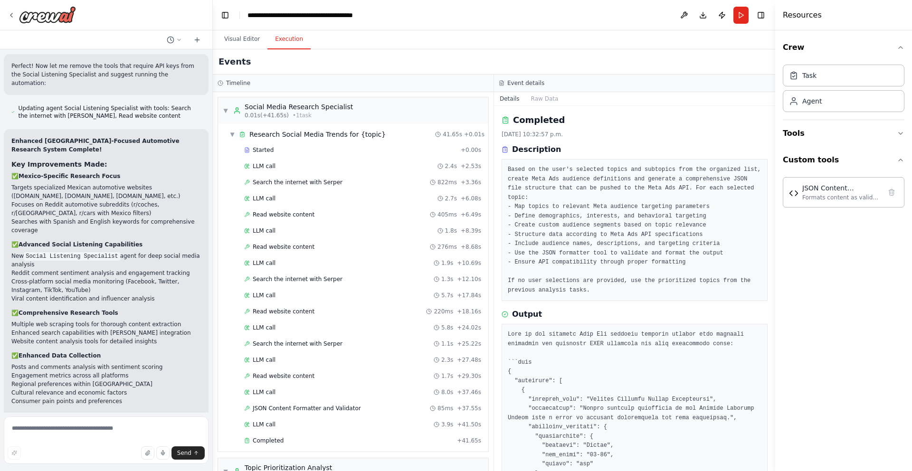
scroll to position [3318, 0]
